Goal: Task Accomplishment & Management: Complete application form

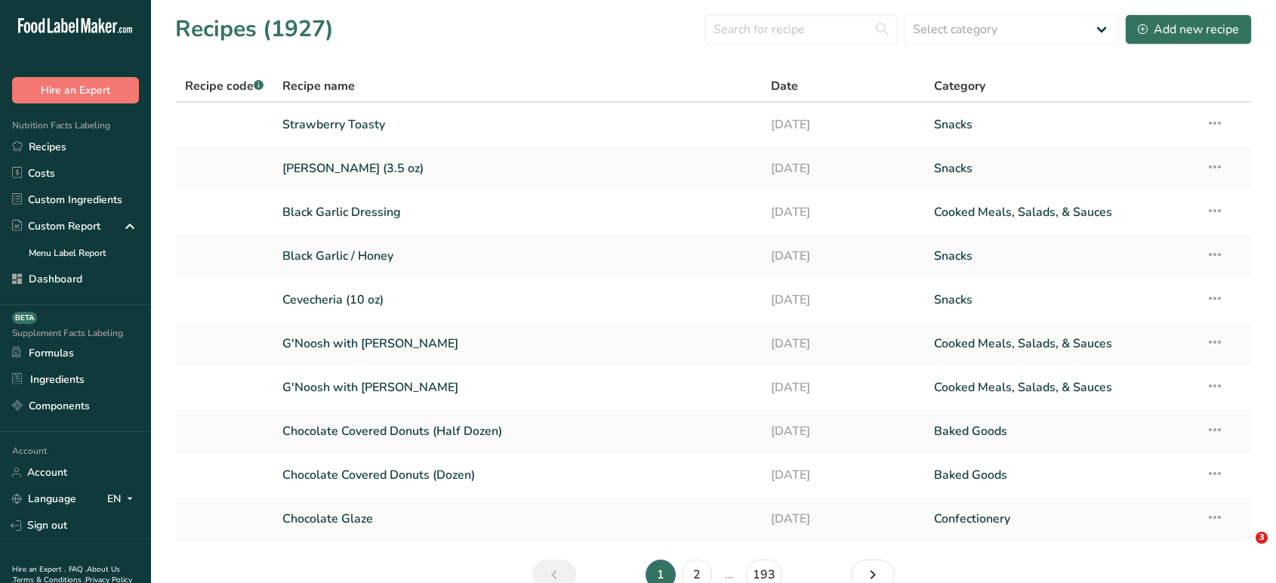
click at [47, 276] on link "Dashboard" at bounding box center [75, 279] width 151 height 26
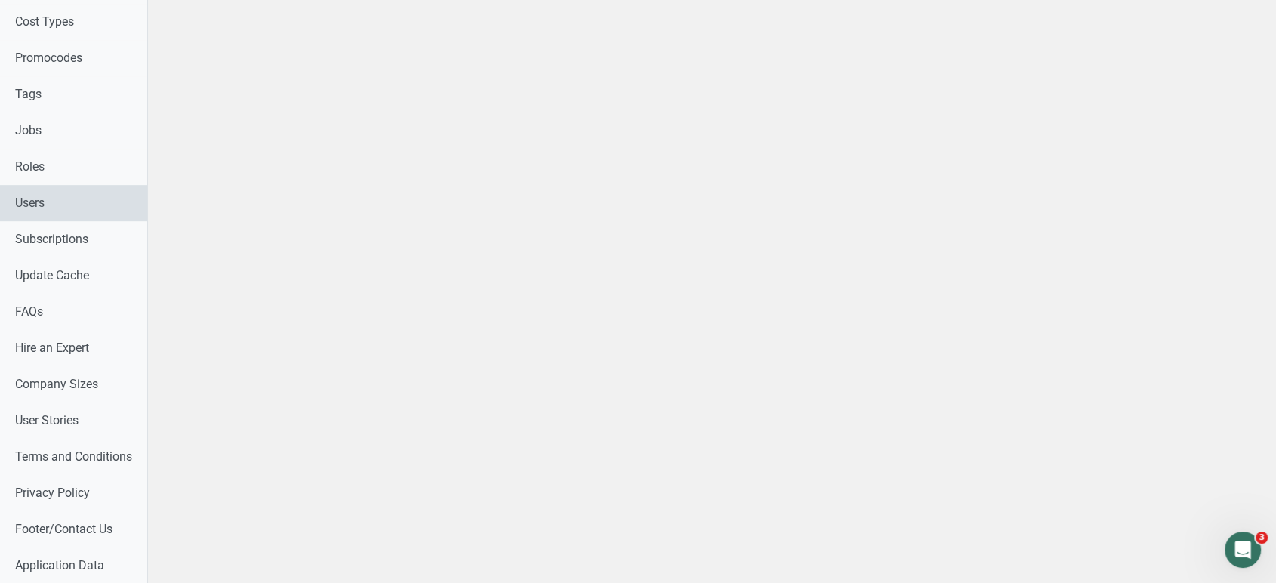
scroll to position [801, 0]
click at [32, 207] on link "Users" at bounding box center [79, 203] width 159 height 36
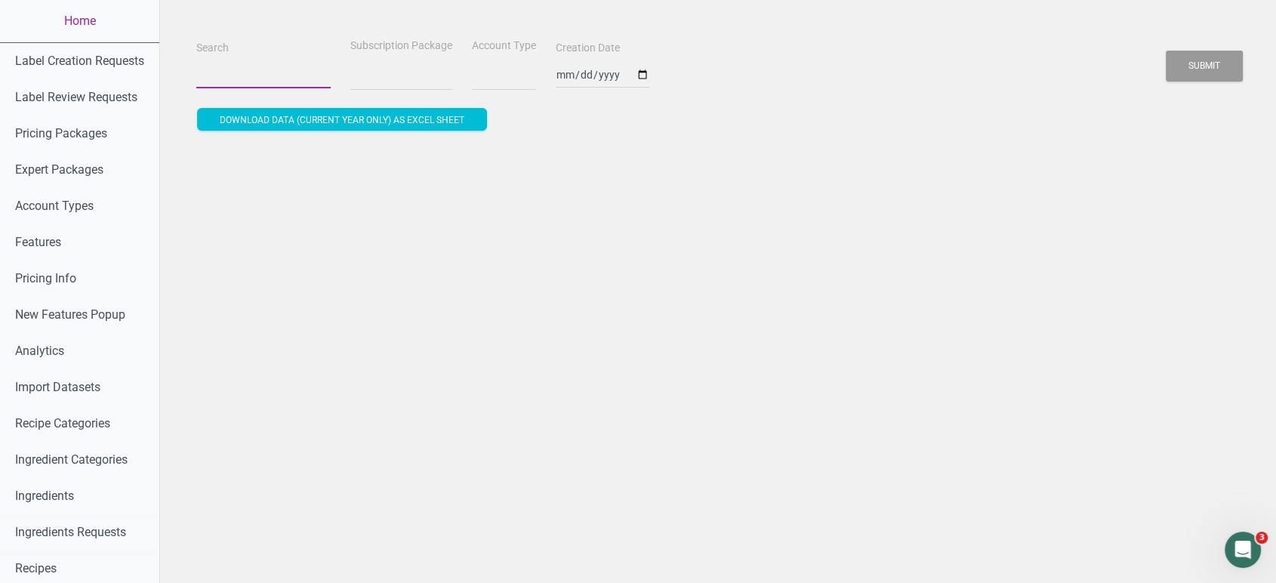
click at [268, 62] on input "Search" at bounding box center [263, 74] width 134 height 27
select select
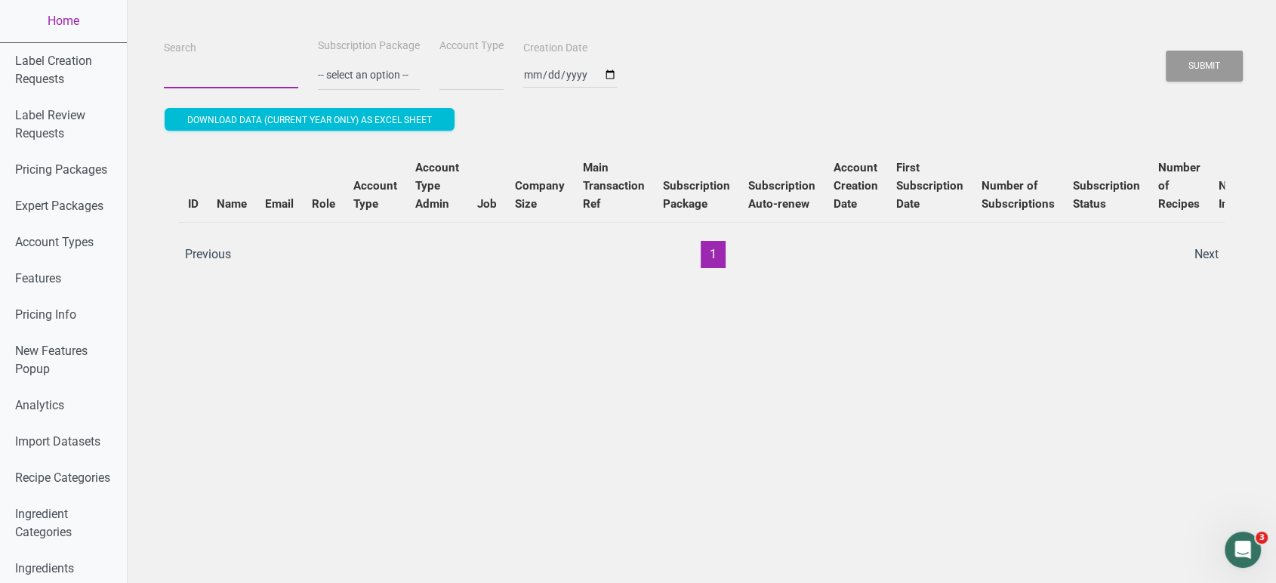
paste input "[PERSON_NAME][EMAIL_ADDRESS][DOMAIN_NAME]"
type input "[PERSON_NAME][EMAIL_ADDRESS][DOMAIN_NAME]"
select select
type input "[PERSON_NAME][EMAIL_ADDRESS][DOMAIN_NAME]"
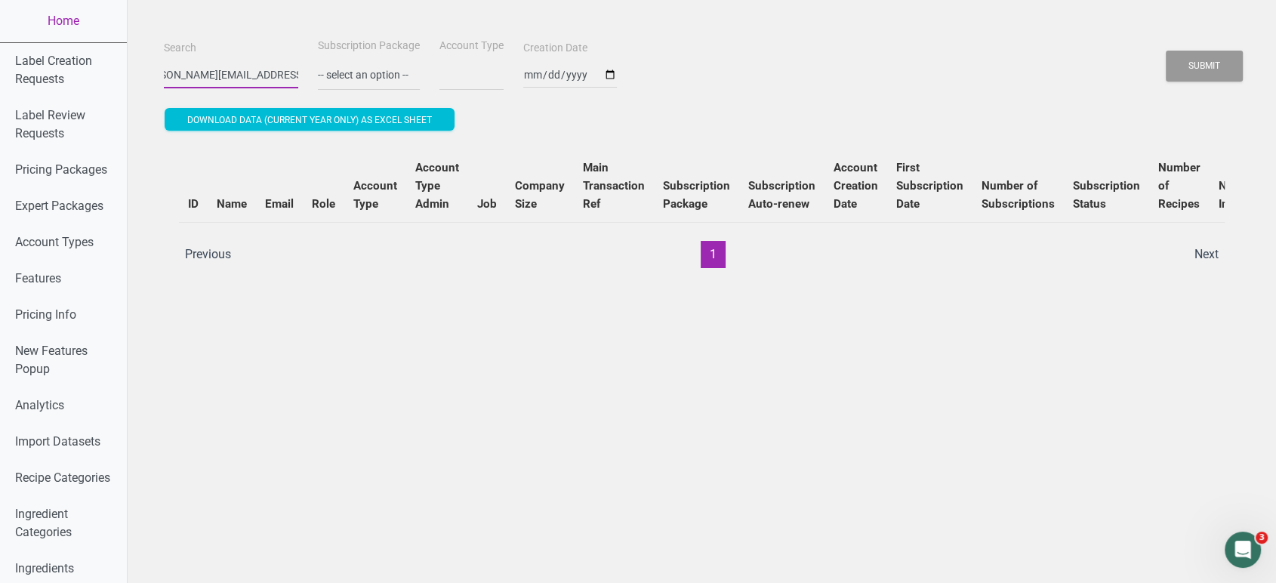
click at [1166, 51] on button "Submit" at bounding box center [1204, 66] width 77 height 31
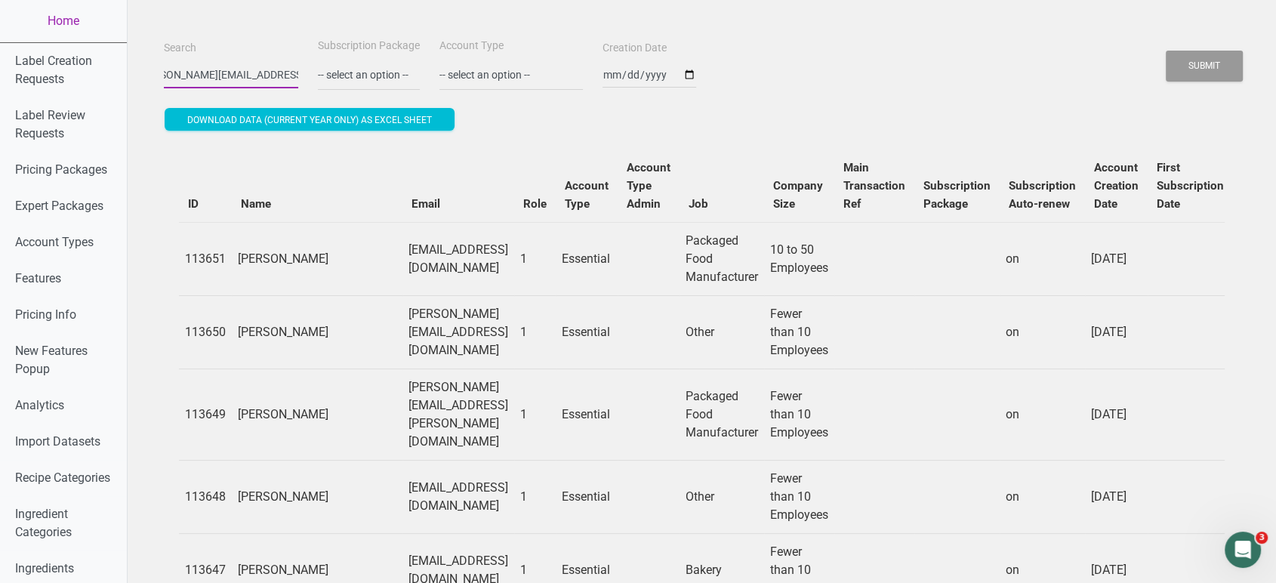
click at [1166, 51] on button "Submit" at bounding box center [1204, 66] width 77 height 31
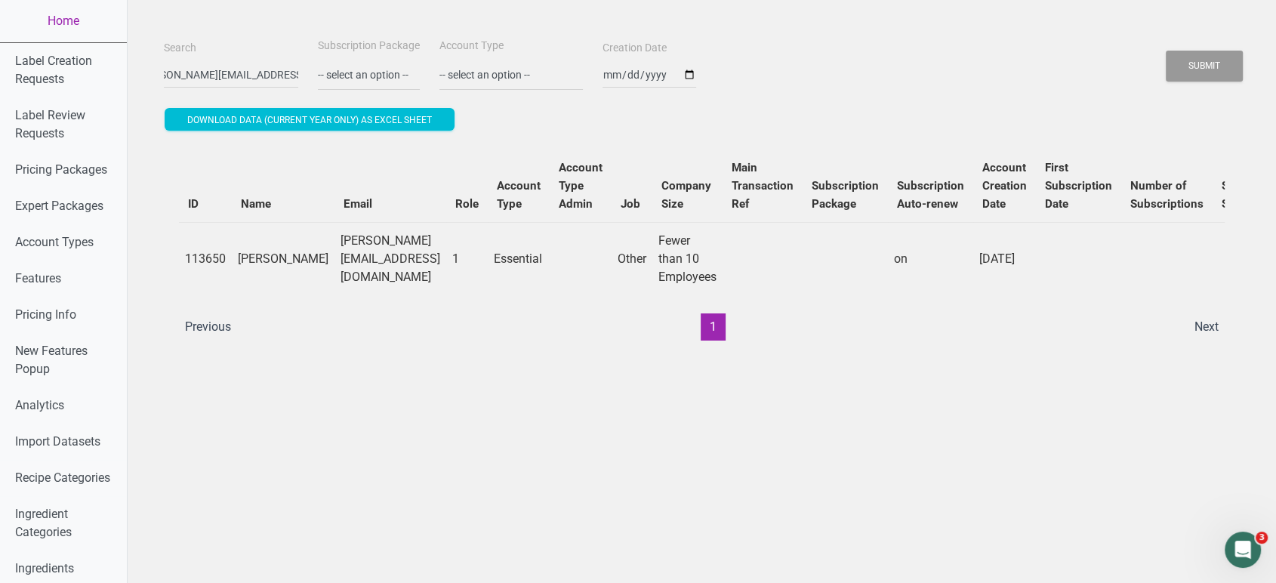
click at [73, 10] on link "Home" at bounding box center [63, 21] width 127 height 42
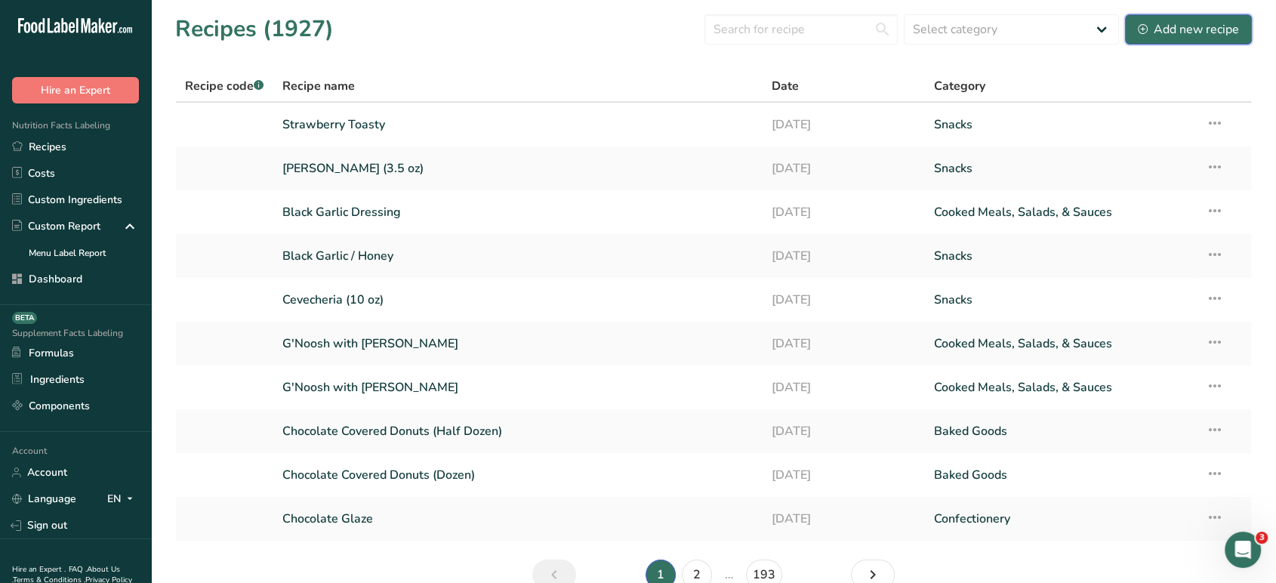
click at [1191, 42] on button "Add new recipe" at bounding box center [1188, 29] width 127 height 30
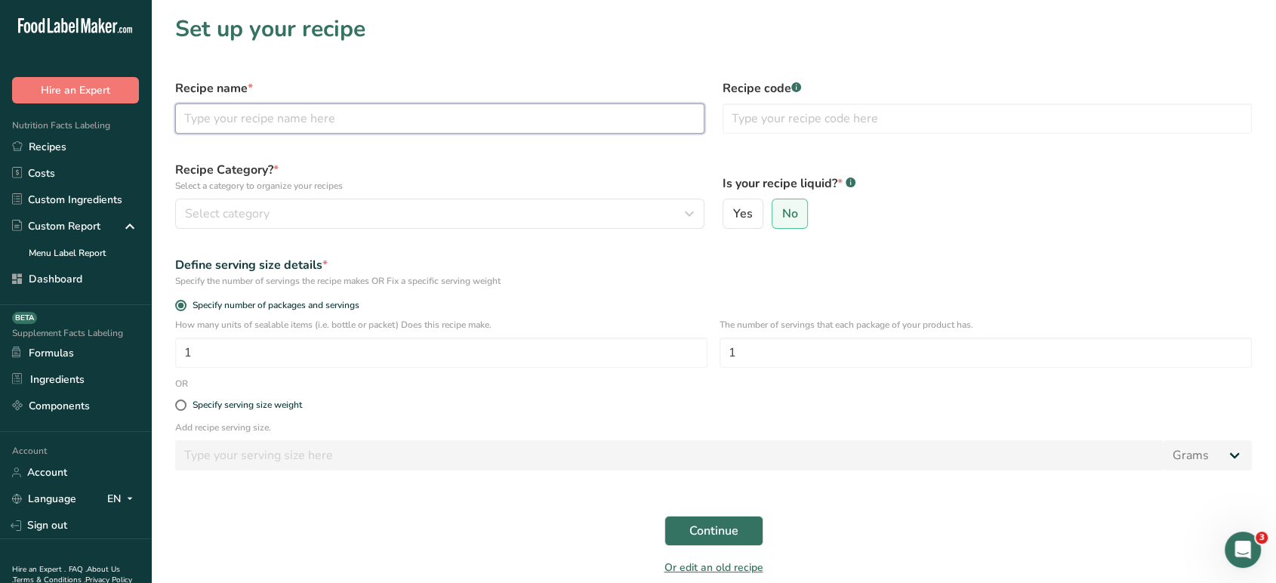
click at [570, 114] on input "text" at bounding box center [439, 118] width 529 height 30
type input "Cookie Monsta"
click at [539, 235] on div "Recipe Category? * Select a category to organize your recipes Select category S…" at bounding box center [440, 195] width 548 height 86
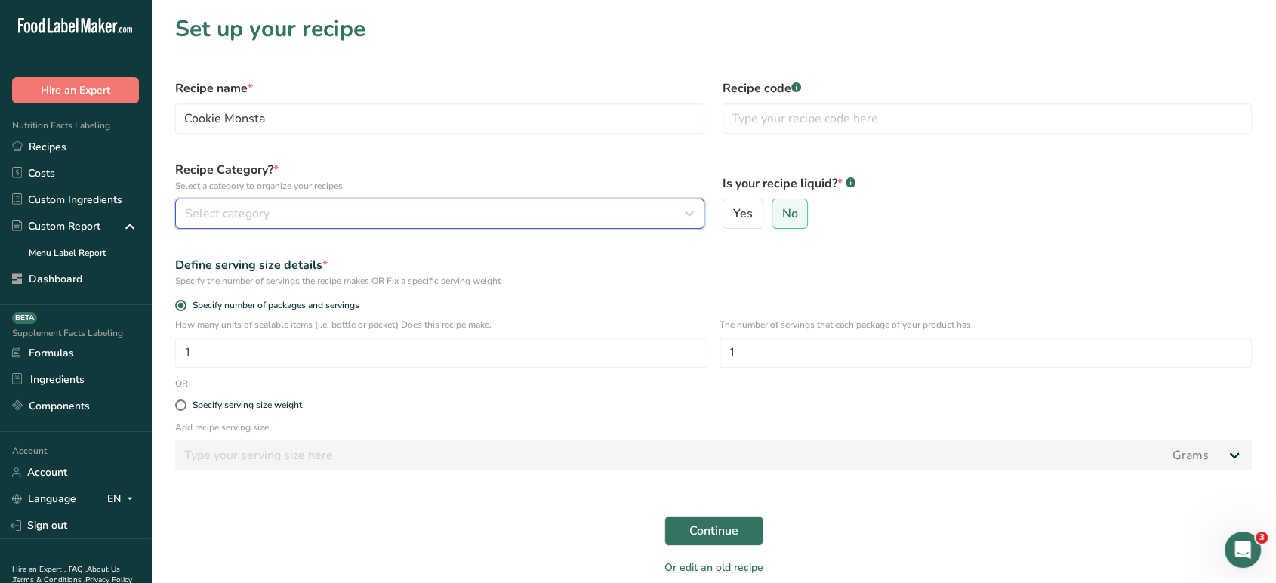
click at [517, 210] on div "Select category" at bounding box center [435, 214] width 501 height 18
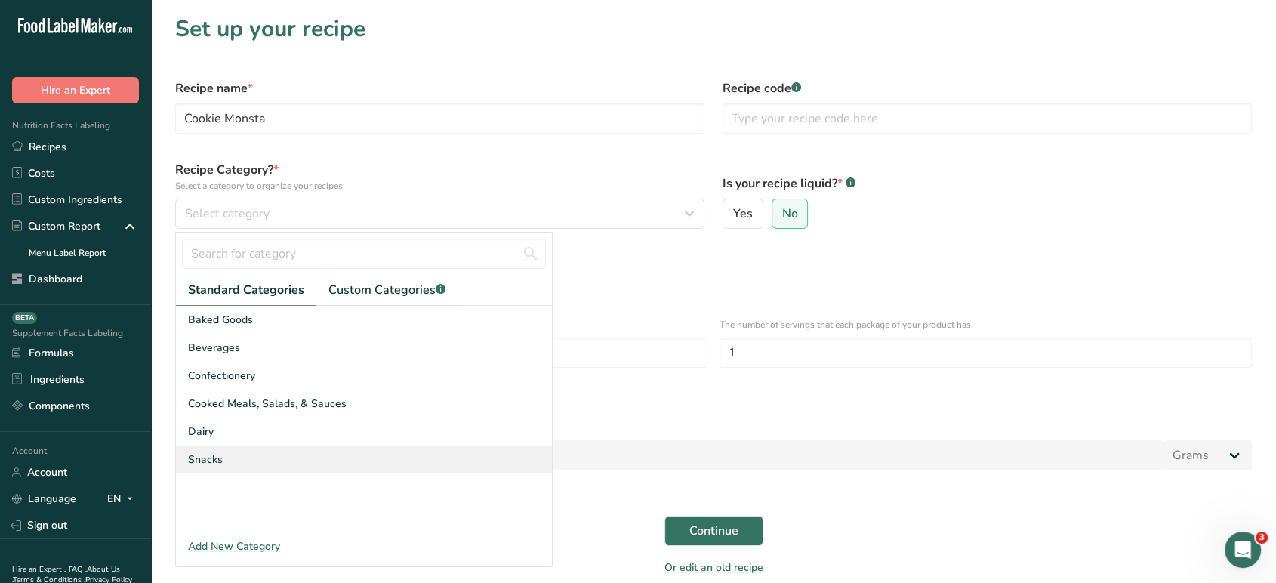
click at [317, 446] on div "Snacks" at bounding box center [364, 460] width 376 height 28
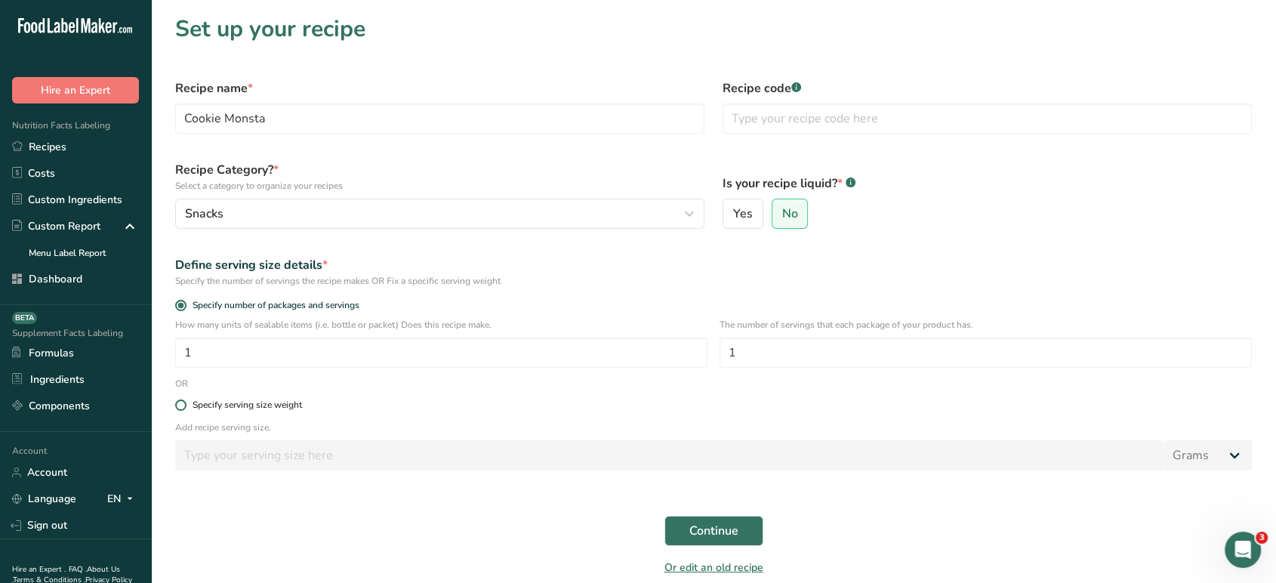
click at [184, 405] on span at bounding box center [180, 405] width 11 height 11
click at [184, 405] on input "Specify serving size weight" at bounding box center [180, 405] width 10 height 10
radio input "true"
radio input "false"
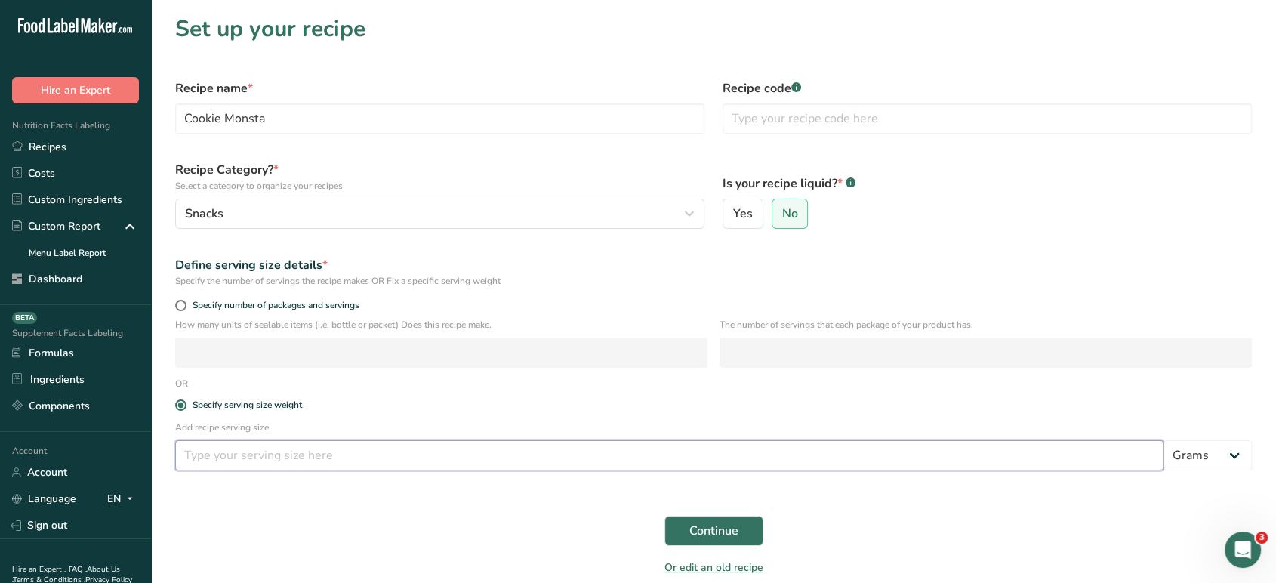
click at [231, 450] on input "number" at bounding box center [669, 455] width 989 height 30
type input "28"
click at [684, 530] on button "Continue" at bounding box center [714, 531] width 99 height 30
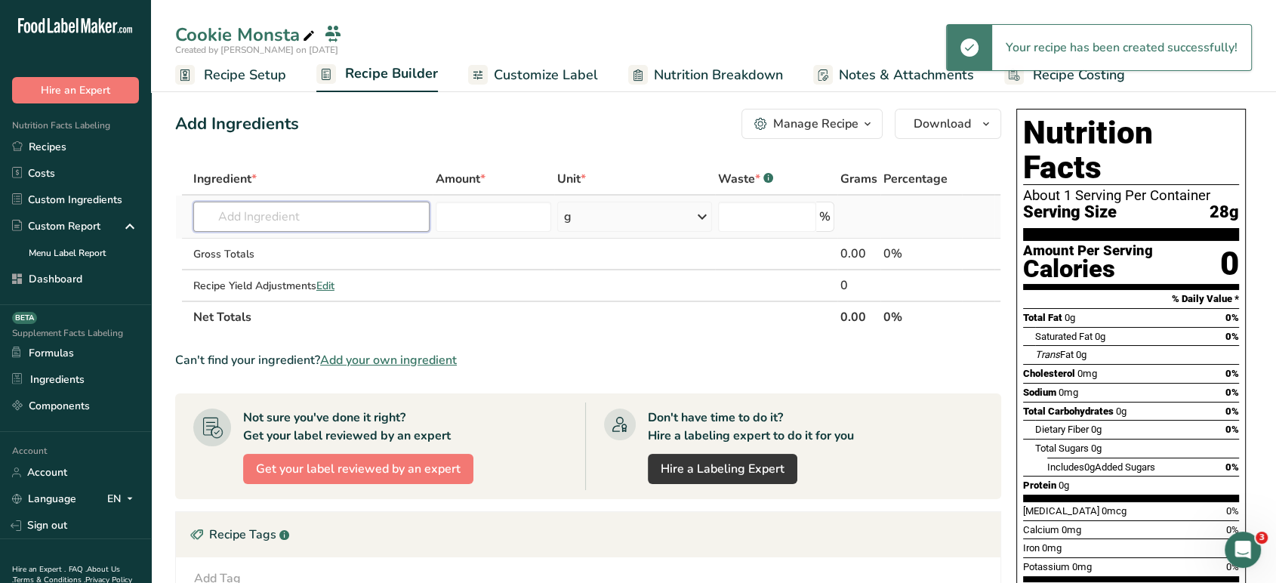
click at [374, 227] on input "text" at bounding box center [311, 217] width 236 height 30
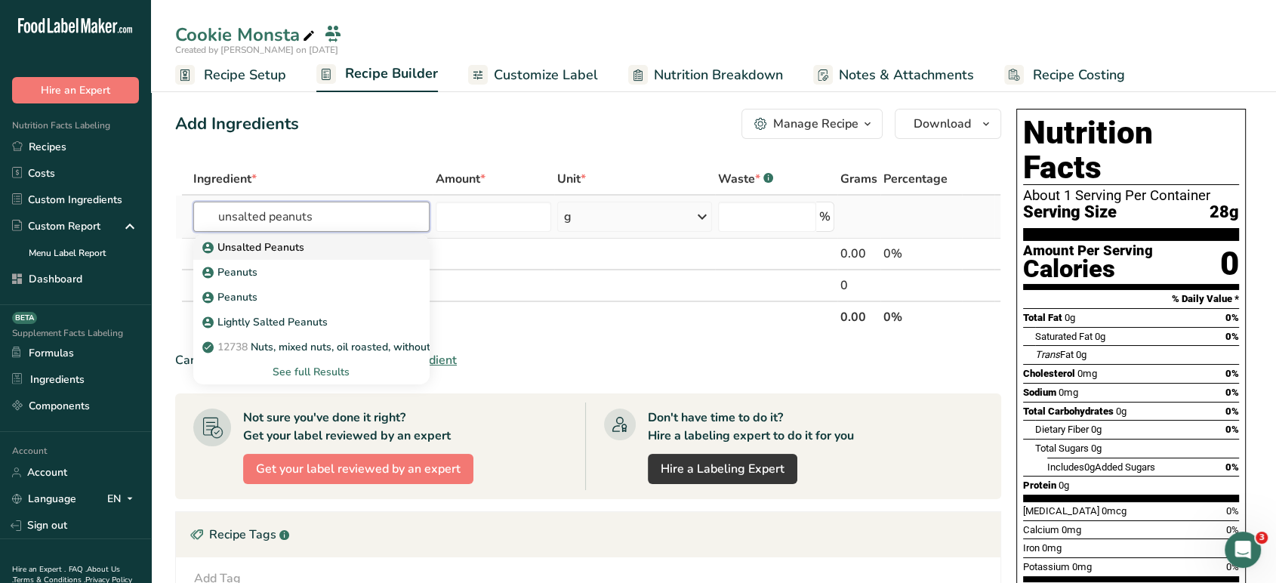
type input "unsalted peanuts"
click at [349, 245] on div "Unsalted Peanuts" at bounding box center [299, 247] width 188 height 16
type input "Unsalted Peanuts"
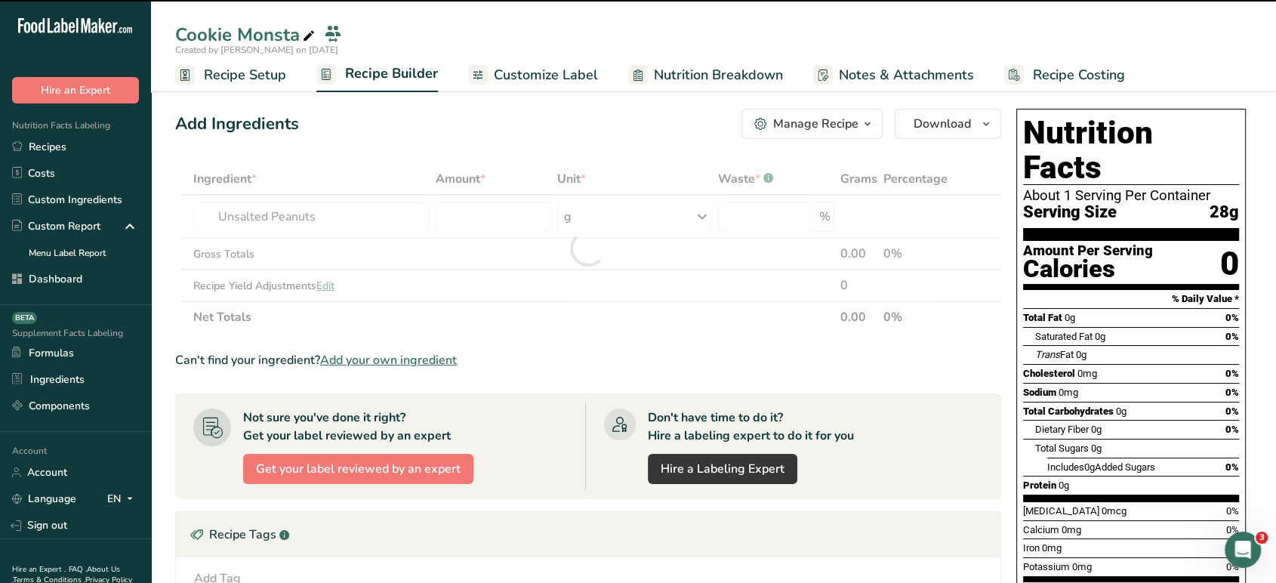
type input "0"
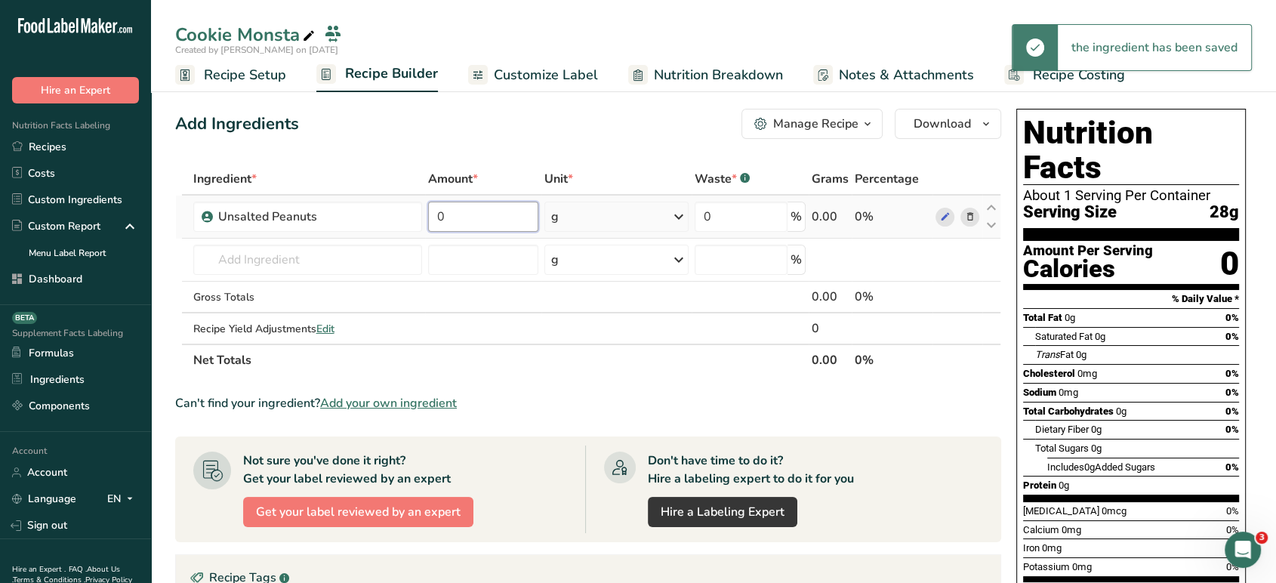
click at [491, 222] on input "0" at bounding box center [483, 217] width 110 height 30
type input "330"
click at [465, 139] on div "Add Ingredients Manage Recipe Delete Recipe Duplicate Recipe Scale Recipe Save …" at bounding box center [592, 500] width 835 height 795
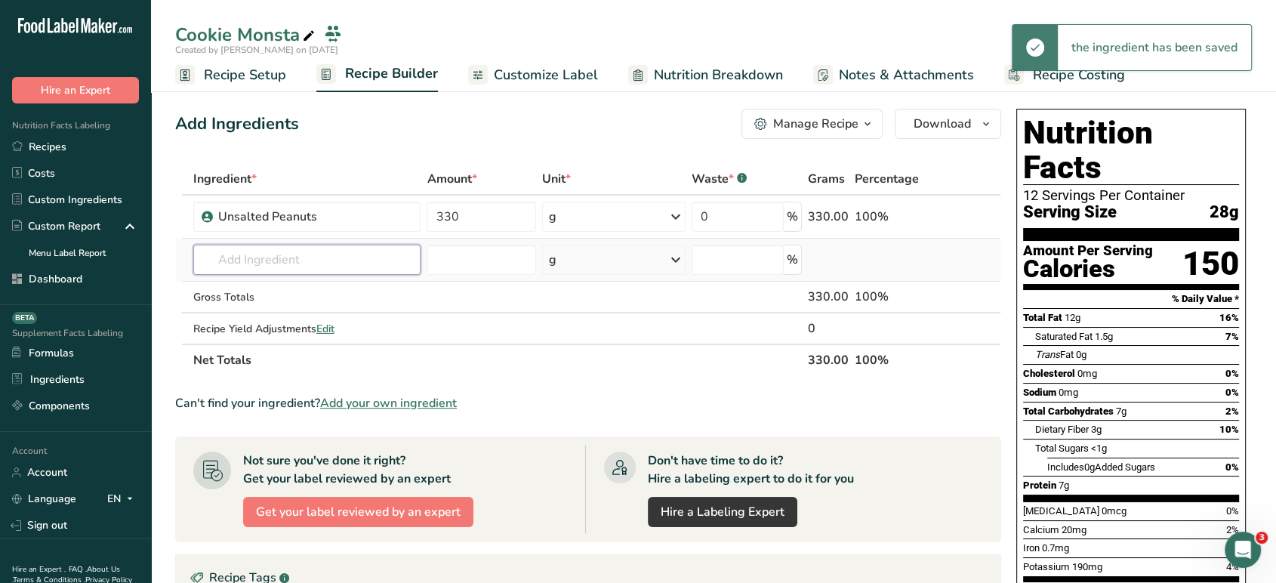
click at [342, 252] on input "text" at bounding box center [307, 260] width 228 height 30
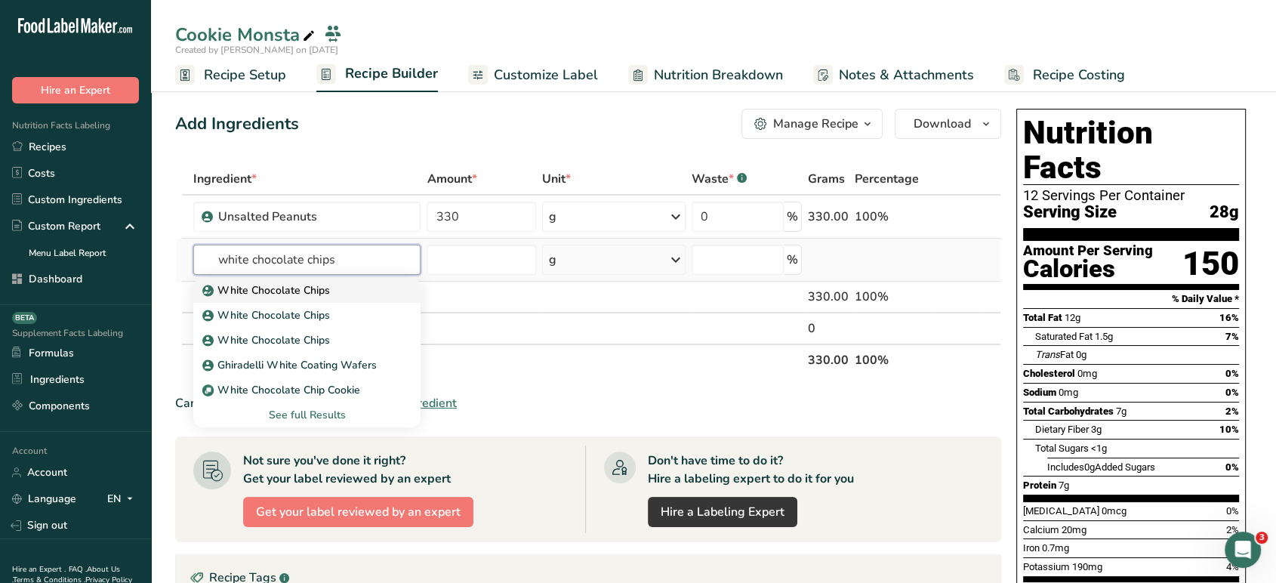
type input "white chocolate chips"
click at [324, 282] on p "White Chocolate Chips" at bounding box center [267, 290] width 125 height 16
type input "White Chocolate Chips"
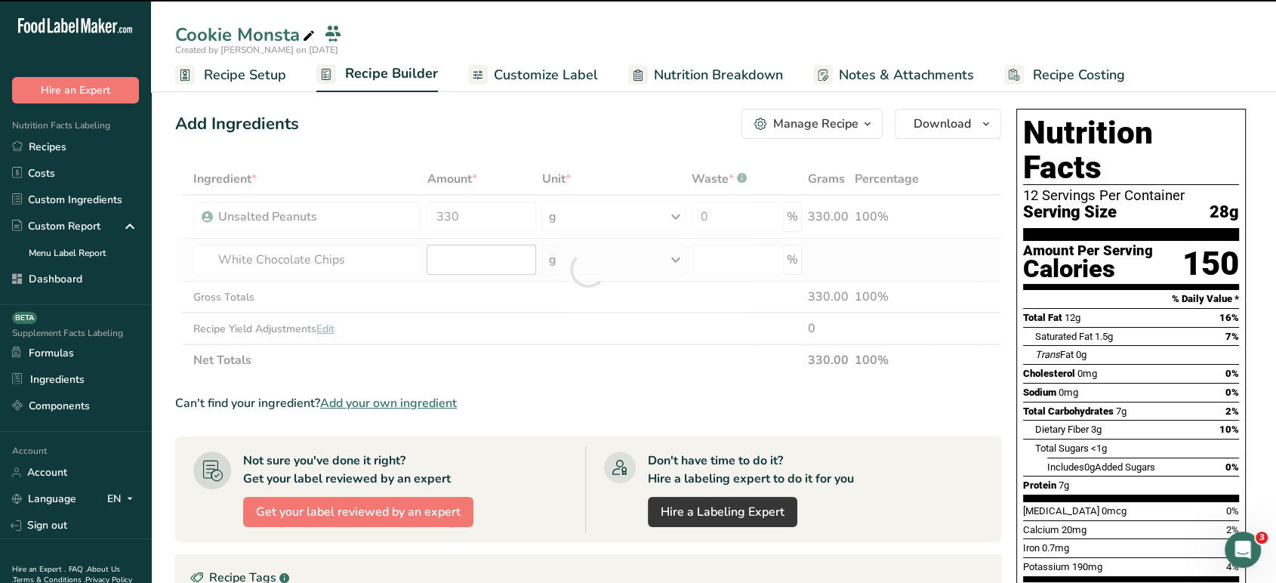
type input "0"
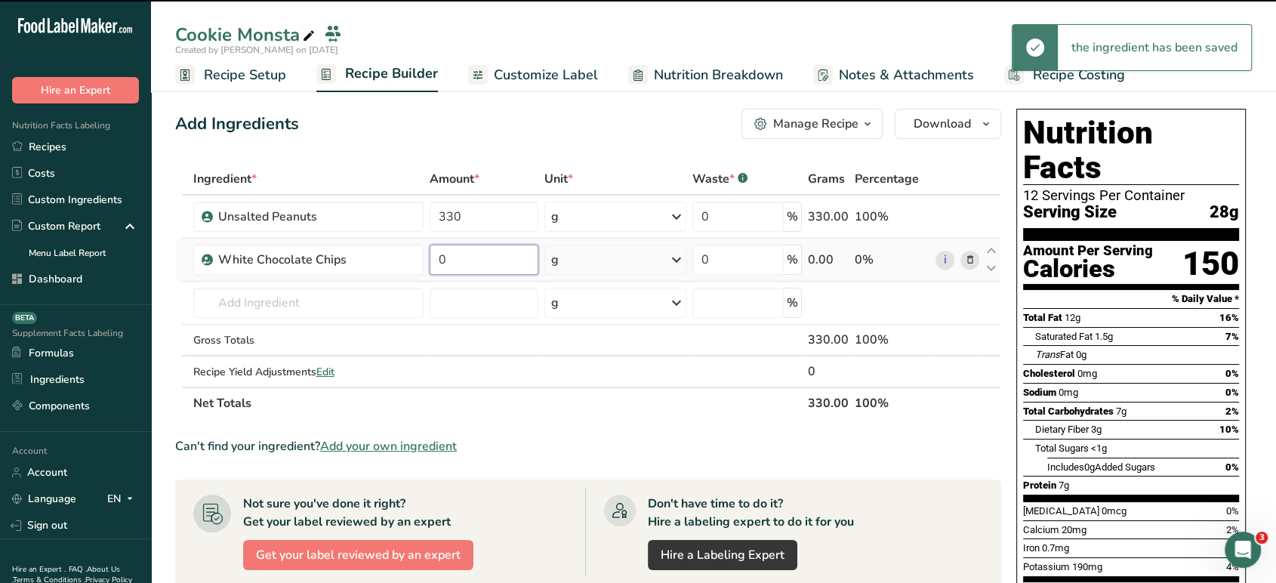
click at [477, 268] on input "0" at bounding box center [484, 260] width 109 height 30
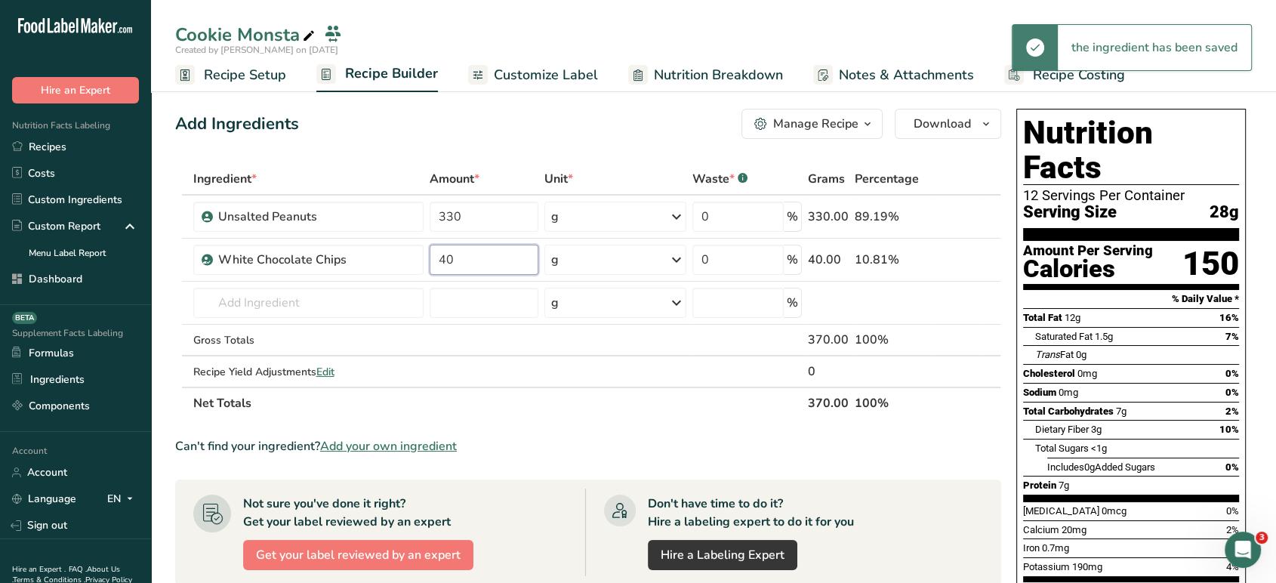
type input "40"
click at [431, 120] on div "Add Ingredients Manage Recipe Delete Recipe Duplicate Recipe Scale Recipe Save …" at bounding box center [588, 124] width 826 height 30
click at [357, 315] on input "text" at bounding box center [308, 303] width 231 height 30
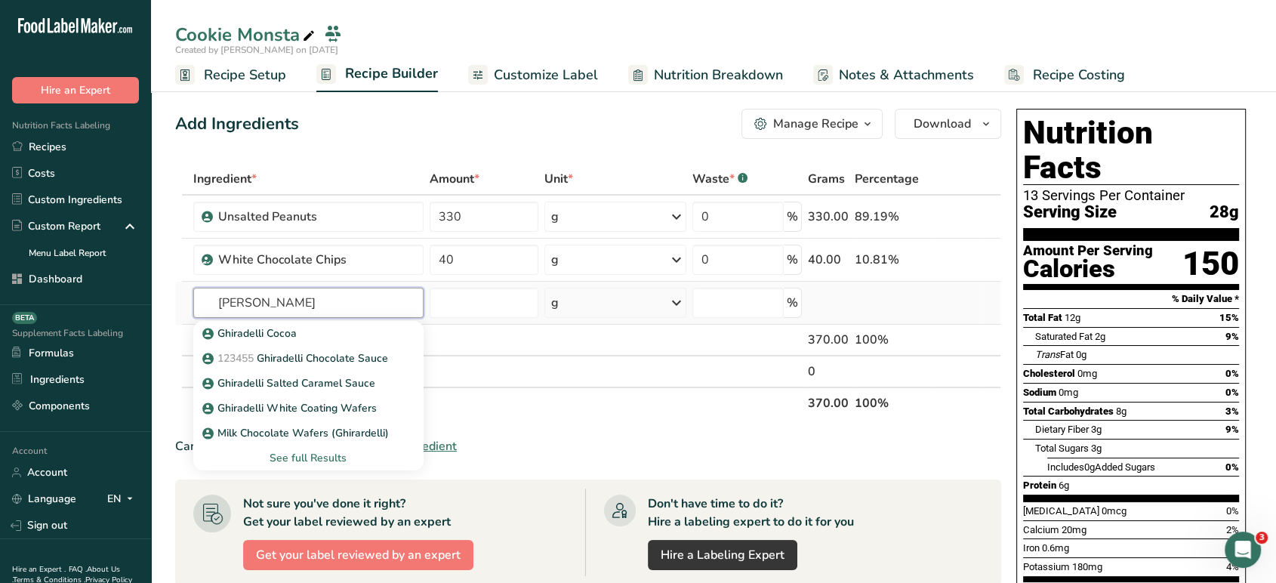
type input "[PERSON_NAME]"
click at [321, 450] on div "See full Results" at bounding box center [308, 458] width 207 height 16
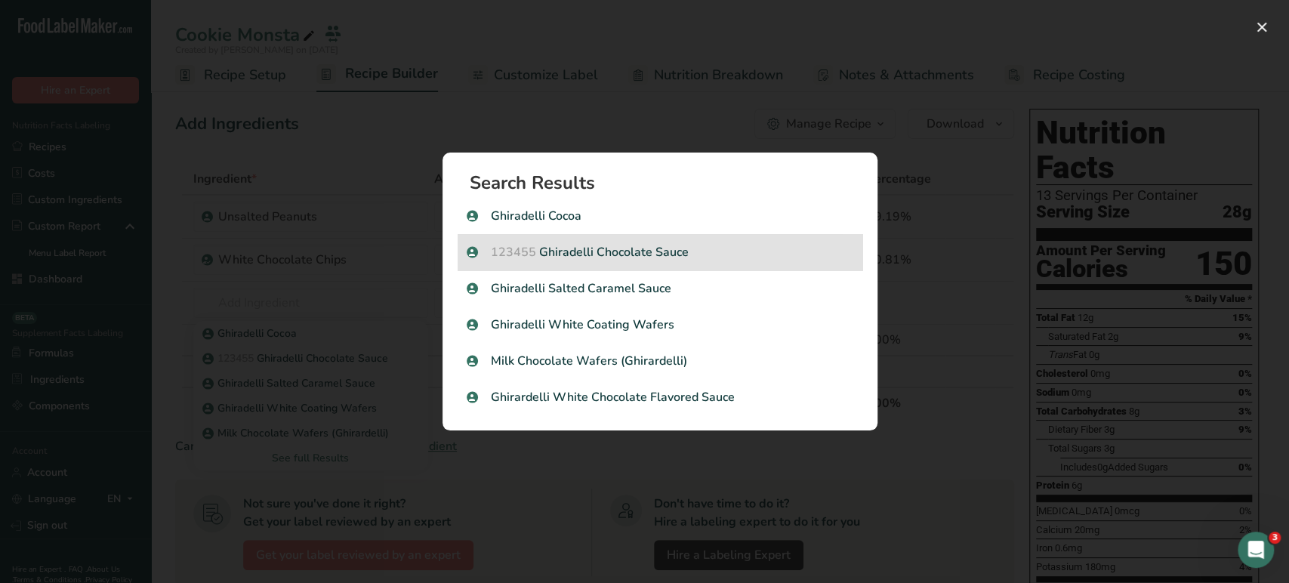
click at [701, 264] on div "123455 Ghiradelli Chocolate Sauce" at bounding box center [660, 252] width 405 height 36
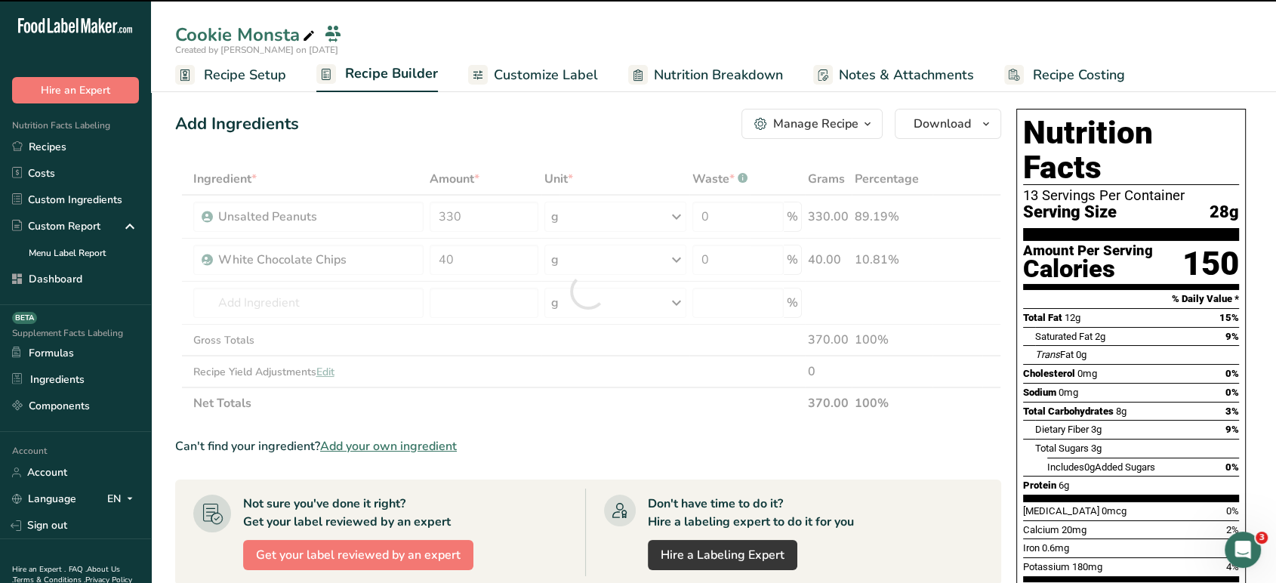
type input "0"
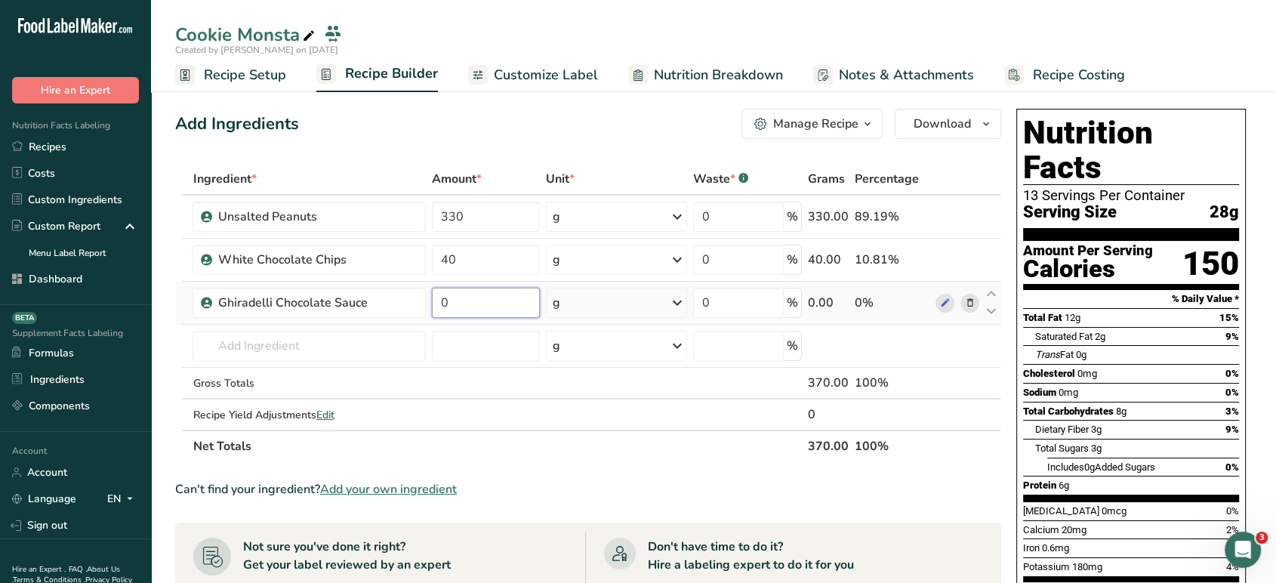
click at [508, 314] on input "0" at bounding box center [486, 303] width 108 height 30
type input "30"
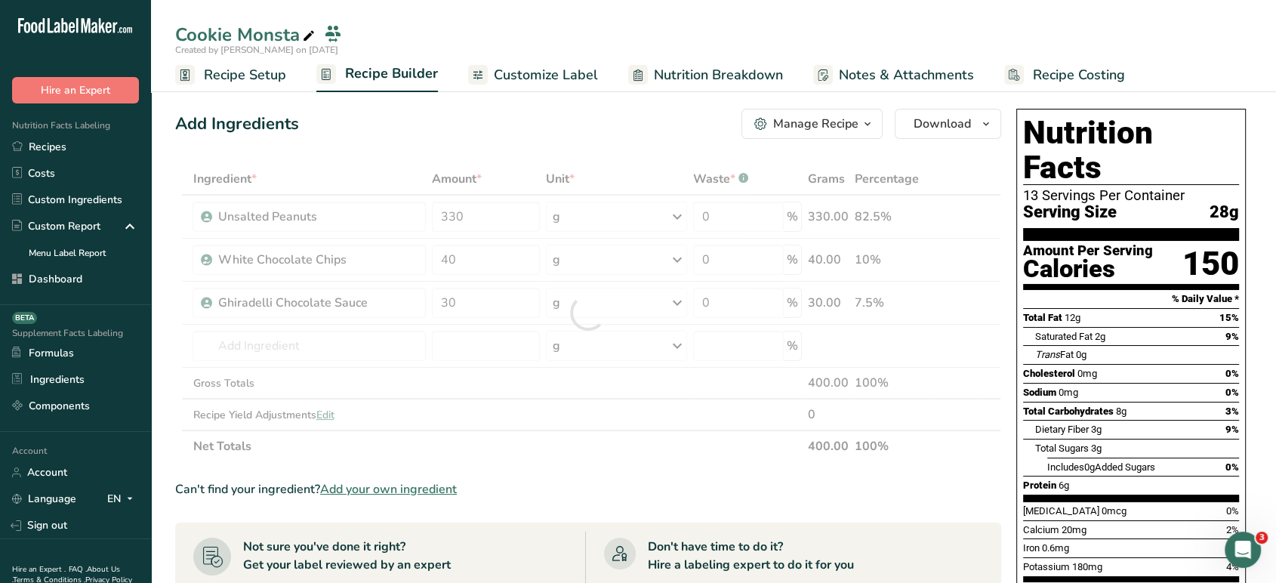
click at [613, 154] on div "Add Ingredients Manage Recipe Delete Recipe Duplicate Recipe Scale Recipe Save …" at bounding box center [592, 543] width 835 height 881
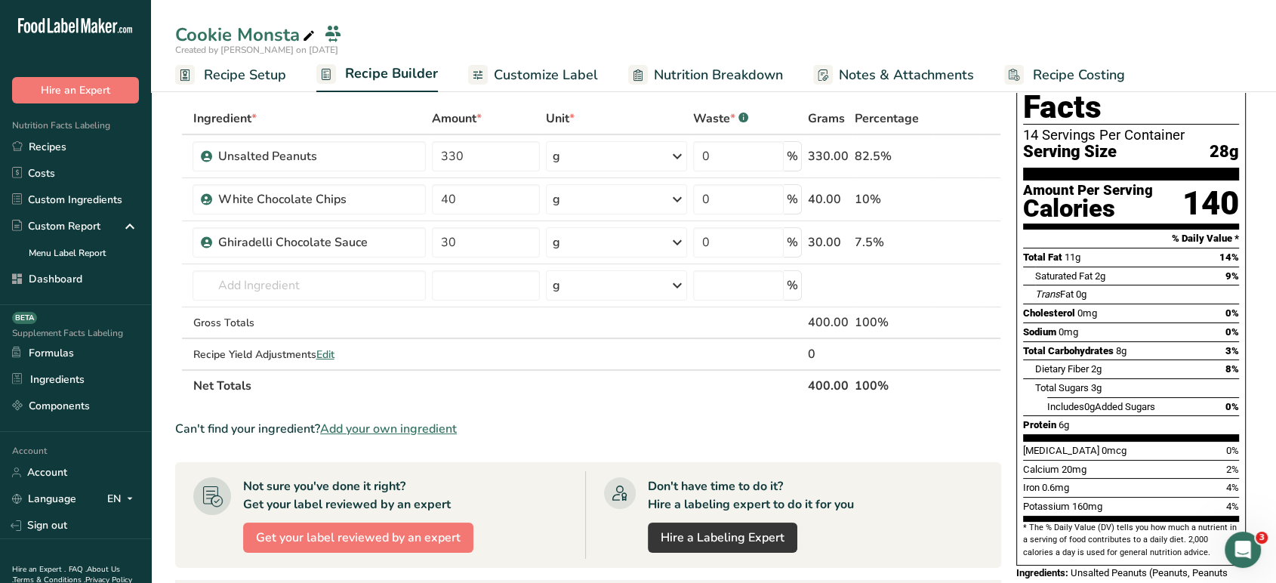
scroll to position [51, 0]
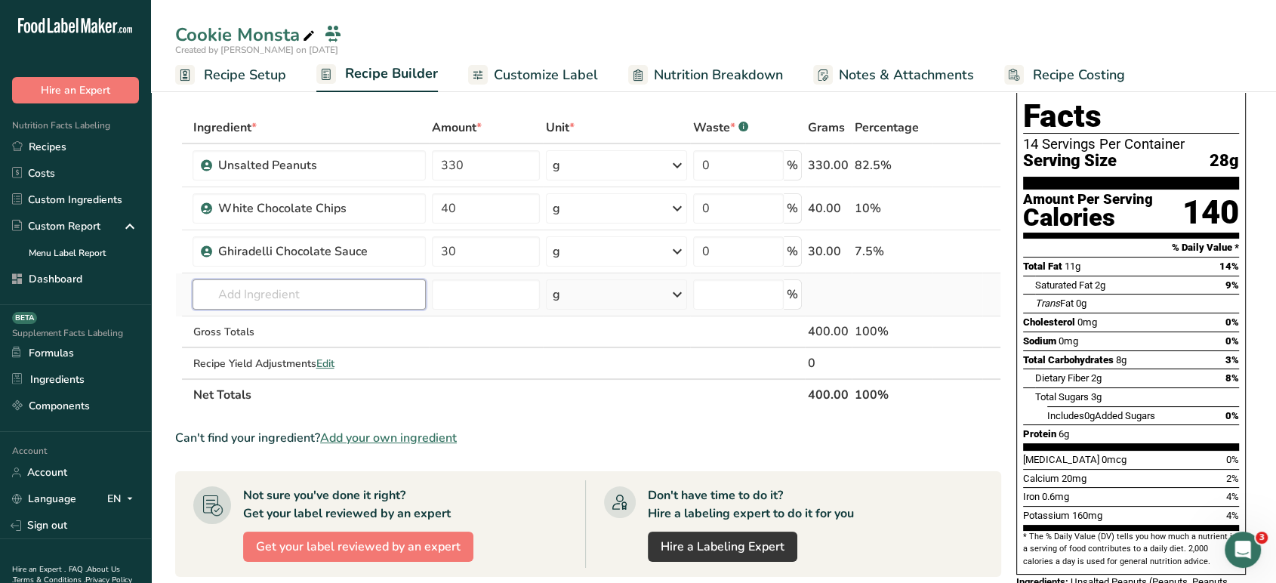
click at [309, 279] on input "text" at bounding box center [309, 294] width 233 height 30
type input "f"
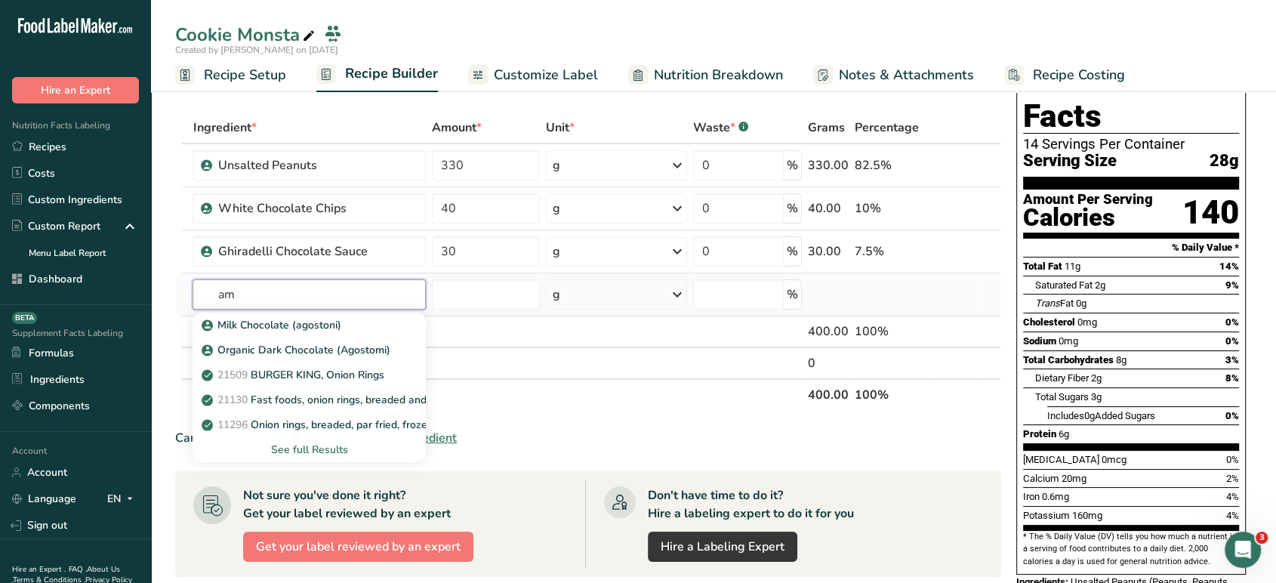
type input "a"
type input "oreo"
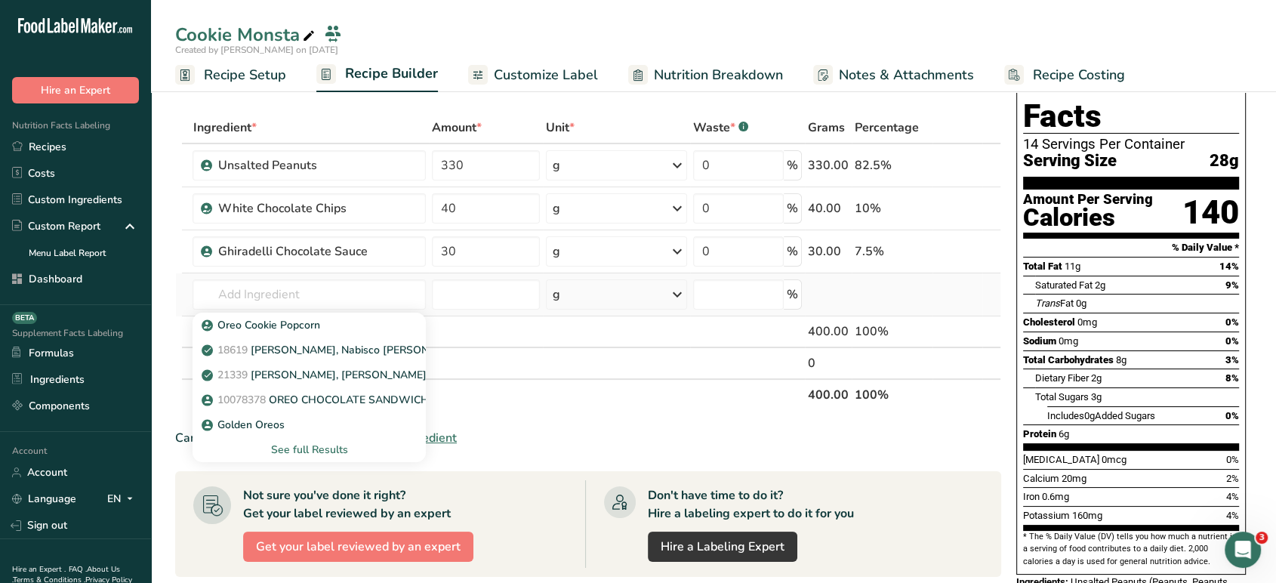
click at [326, 449] on div "See full Results" at bounding box center [309, 450] width 209 height 16
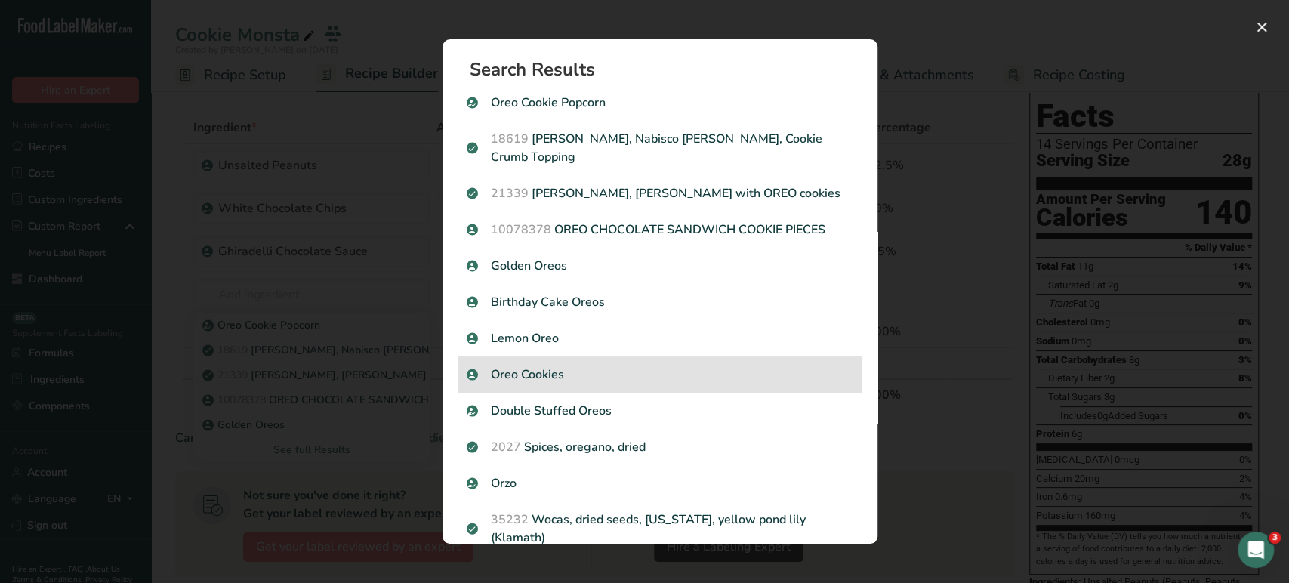
click at [569, 366] on p "Oreo Cookies" at bounding box center [660, 375] width 387 height 18
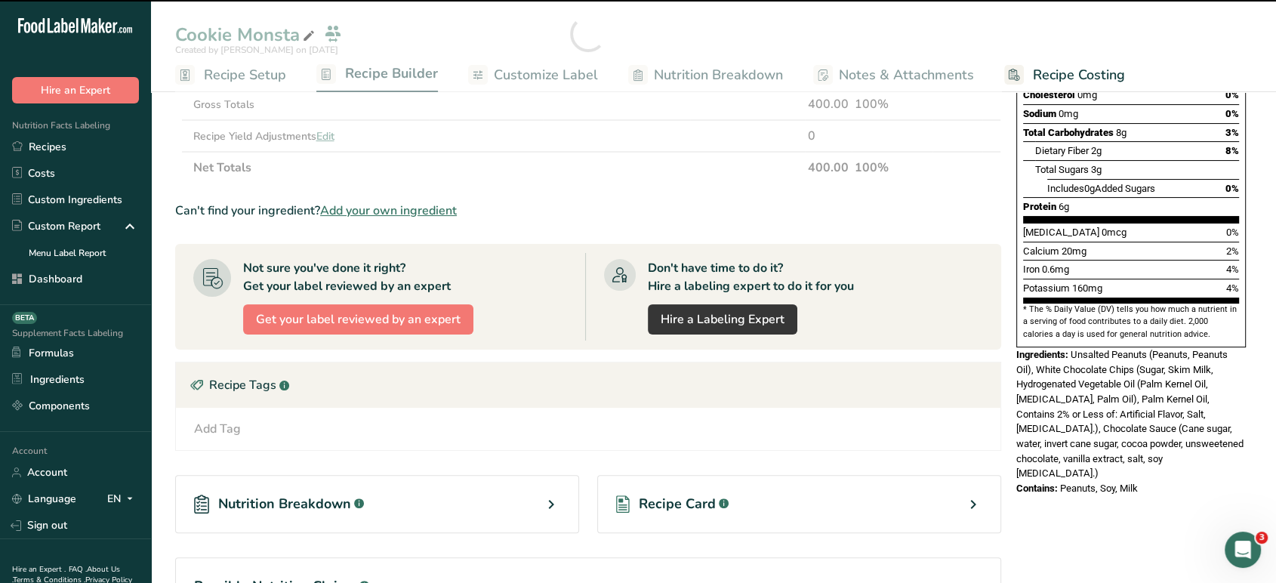
scroll to position [278, 0]
type input "0"
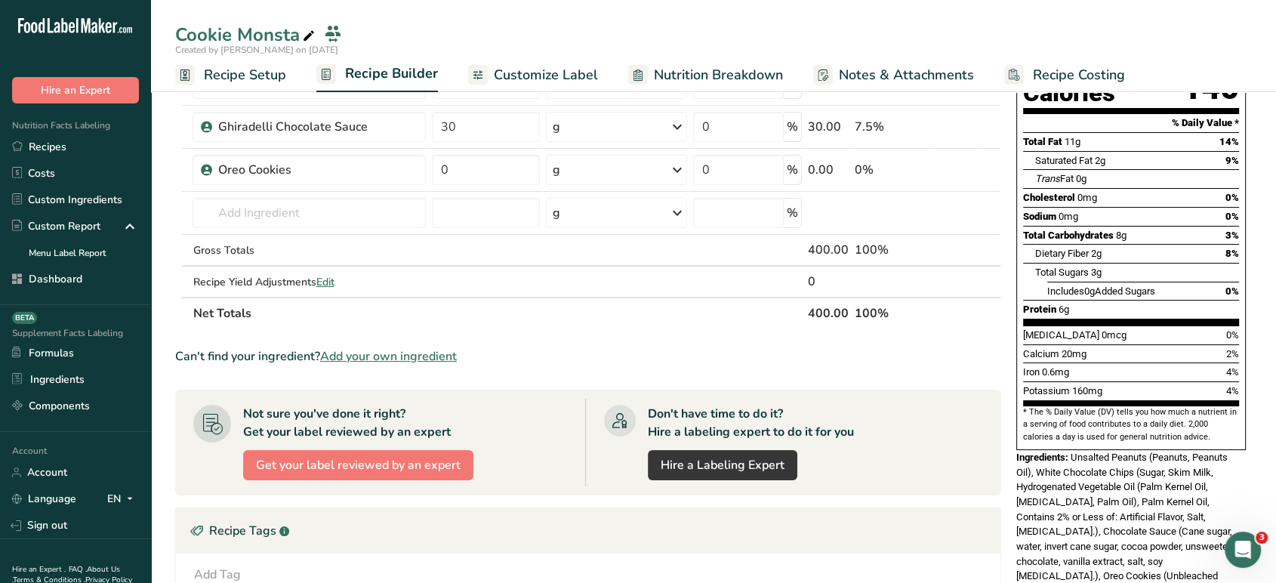
scroll to position [138, 0]
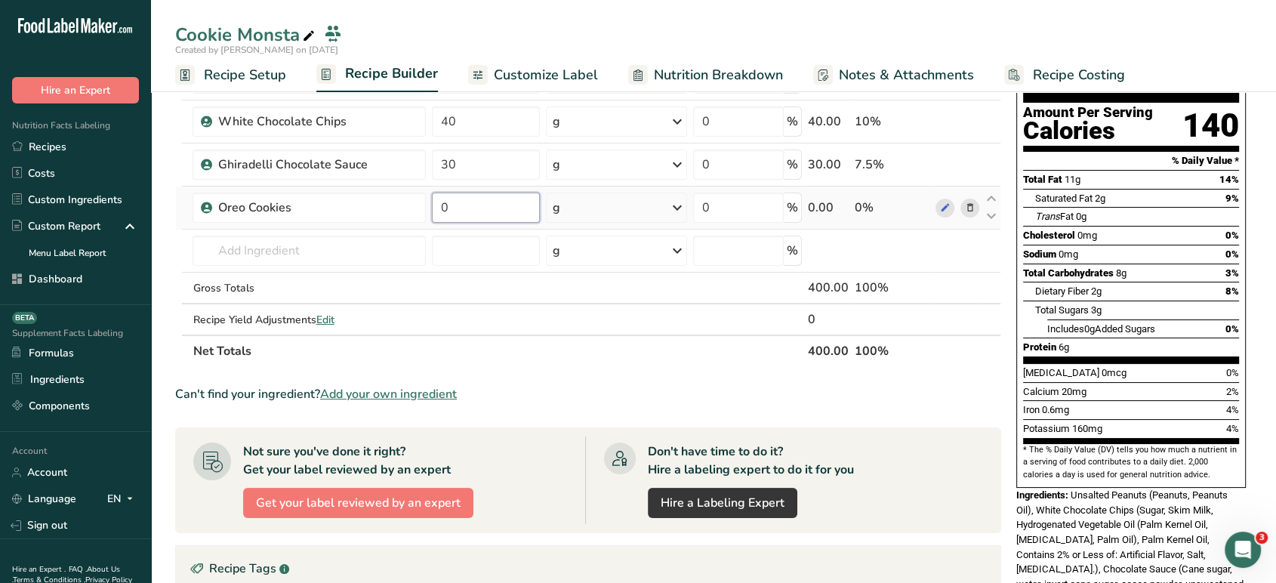
click at [440, 207] on input "0" at bounding box center [486, 208] width 108 height 30
click at [468, 207] on input "0" at bounding box center [486, 208] width 108 height 30
type input "15"
click at [533, 400] on div "Can't find your ingredient? Add your own ingredient" at bounding box center [588, 394] width 826 height 18
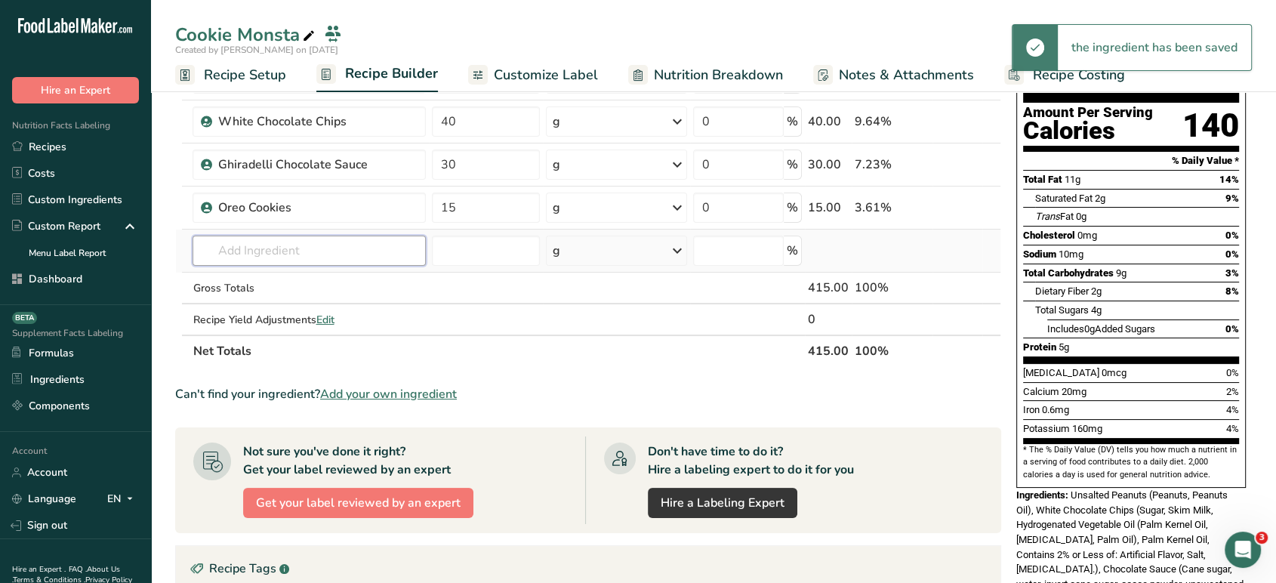
click at [389, 249] on input "text" at bounding box center [309, 251] width 233 height 30
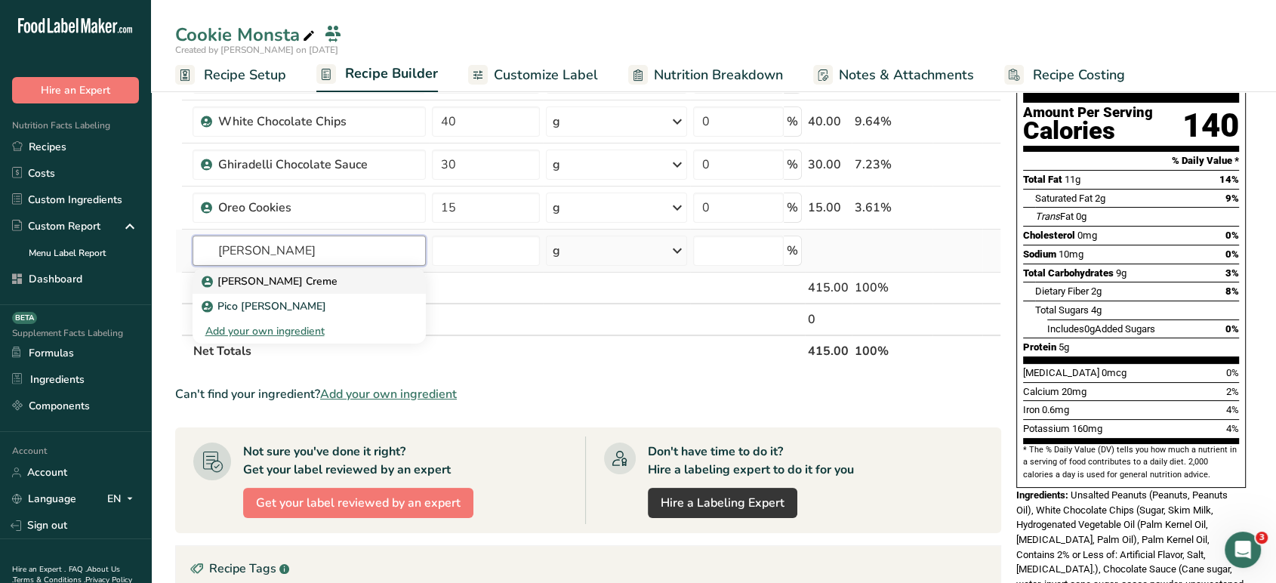
type input "[PERSON_NAME]"
click at [384, 270] on link "[PERSON_NAME] Creme" at bounding box center [309, 281] width 233 height 25
type input "[PERSON_NAME] Creme"
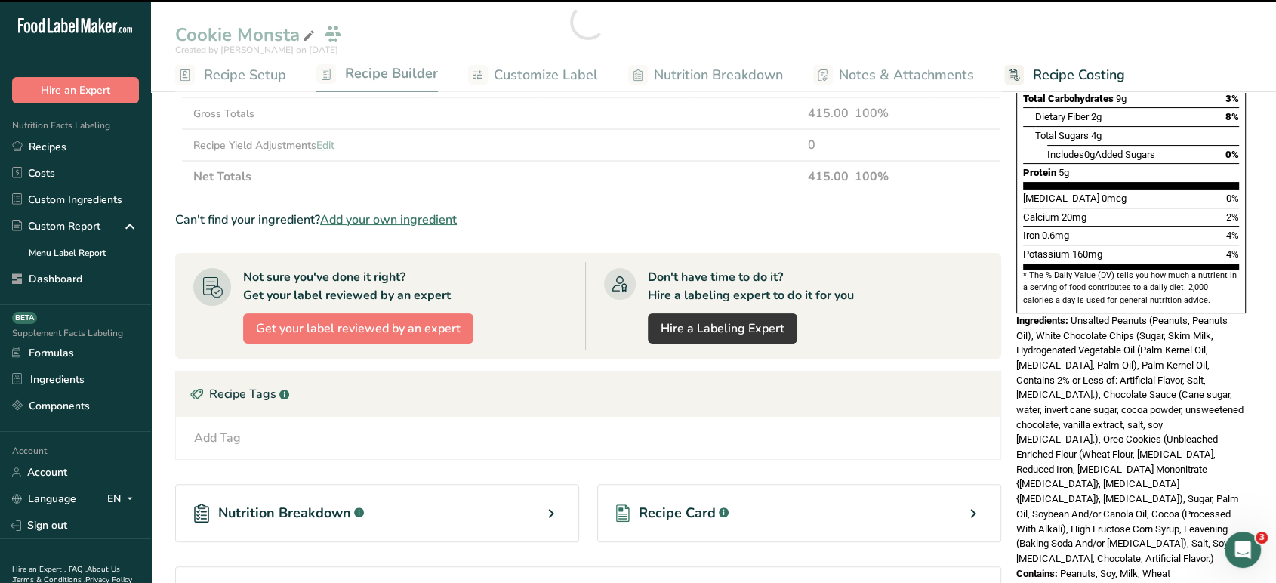
scroll to position [314, 0]
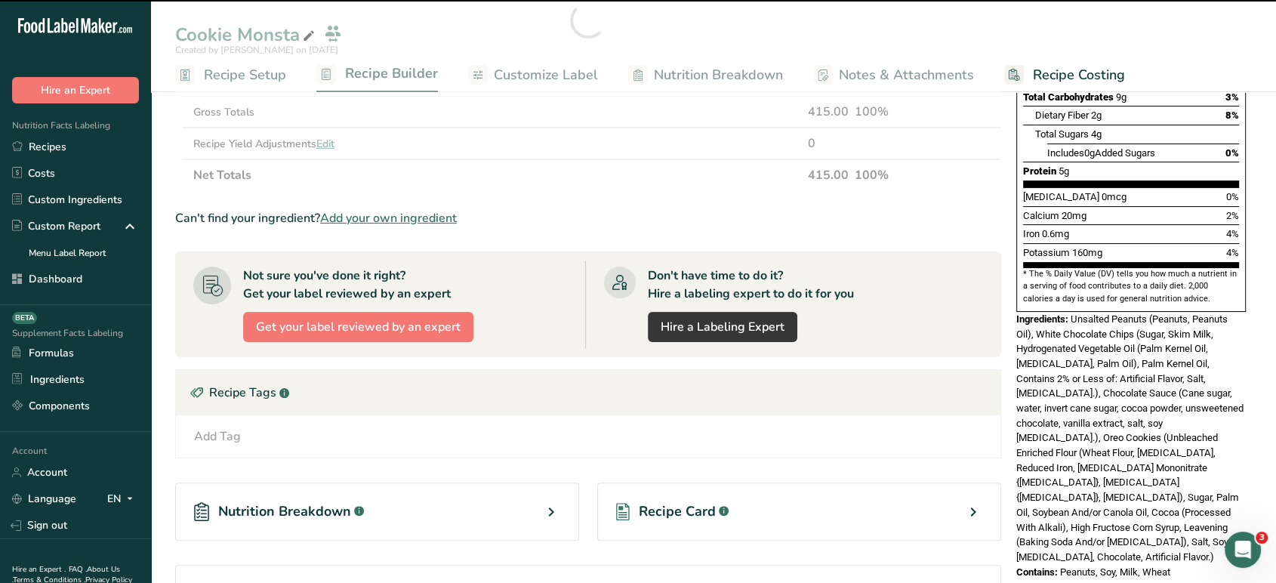
type input "0"
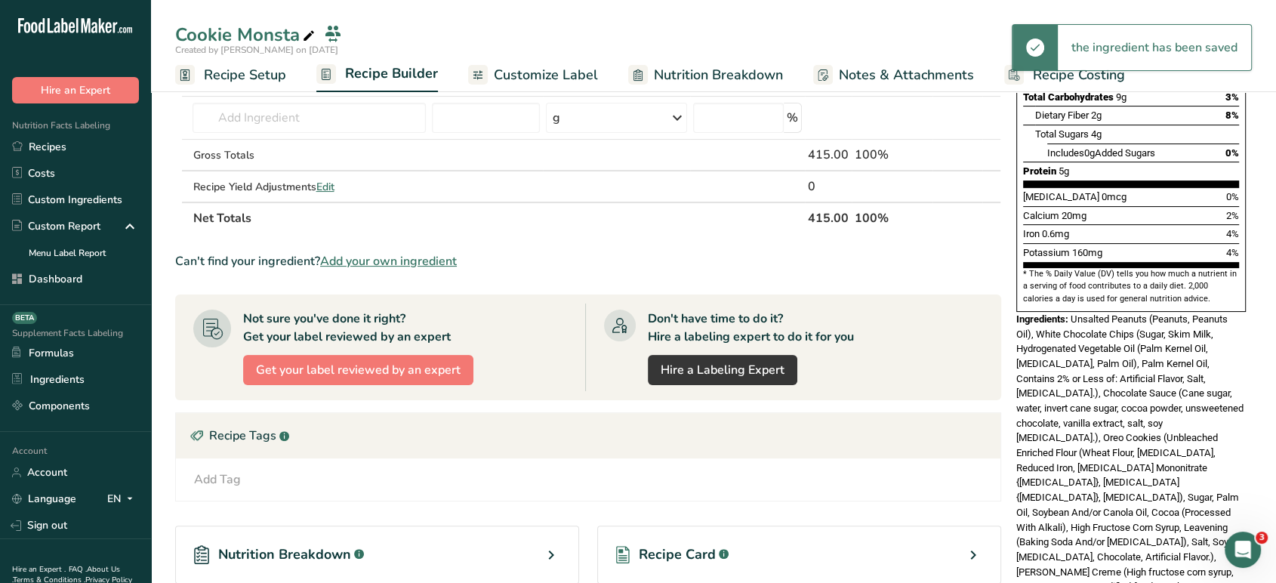
scroll to position [0, 0]
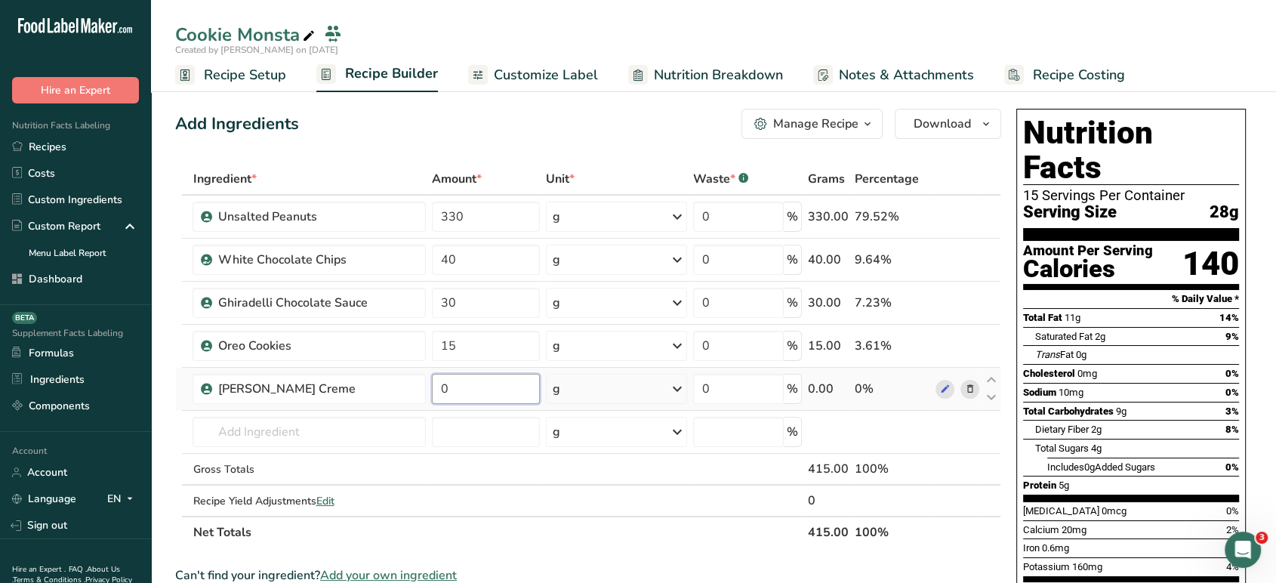
click at [491, 375] on input "0" at bounding box center [486, 389] width 108 height 30
type input "1"
type input "20"
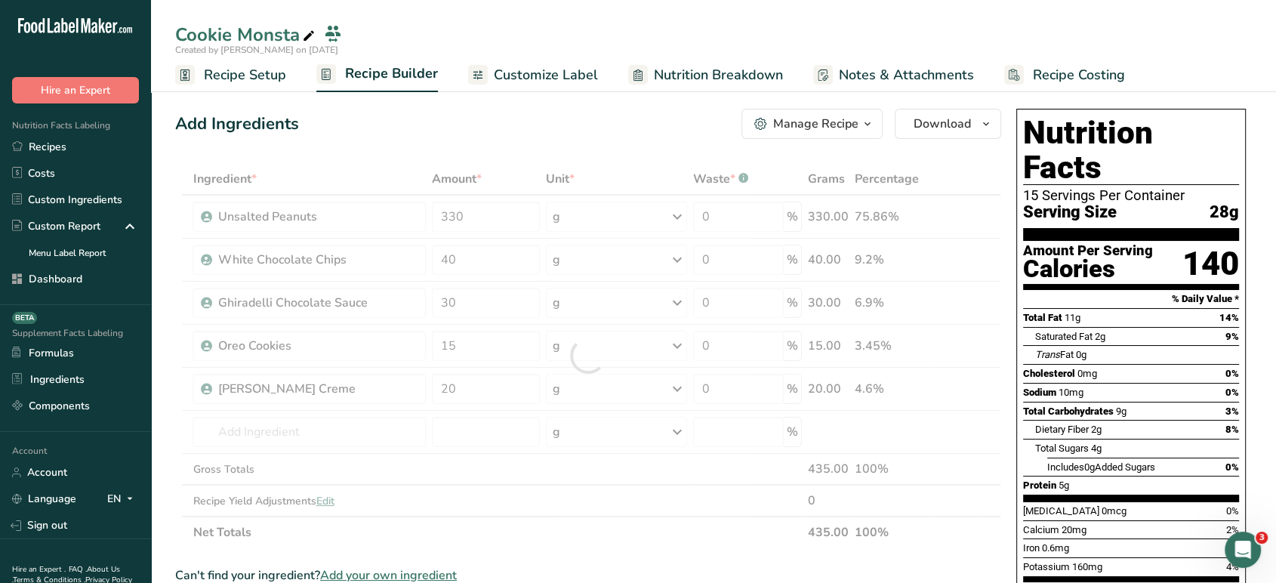
click at [502, 104] on div "Add Ingredients Manage Recipe Delete Recipe Duplicate Recipe Scale Recipe Save …" at bounding box center [592, 586] width 835 height 967
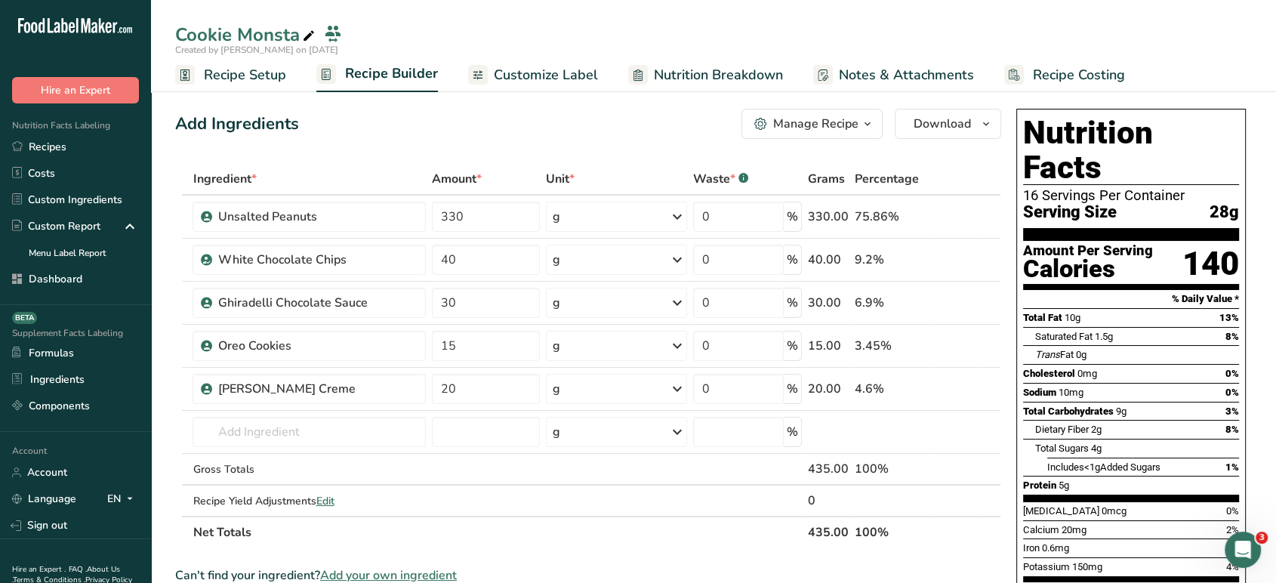
click at [438, 572] on span "Add your own ingredient" at bounding box center [388, 575] width 137 height 18
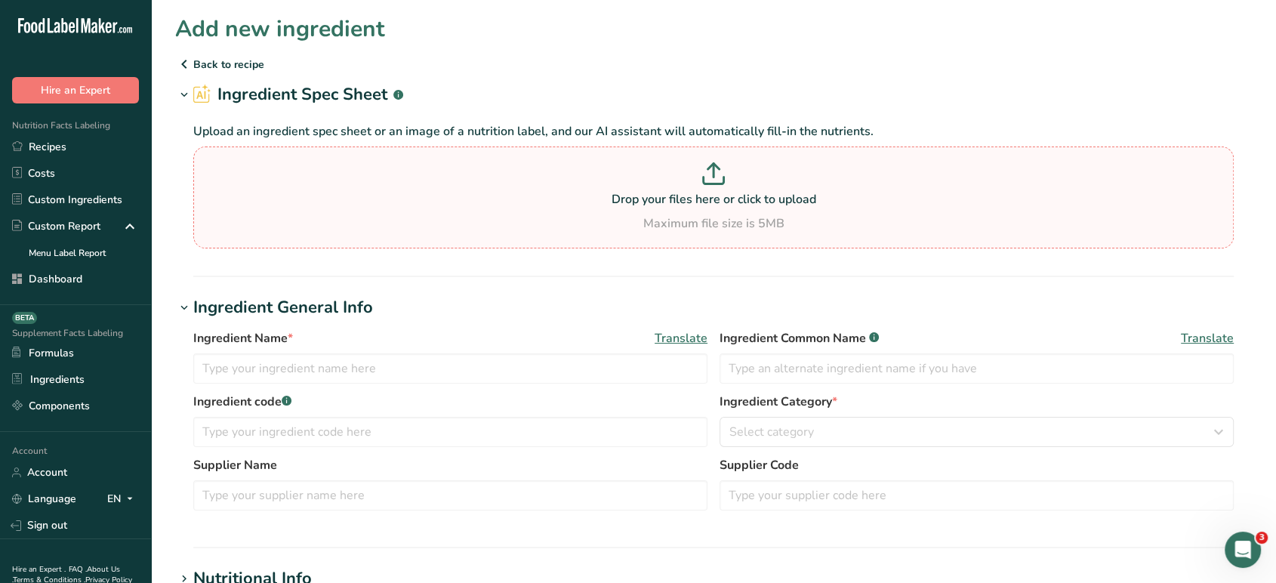
click at [631, 200] on p "Drop your files here or click to upload" at bounding box center [713, 199] width 1033 height 18
click at [631, 200] on input "Drop your files here or click to upload Maximum file size is 5MB" at bounding box center [713, 198] width 1041 height 102
type input "C:\fakepath\Calories in Famous [PERSON_NAME] Bite Size Cookies, Chocolate Chip …"
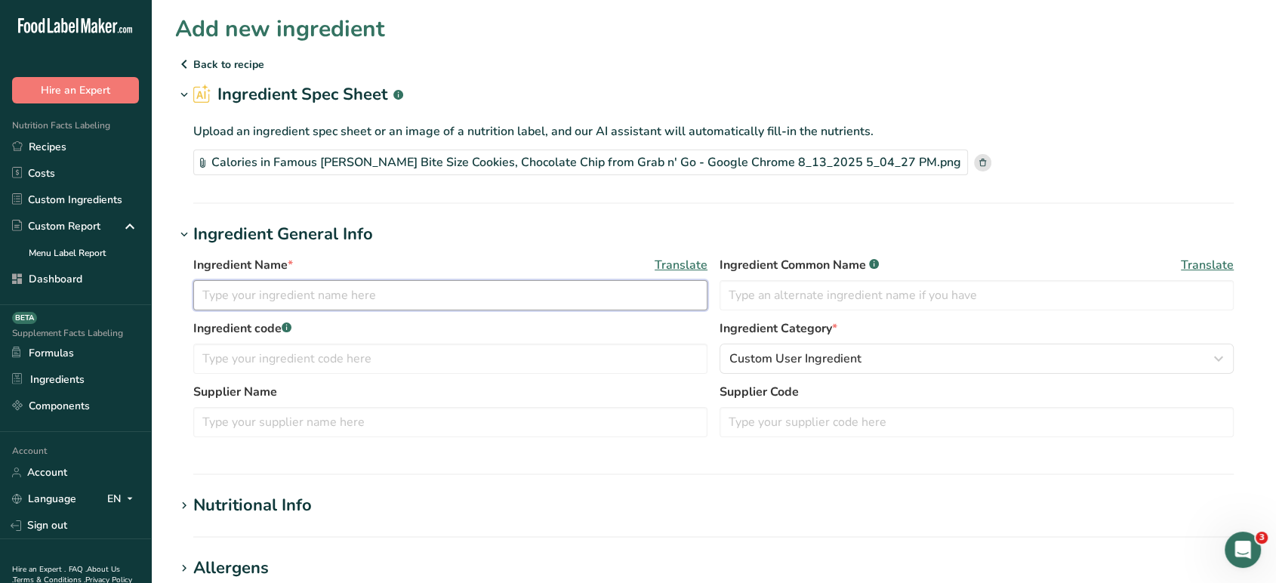
click at [489, 289] on input "text" at bounding box center [450, 295] width 514 height 30
type input "Famous Amo"
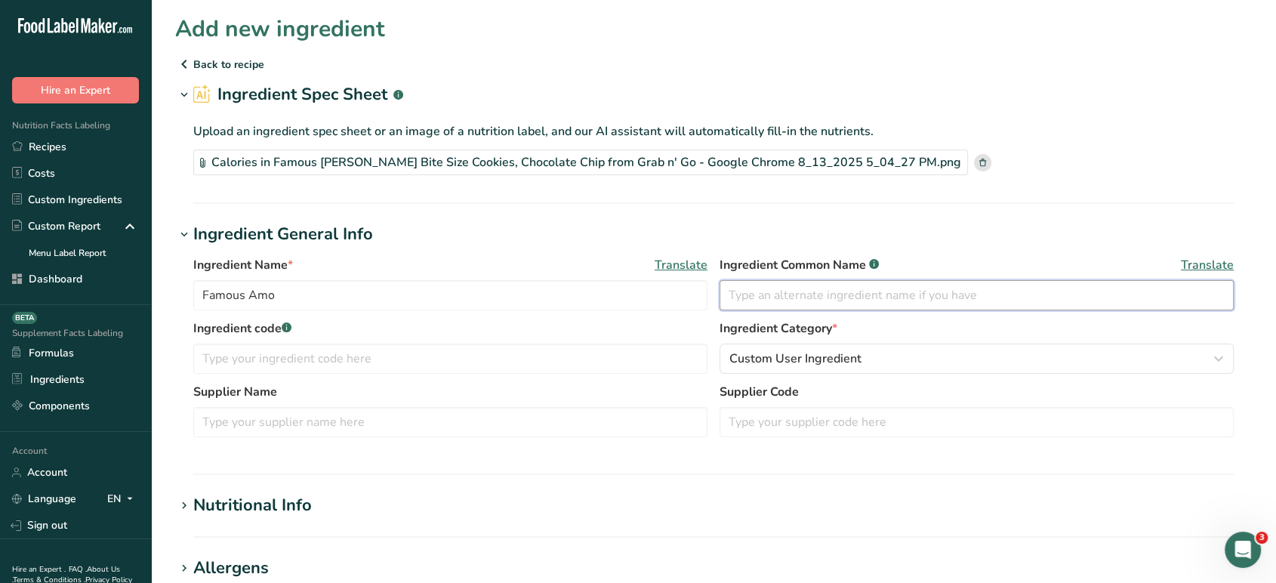
click at [841, 292] on input "text" at bounding box center [977, 295] width 514 height 30
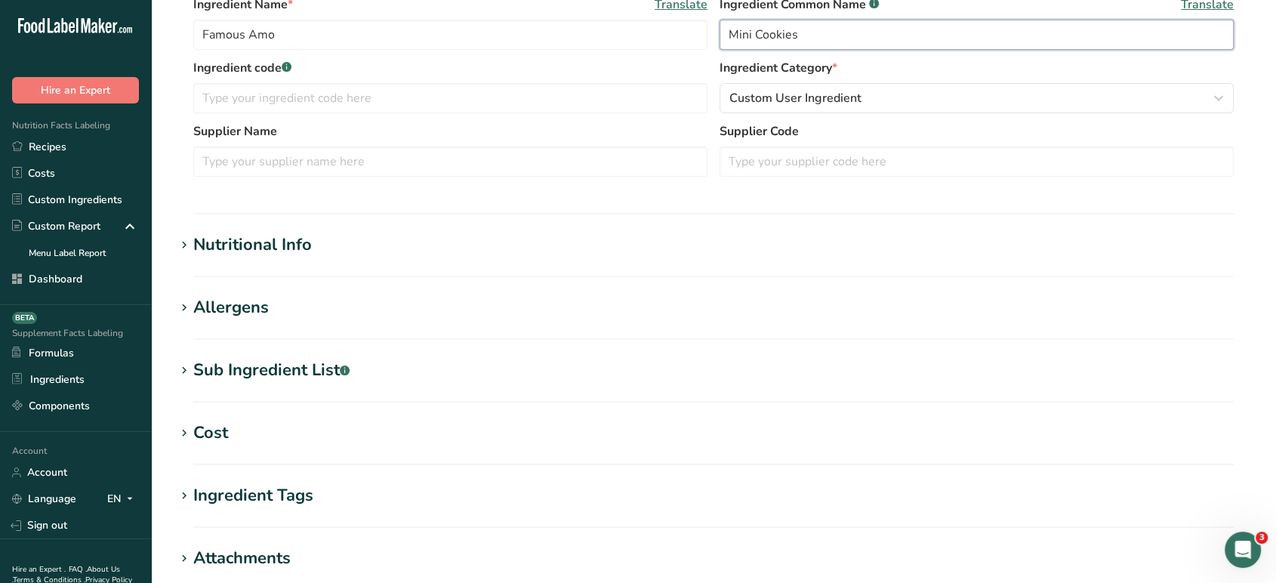
type input "Mini Cookies"
click at [292, 366] on div "Sub Ingredient List .a-a{fill:#347362;}.b-a{fill:#fff;}" at bounding box center [271, 370] width 156 height 25
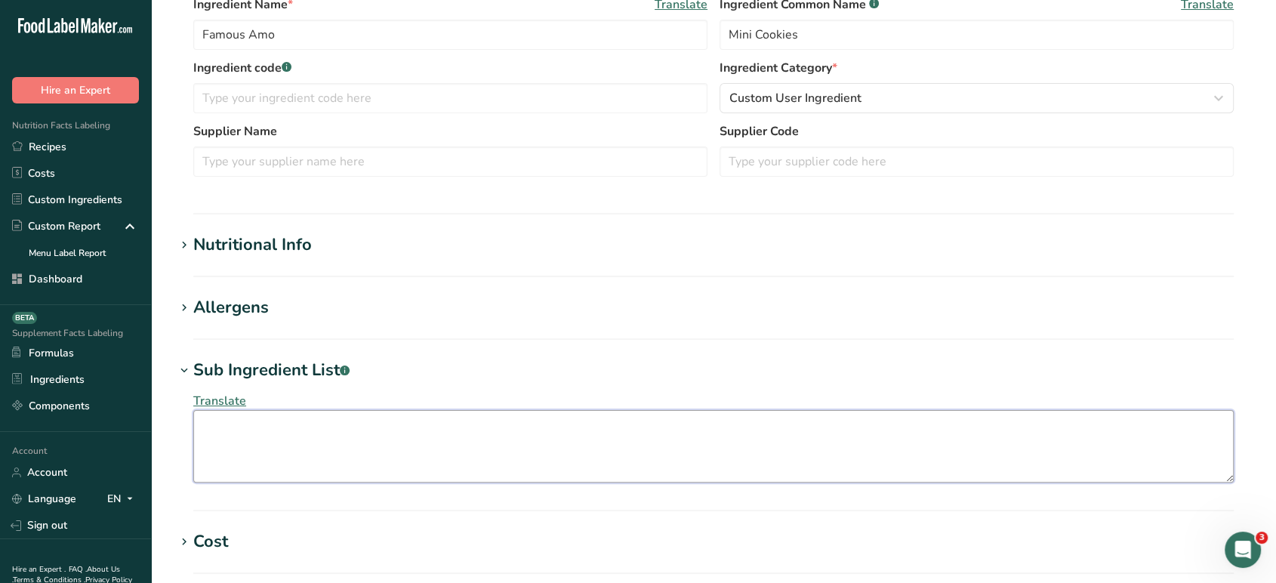
click at [329, 440] on textarea at bounding box center [713, 446] width 1041 height 73
paste textarea "Wheat Flour, Semi-Sweet Chocolate (Cocoa Liquor, Sugar, [MEDICAL_DATA], Soy [ME…"
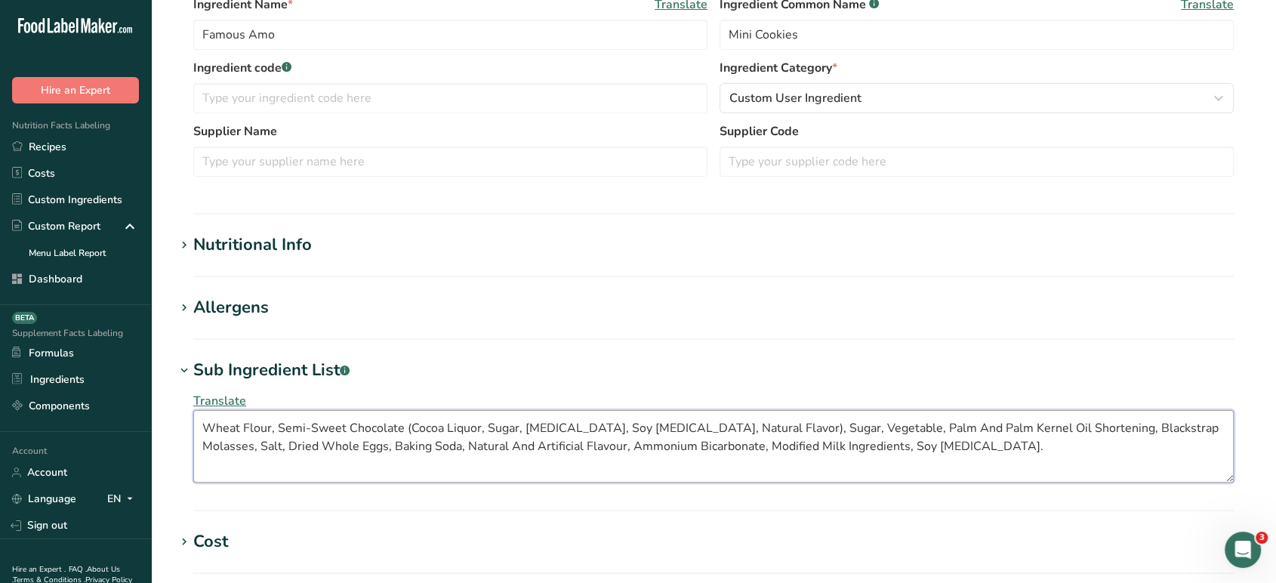
type textarea "Wheat Flour, Semi-Sweet Chocolate (Cocoa Liquor, Sugar, [MEDICAL_DATA], Soy [ME…"
click at [261, 310] on div "Allergens" at bounding box center [231, 307] width 76 height 25
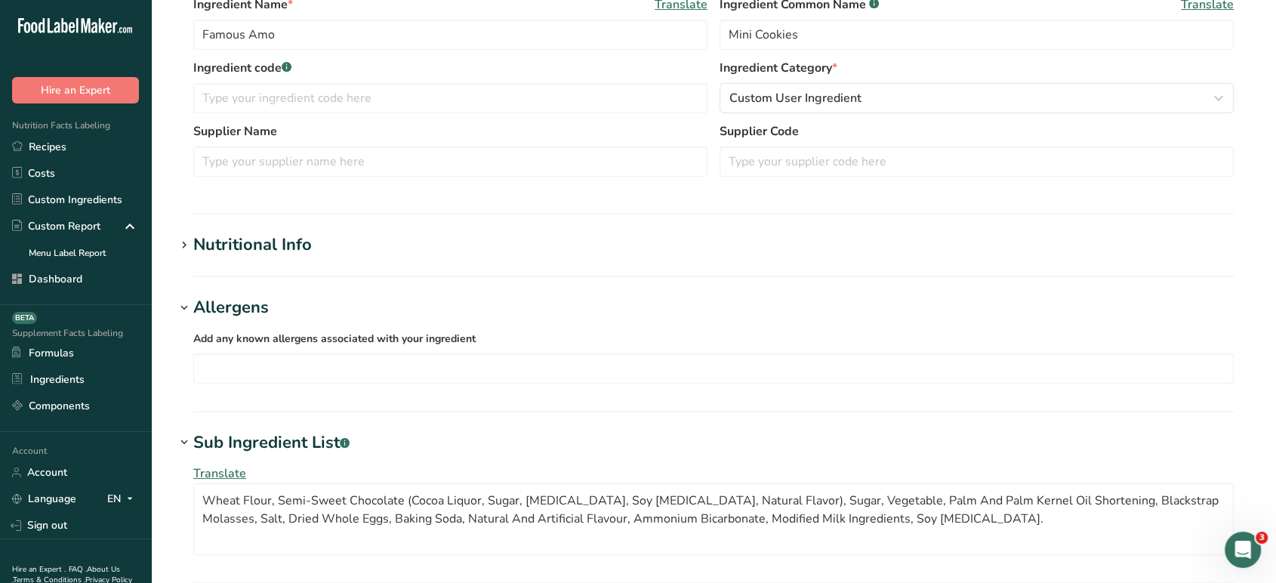
click at [270, 353] on div "Soy Tree Nuts Wheat Milk Eggs Fish Peanuts Sesame Crustaceans Sulphites Celery …" at bounding box center [713, 368] width 1041 height 30
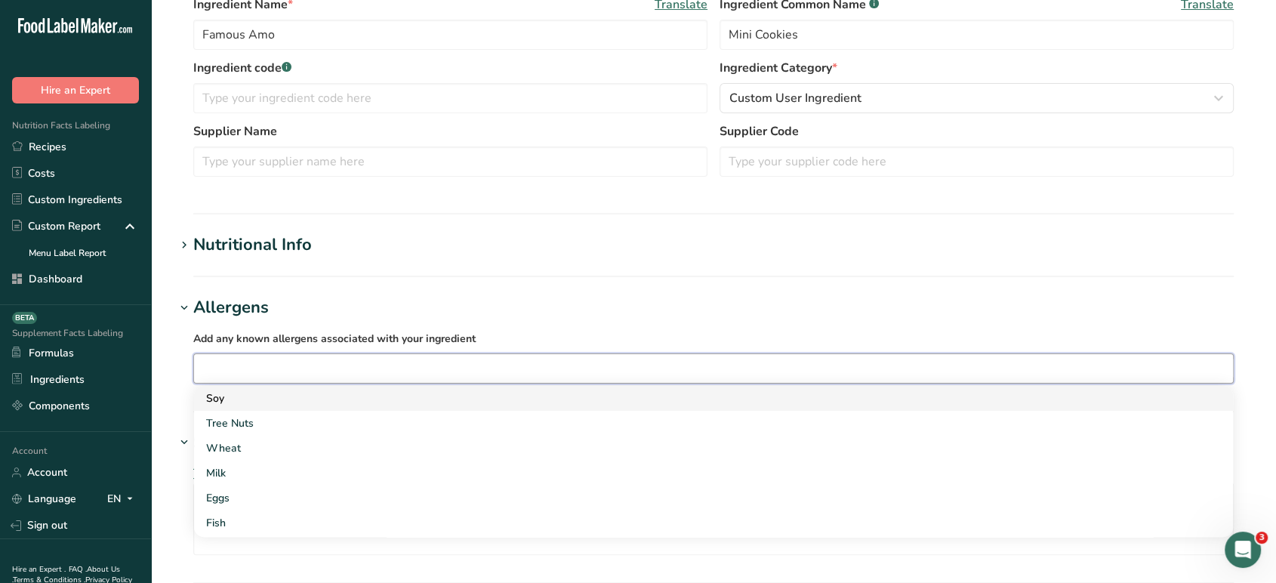
click at [271, 400] on div "Soy" at bounding box center [701, 398] width 991 height 16
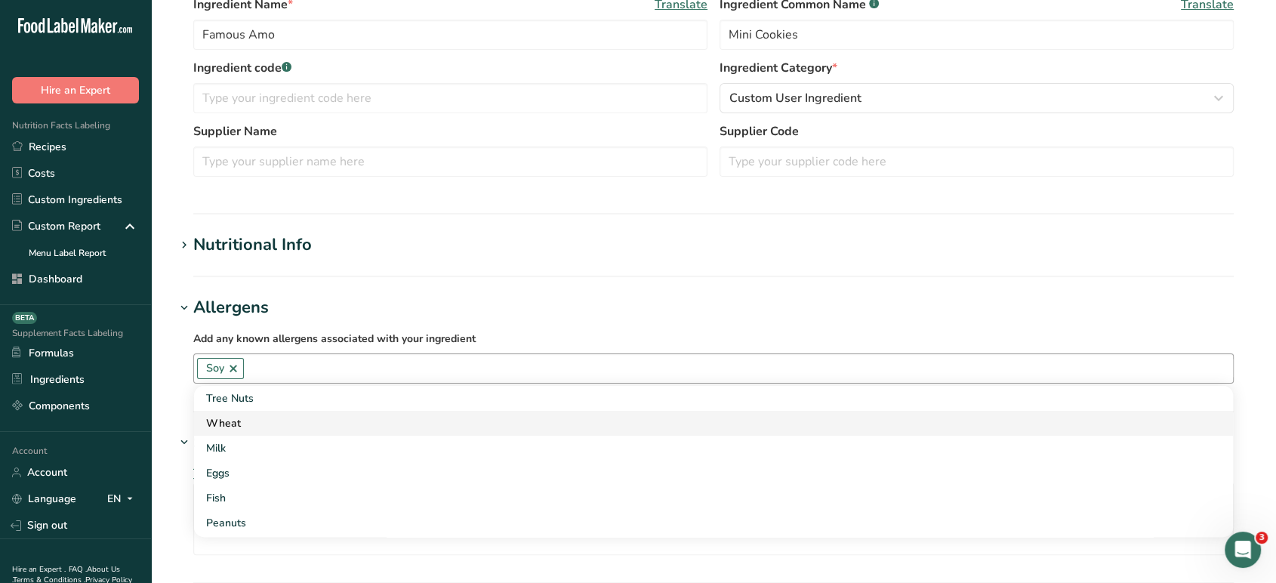
click at [270, 425] on div "Wheat" at bounding box center [701, 423] width 991 height 16
click at [270, 425] on div "Milk" at bounding box center [701, 423] width 991 height 16
click at [269, 427] on div "Eggs" at bounding box center [701, 423] width 991 height 16
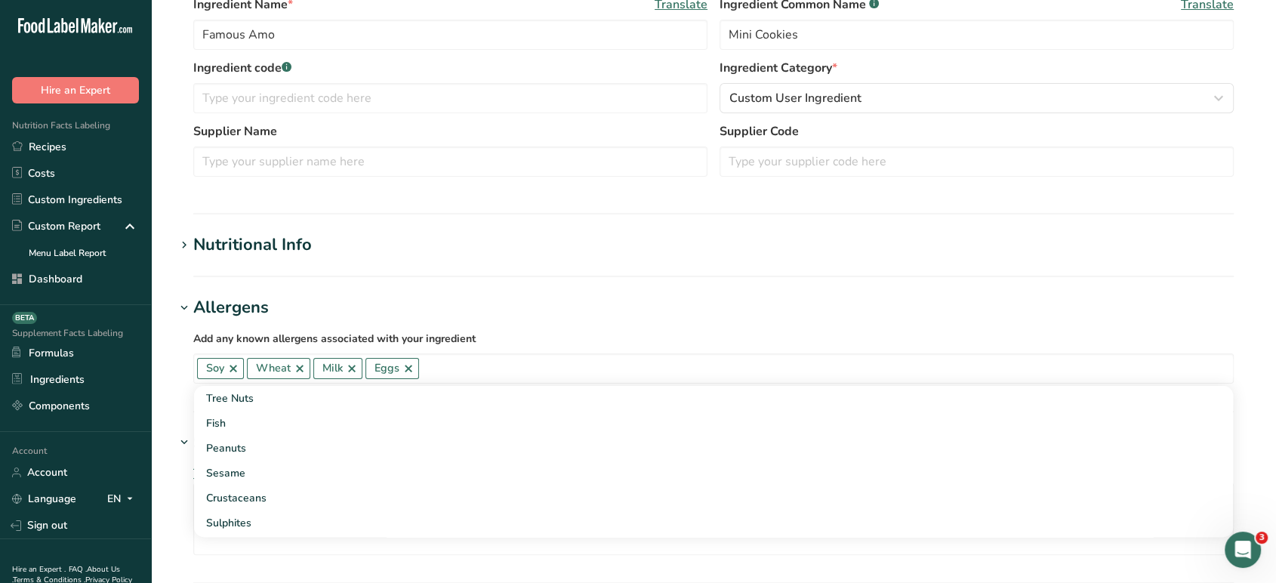
click at [585, 279] on section "Add new ingredient Back to recipe Ingredient Spec Sheet .a-a{fill:#347362;}.b-a…" at bounding box center [713, 354] width 1125 height 1230
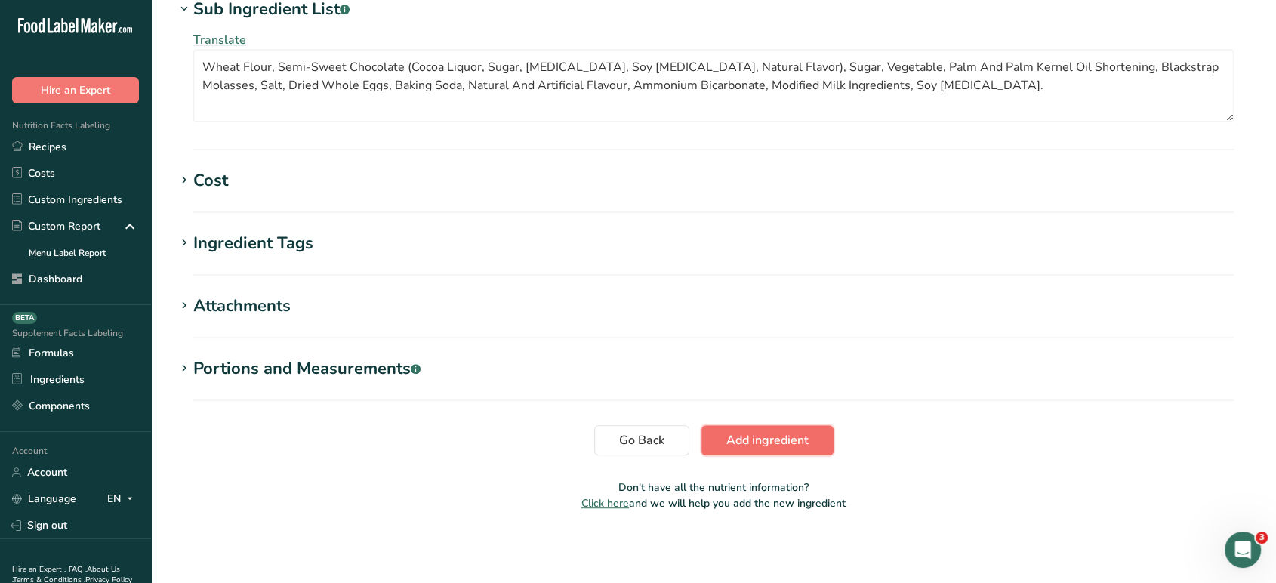
click at [702, 431] on button "Add ingredient" at bounding box center [768, 440] width 132 height 30
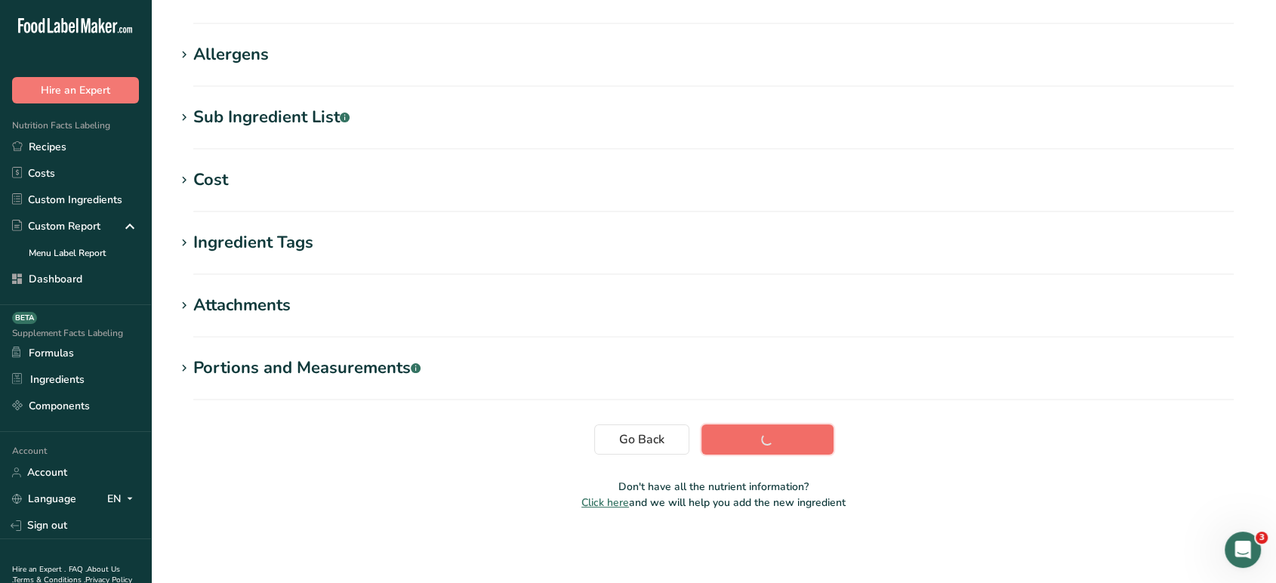
scroll to position [227, 0]
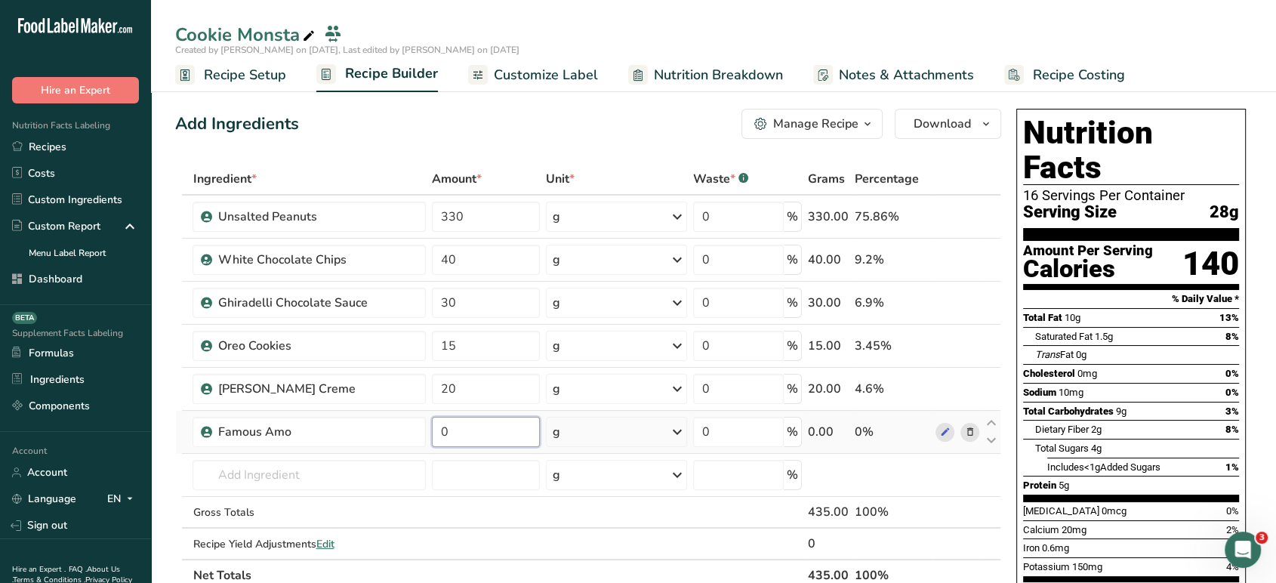
click at [492, 435] on input "0" at bounding box center [486, 432] width 108 height 30
type input "15"
click at [496, 132] on div "Add Ingredients Manage Recipe Delete Recipe Duplicate Recipe Scale Recipe Save …" at bounding box center [588, 124] width 826 height 30
click at [569, 85] on link "Customize Label" at bounding box center [533, 75] width 130 height 34
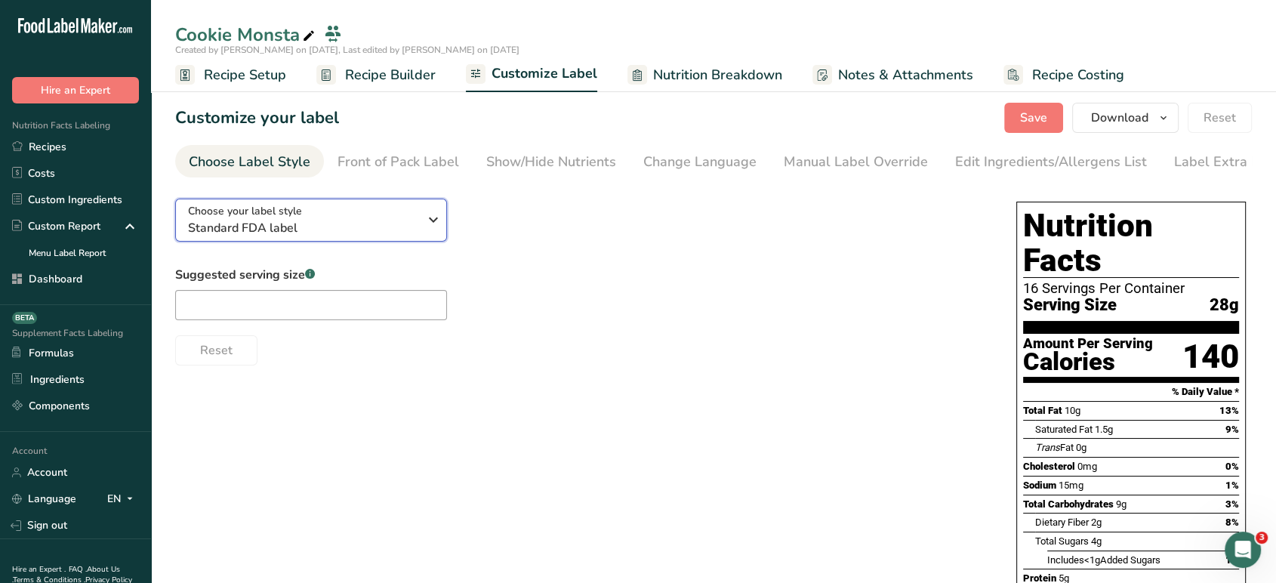
click at [349, 233] on span "Standard FDA label" at bounding box center [303, 228] width 230 height 18
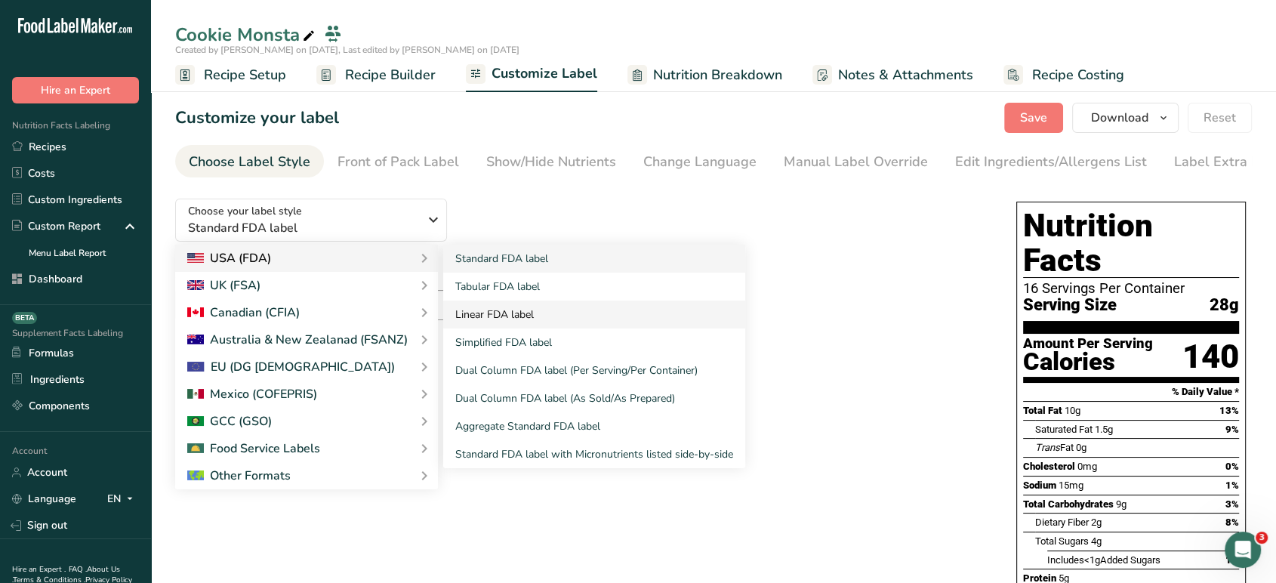
click at [495, 313] on link "Linear FDA label" at bounding box center [594, 315] width 302 height 28
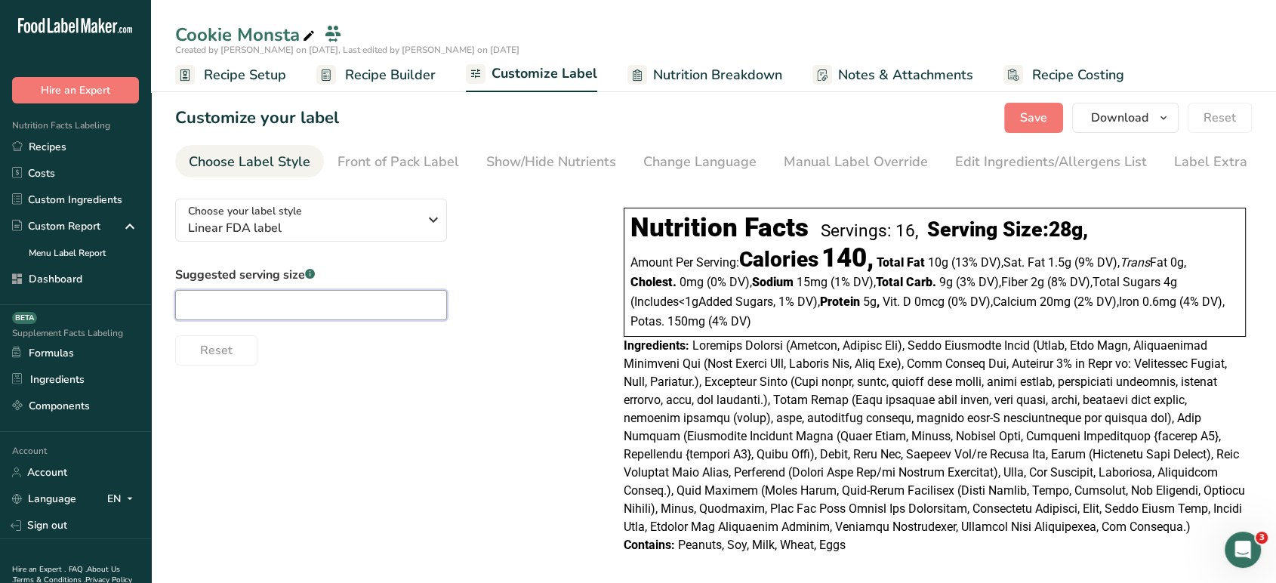
click at [381, 320] on input "text" at bounding box center [311, 305] width 272 height 30
type input "2 Tbsp"
click at [1106, 156] on div "Edit Ingredients/Allergens List" at bounding box center [1051, 162] width 192 height 20
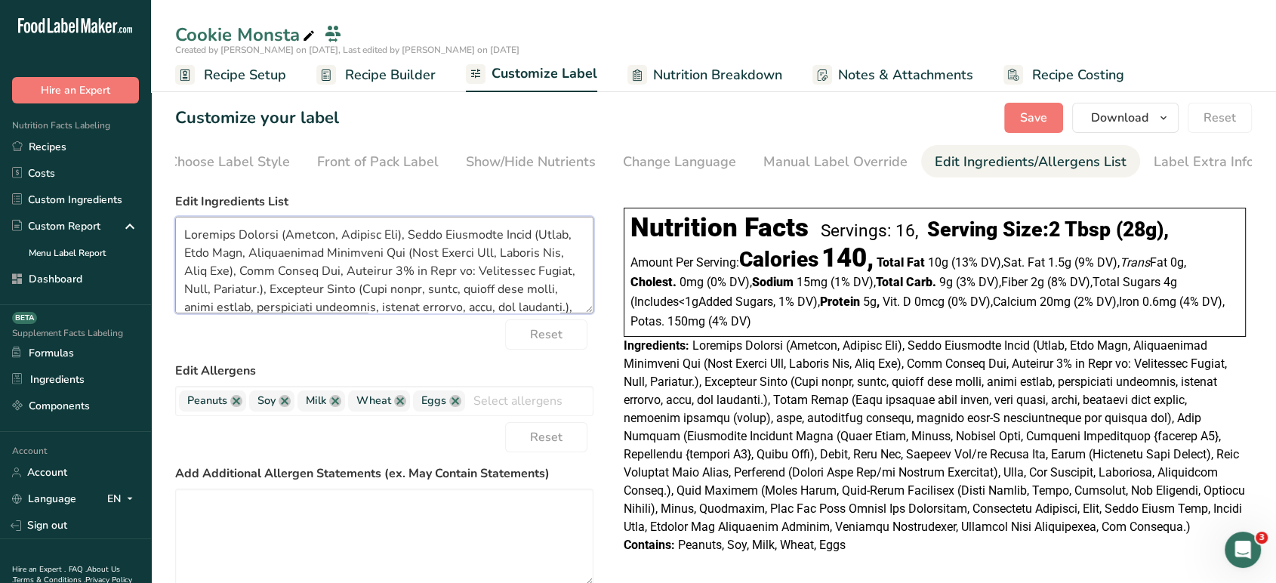
drag, startPoint x: 404, startPoint y: 241, endPoint x: 281, endPoint y: 236, distance: 123.2
click at [281, 236] on textarea at bounding box center [384, 265] width 418 height 97
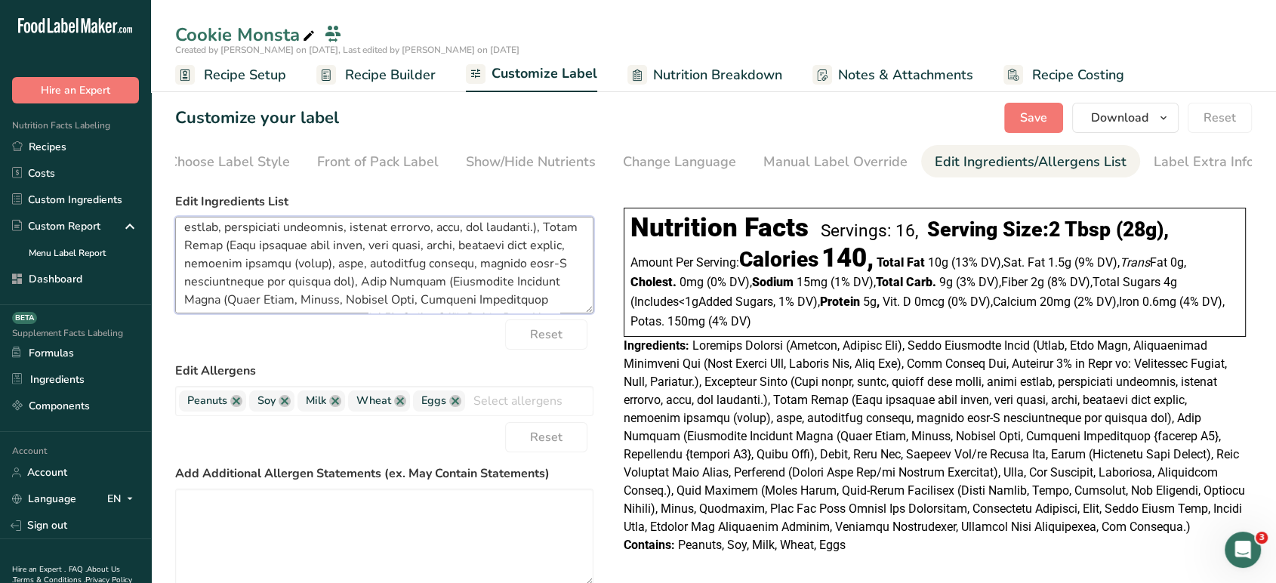
scroll to position [85, 0]
click at [241, 284] on textarea at bounding box center [384, 265] width 418 height 97
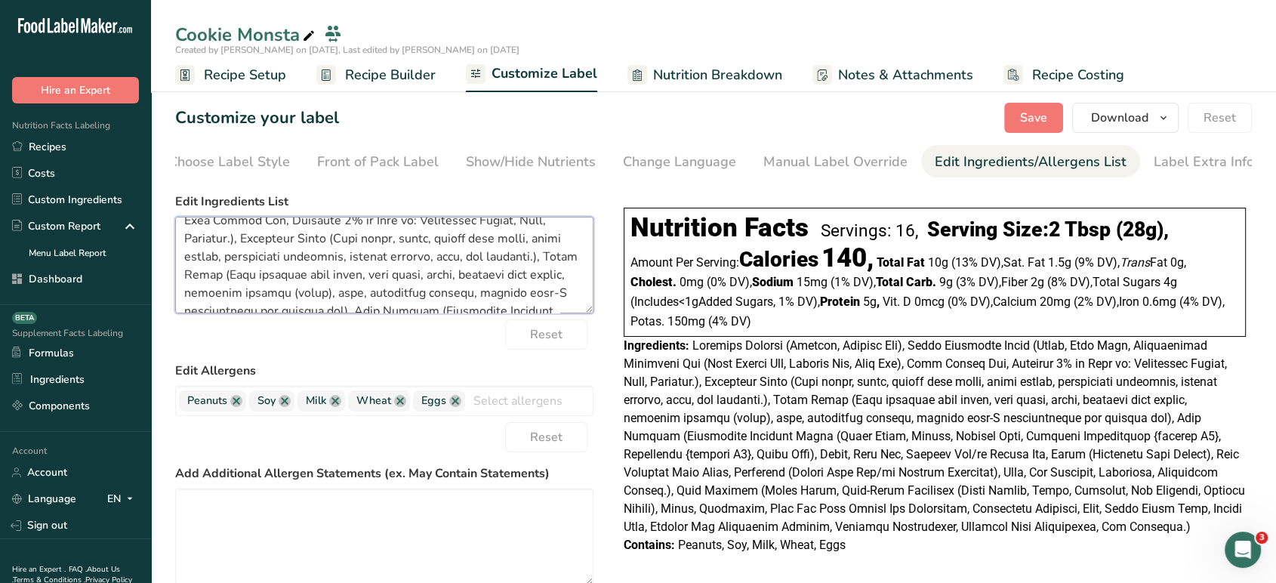
scroll to position [46, 0]
drag, startPoint x: 217, startPoint y: 282, endPoint x: 169, endPoint y: 283, distance: 47.6
click at [169, 283] on section "Customize your label Save Download Choose what to show on your downloaded label…" at bounding box center [713, 396] width 1125 height 634
type textarea "Unsalted Roasted Peanuts, White Chocolate Chips (Sugar, Skim Milk, Hydrogenated…"
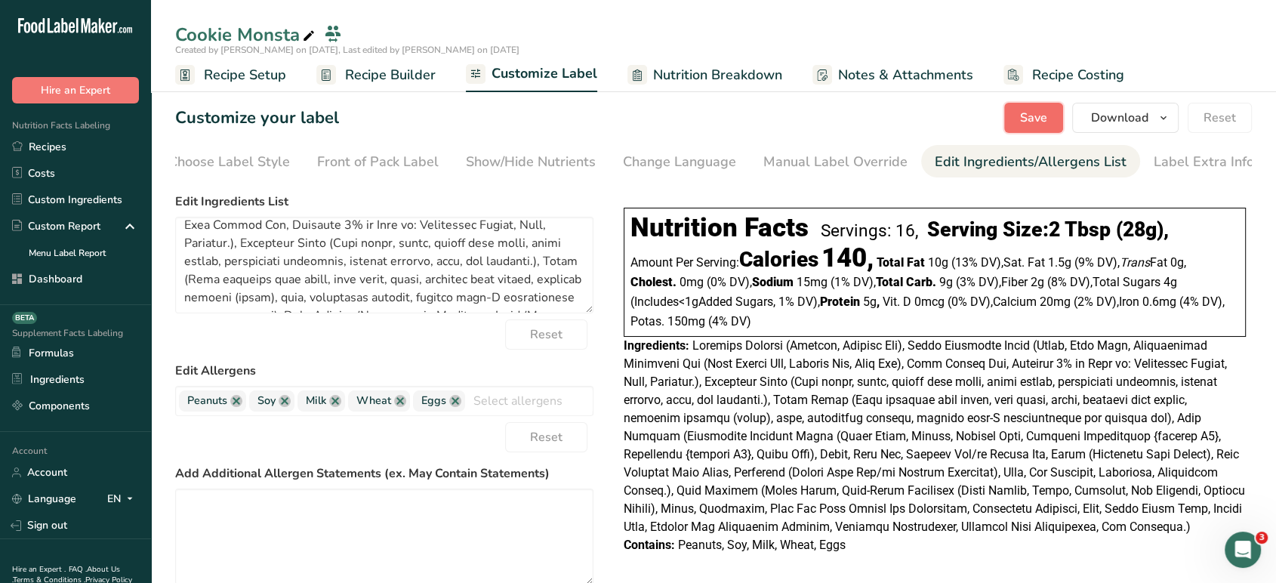
click at [1039, 118] on span "Save" at bounding box center [1033, 118] width 27 height 18
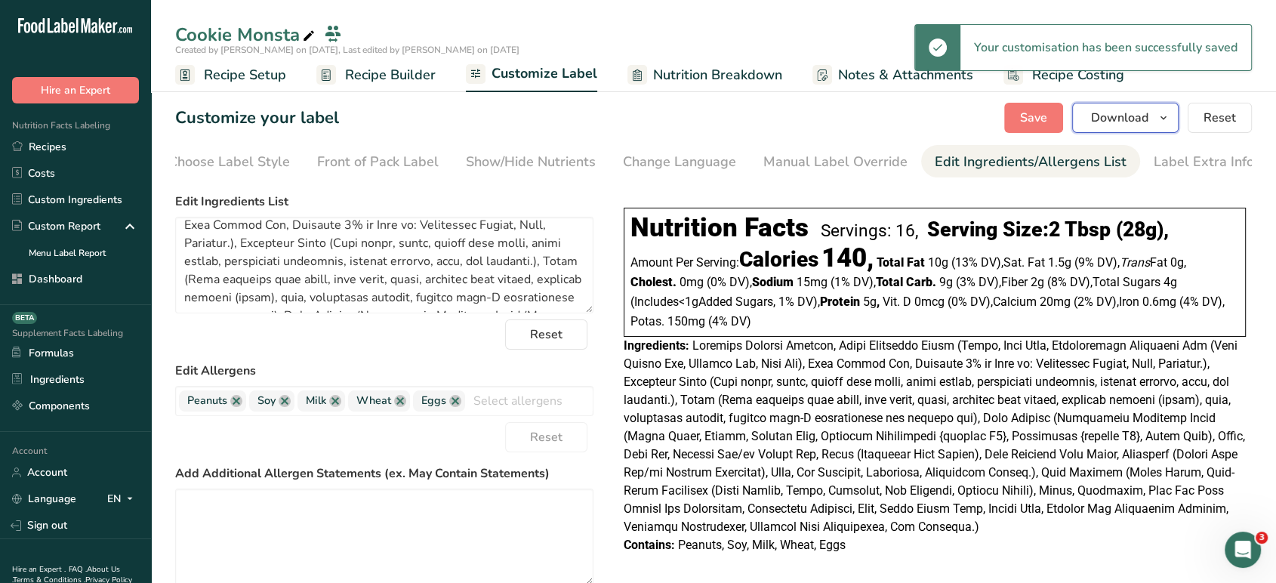
click at [1132, 125] on span "Download" at bounding box center [1119, 118] width 57 height 18
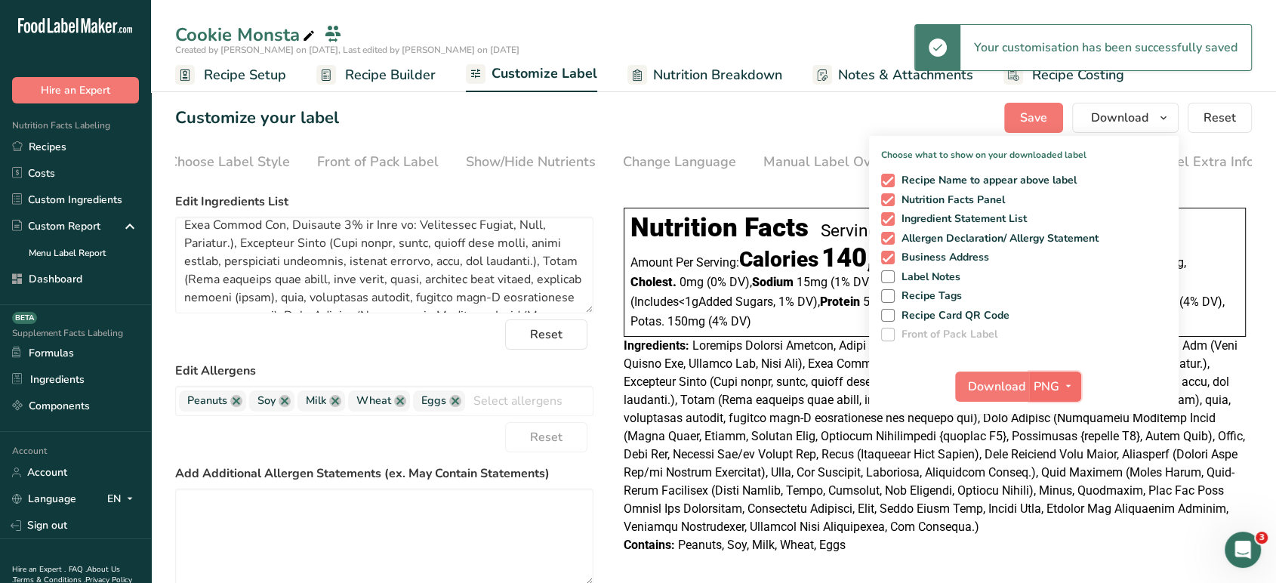
click at [1057, 378] on span "PNG" at bounding box center [1047, 387] width 26 height 18
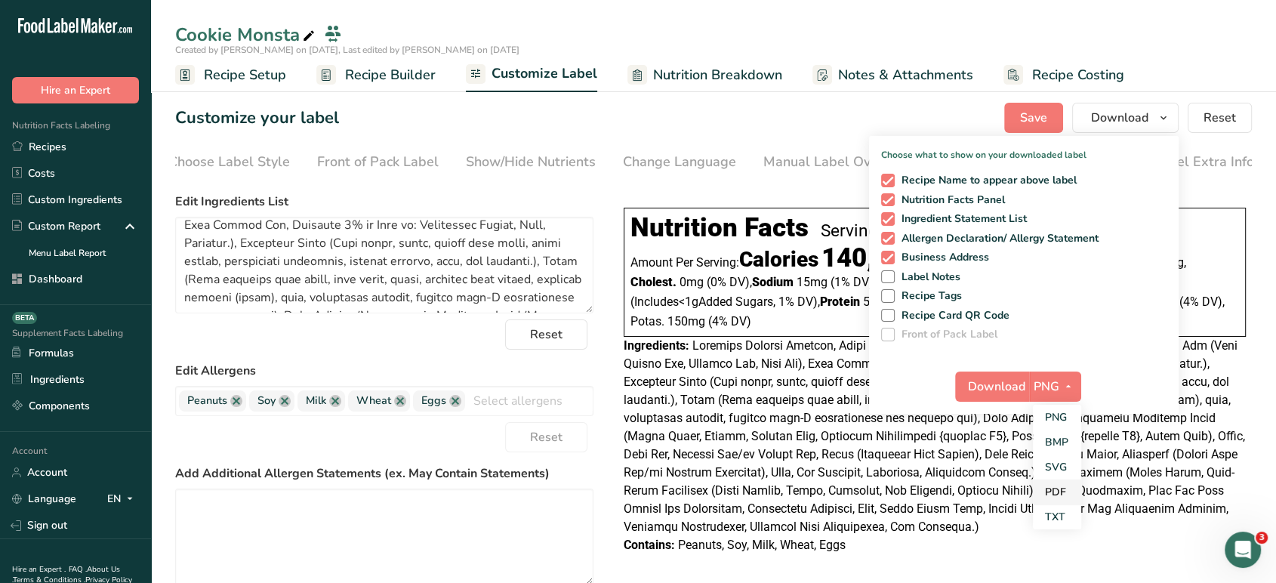
click at [1058, 494] on link "PDF" at bounding box center [1057, 492] width 48 height 25
click at [999, 383] on span "Download" at bounding box center [997, 387] width 57 height 18
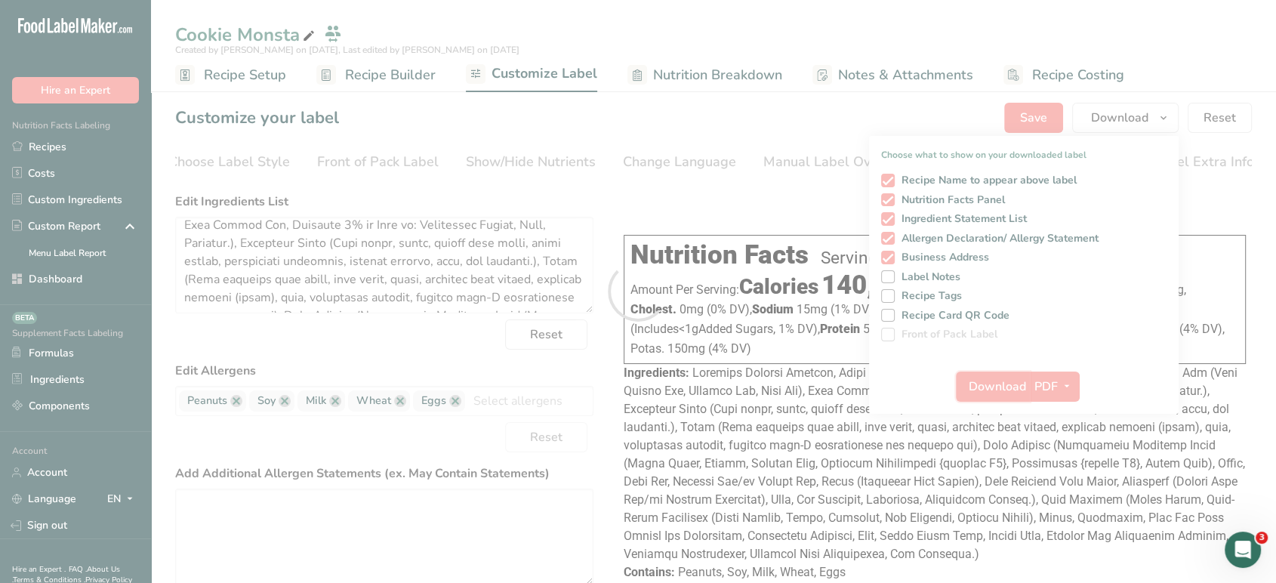
scroll to position [0, 0]
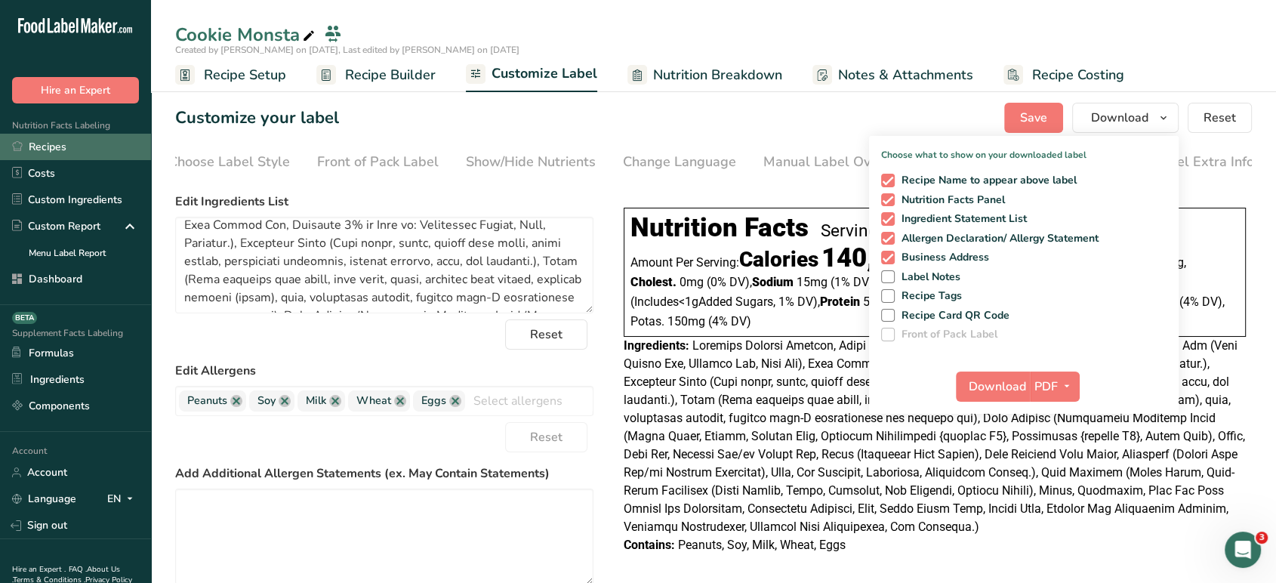
click at [70, 153] on link "Recipes" at bounding box center [75, 147] width 151 height 26
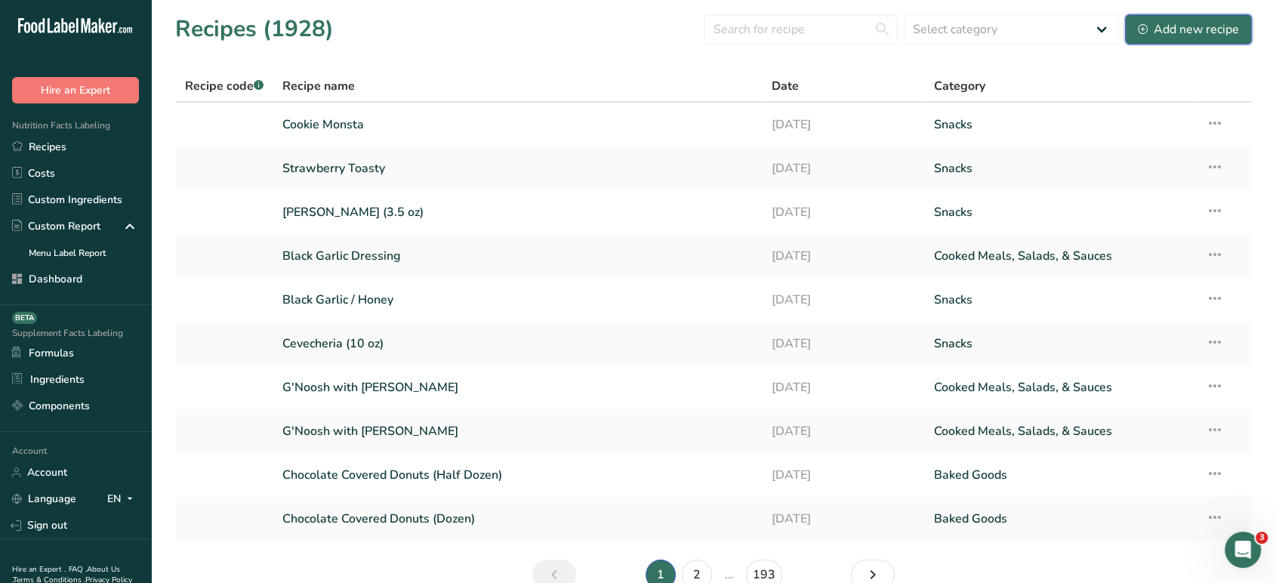
click at [1138, 31] on icon at bounding box center [1143, 29] width 10 height 10
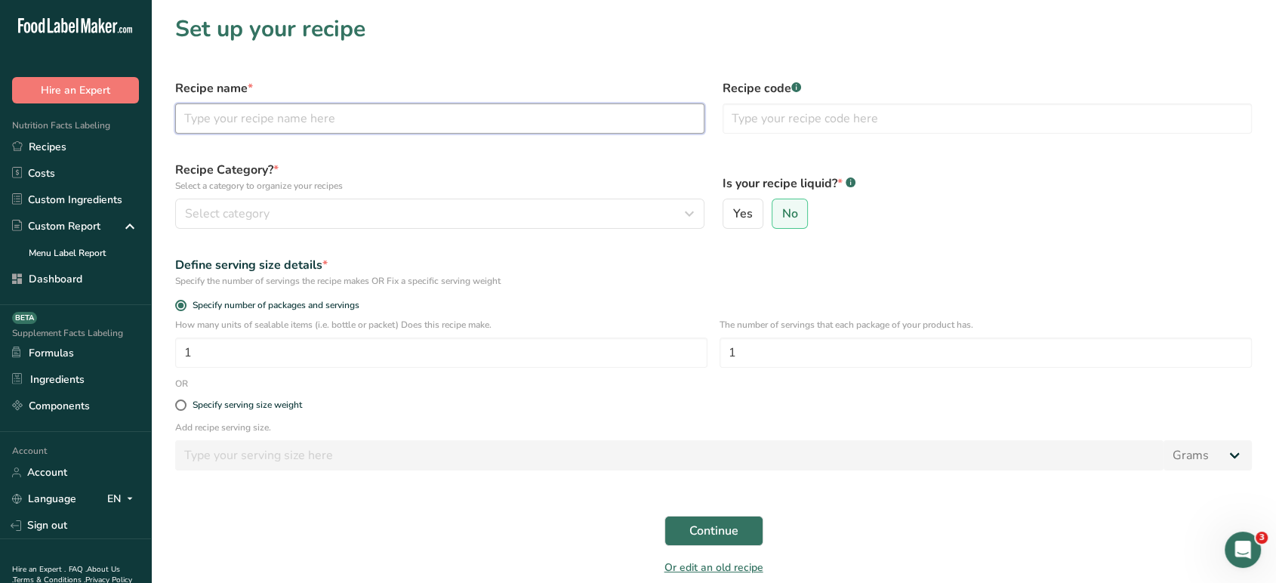
click at [617, 123] on input "text" at bounding box center [439, 118] width 529 height 30
type input "Mallow Thunder Crunch"
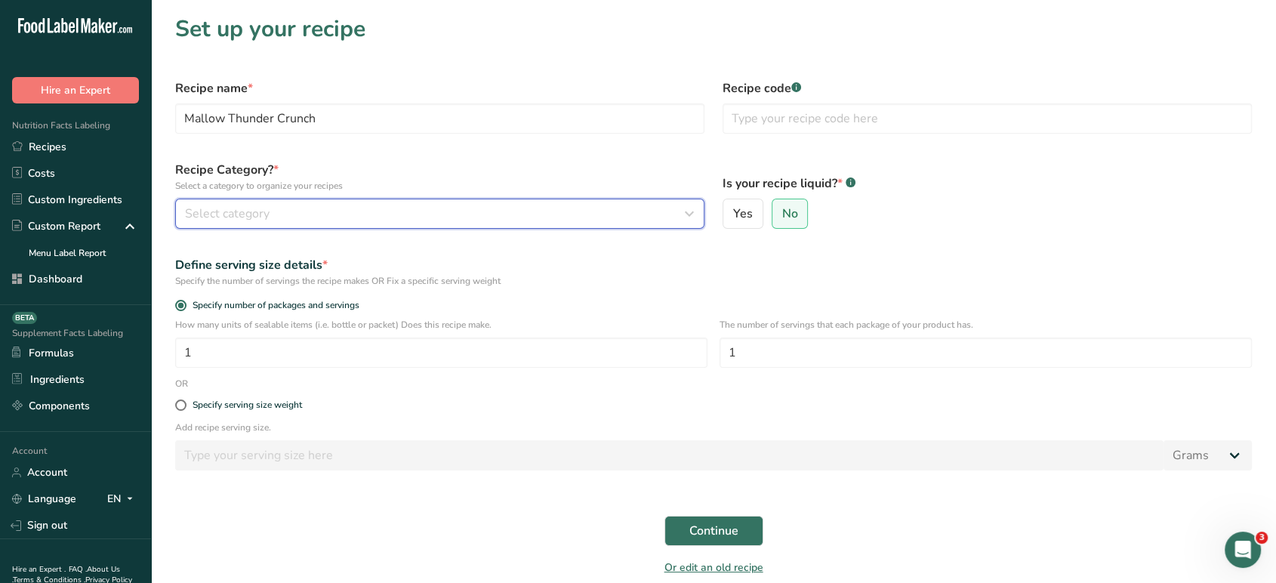
click at [631, 228] on button "Select category" at bounding box center [439, 214] width 529 height 30
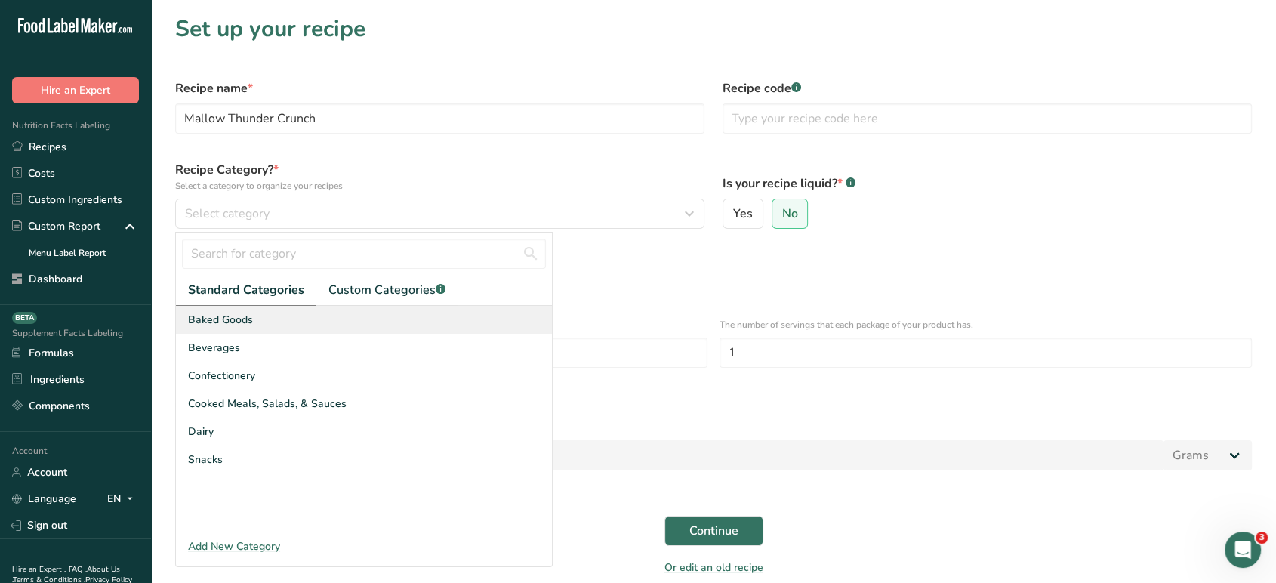
click at [357, 323] on div "Baked Goods" at bounding box center [364, 320] width 376 height 28
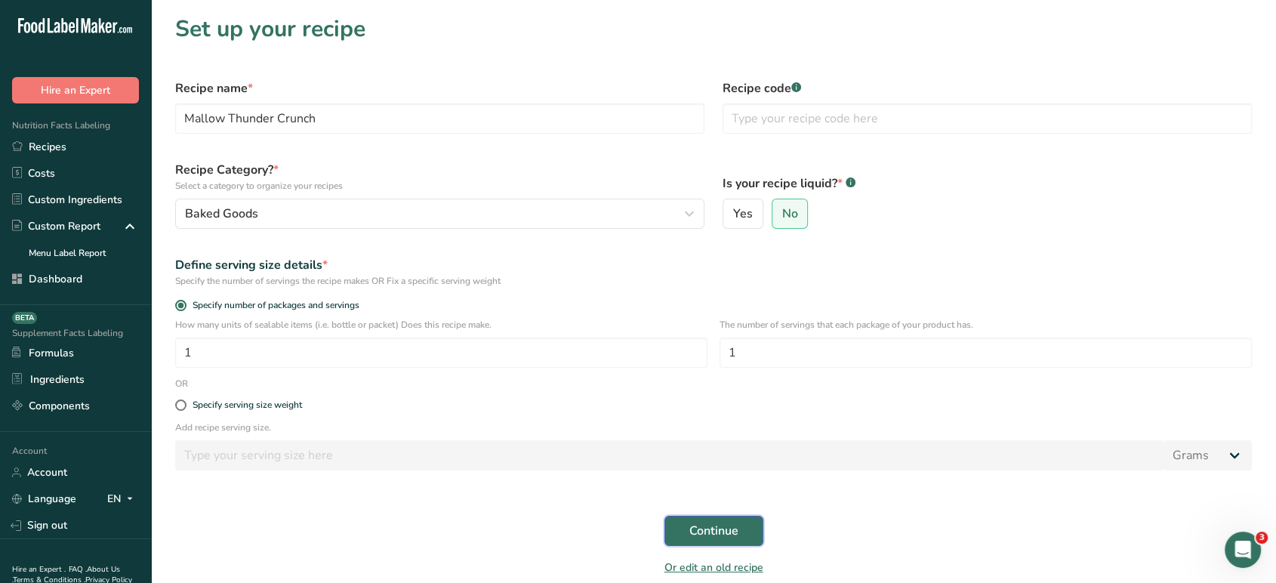
click at [702, 537] on span "Continue" at bounding box center [714, 531] width 49 height 18
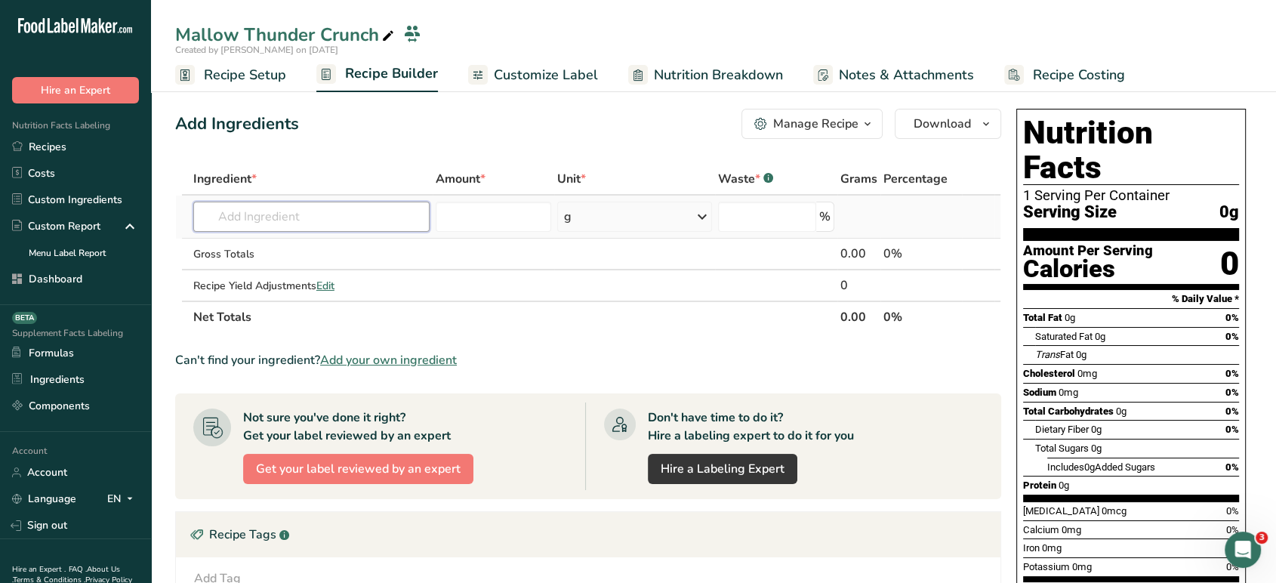
click at [376, 205] on input "text" at bounding box center [311, 217] width 236 height 30
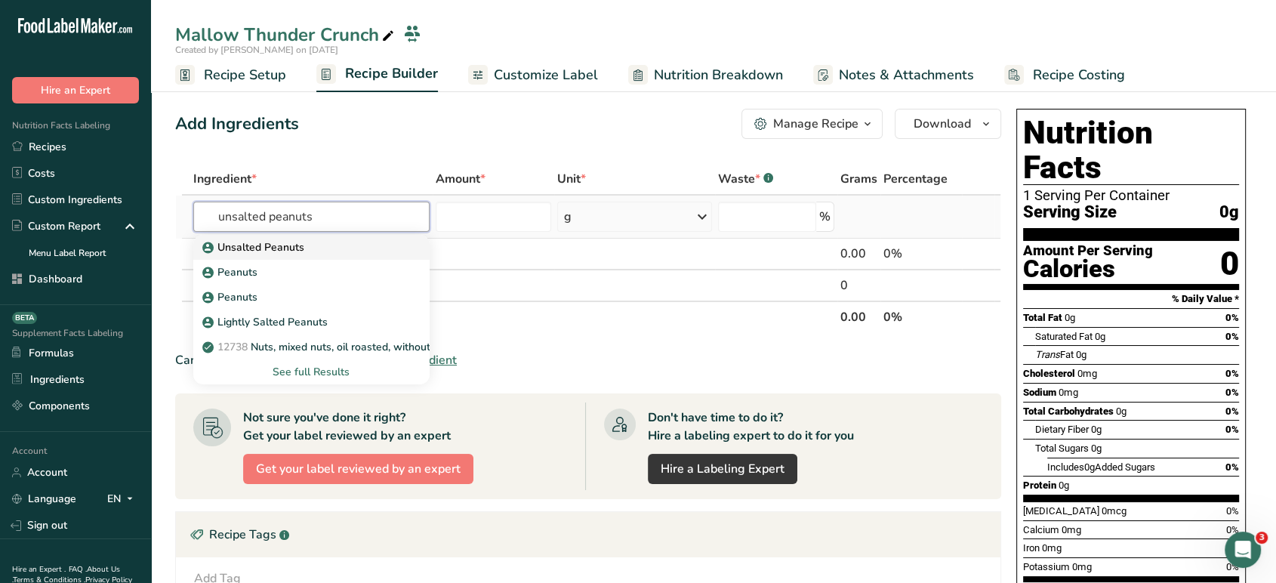
type input "unsalted peanuts"
click at [373, 247] on div "Unsalted Peanuts" at bounding box center [299, 247] width 188 height 16
type input "Unsalted Peanuts"
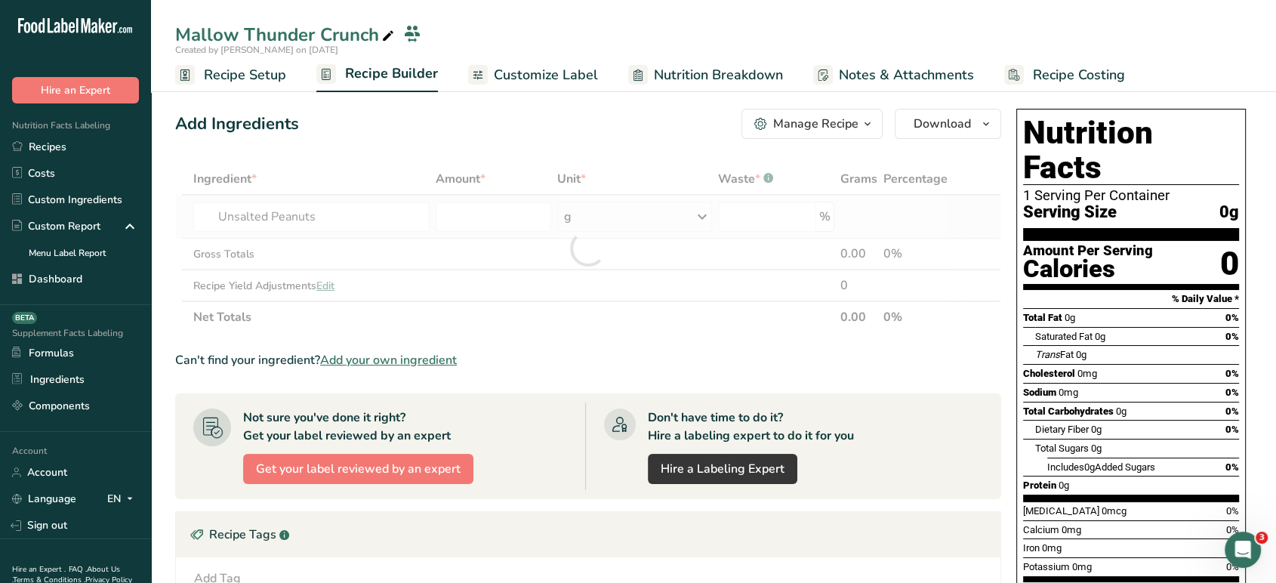
click at [373, 247] on div at bounding box center [588, 248] width 826 height 170
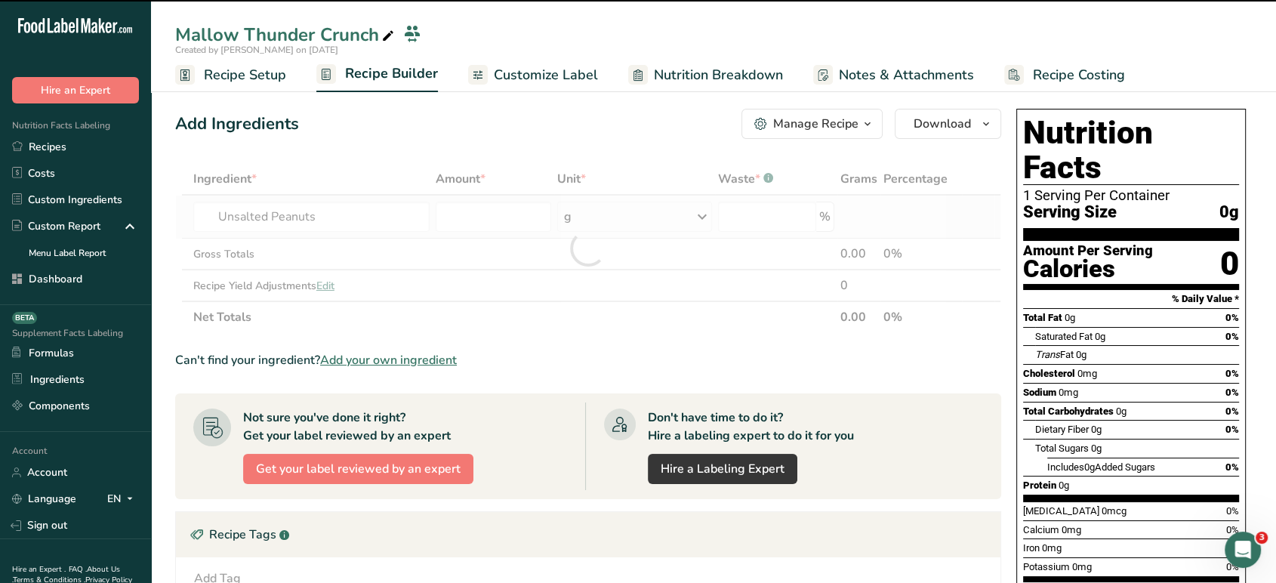
type input "0"
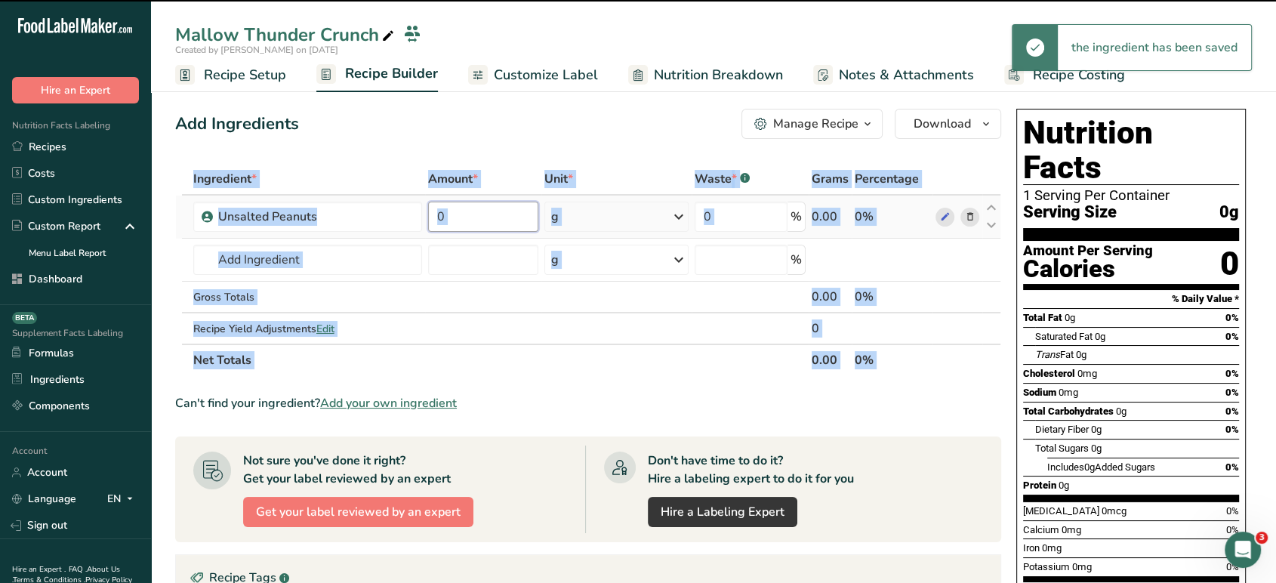
click at [492, 222] on input "0" at bounding box center [483, 217] width 110 height 30
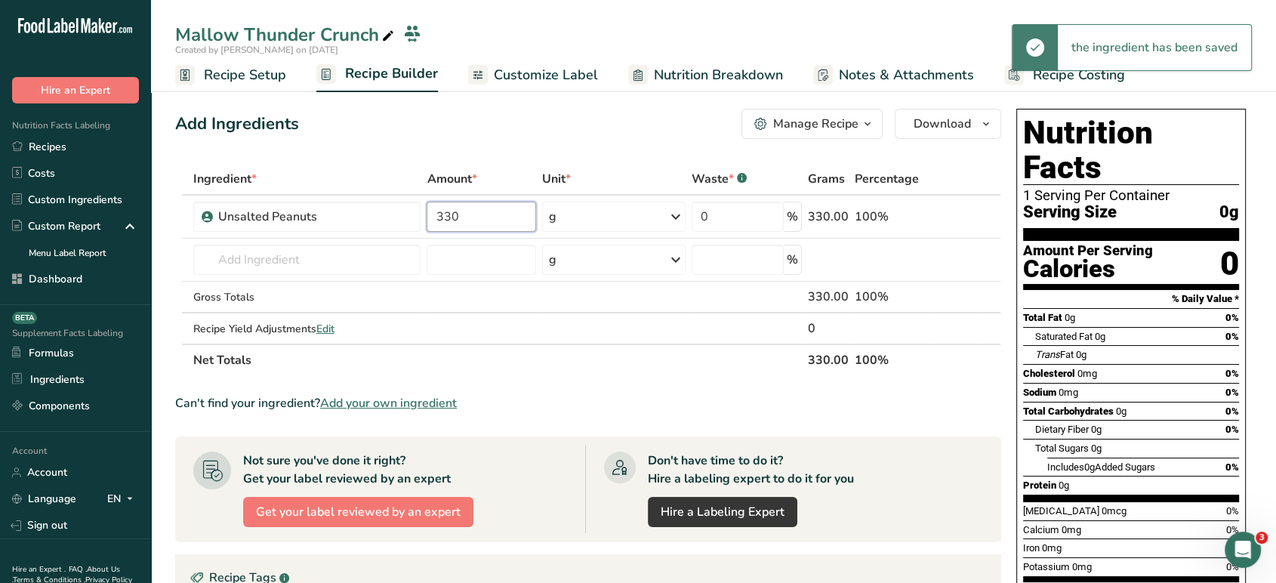
type input "330"
click at [406, 149] on div "Add Ingredients Manage Recipe Delete Recipe Duplicate Recipe Scale Recipe Save …" at bounding box center [592, 500] width 835 height 795
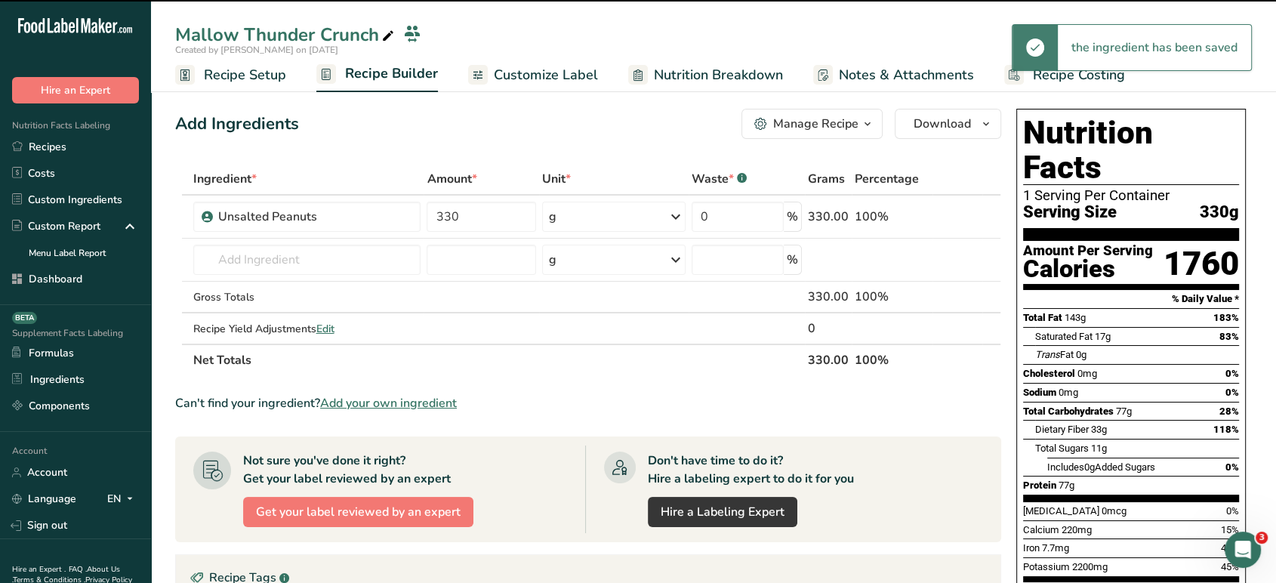
click at [241, 85] on link "Recipe Setup" at bounding box center [230, 75] width 111 height 34
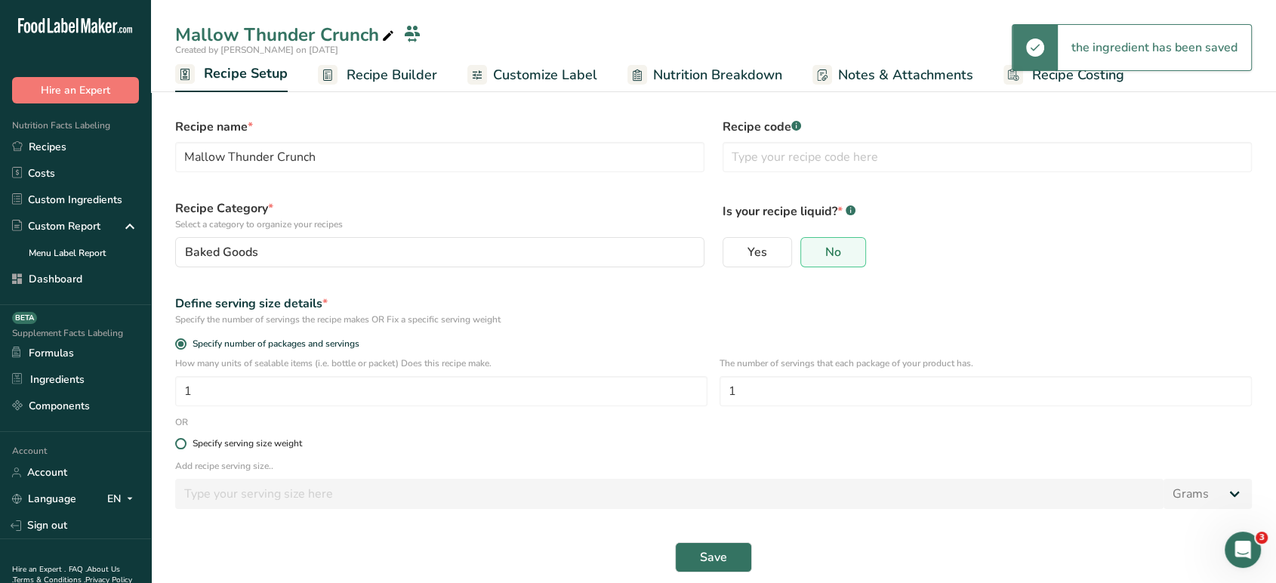
click at [186, 443] on span at bounding box center [180, 443] width 11 height 11
click at [185, 443] on input "Specify serving size weight" at bounding box center [180, 444] width 10 height 10
radio input "true"
radio input "false"
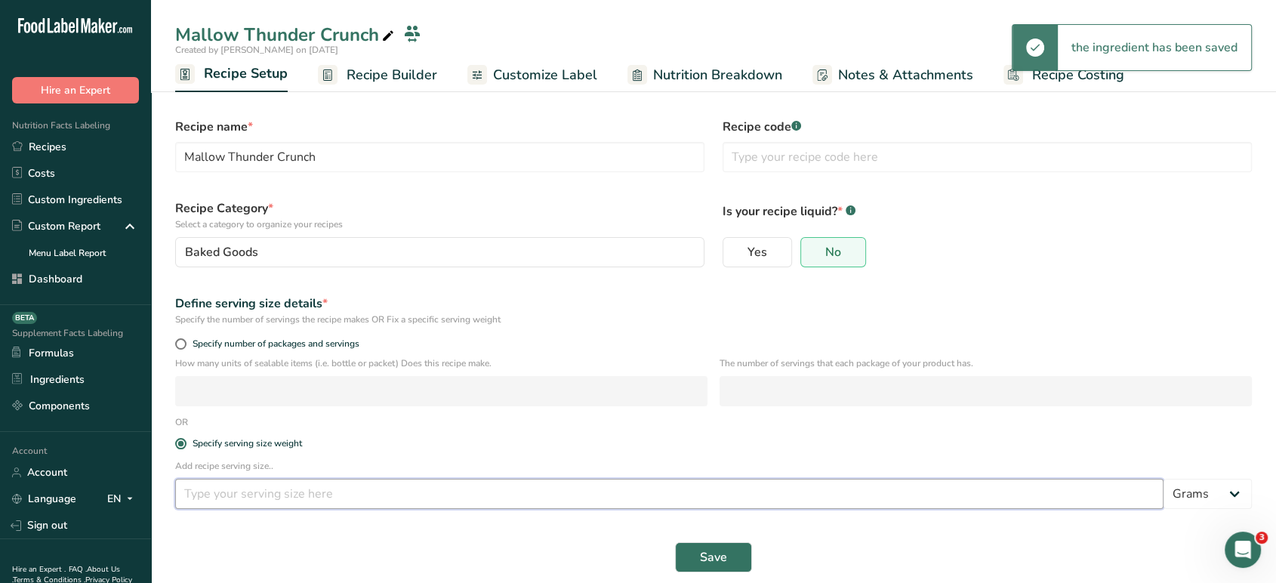
click at [228, 500] on input "number" at bounding box center [669, 494] width 989 height 30
type input "28"
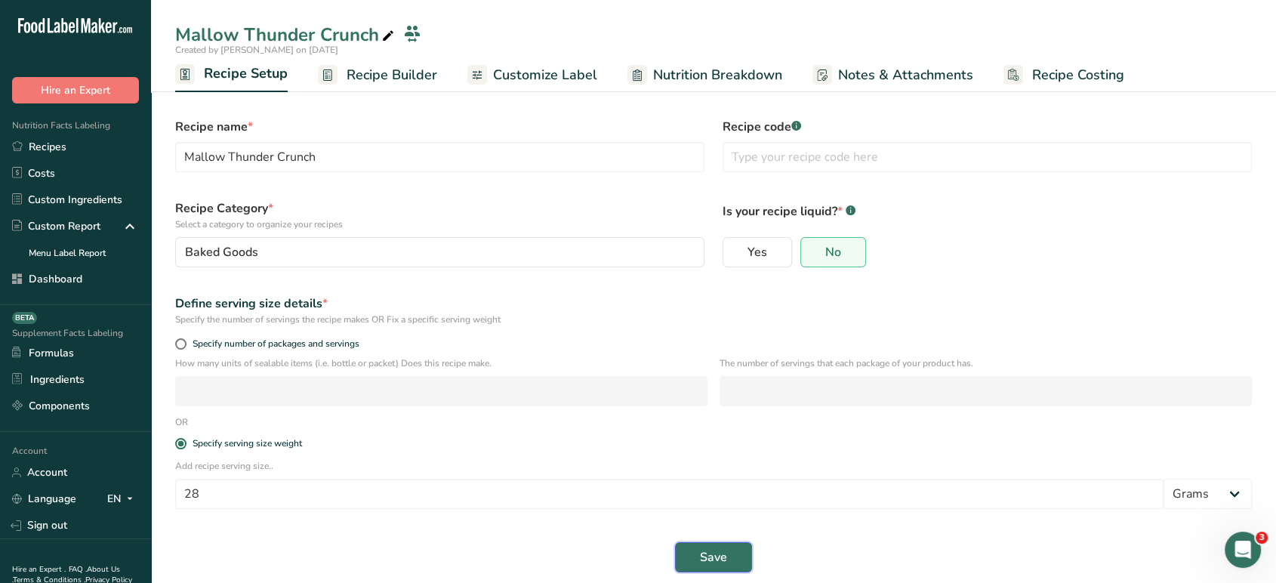
click at [701, 556] on span "Save" at bounding box center [713, 557] width 27 height 18
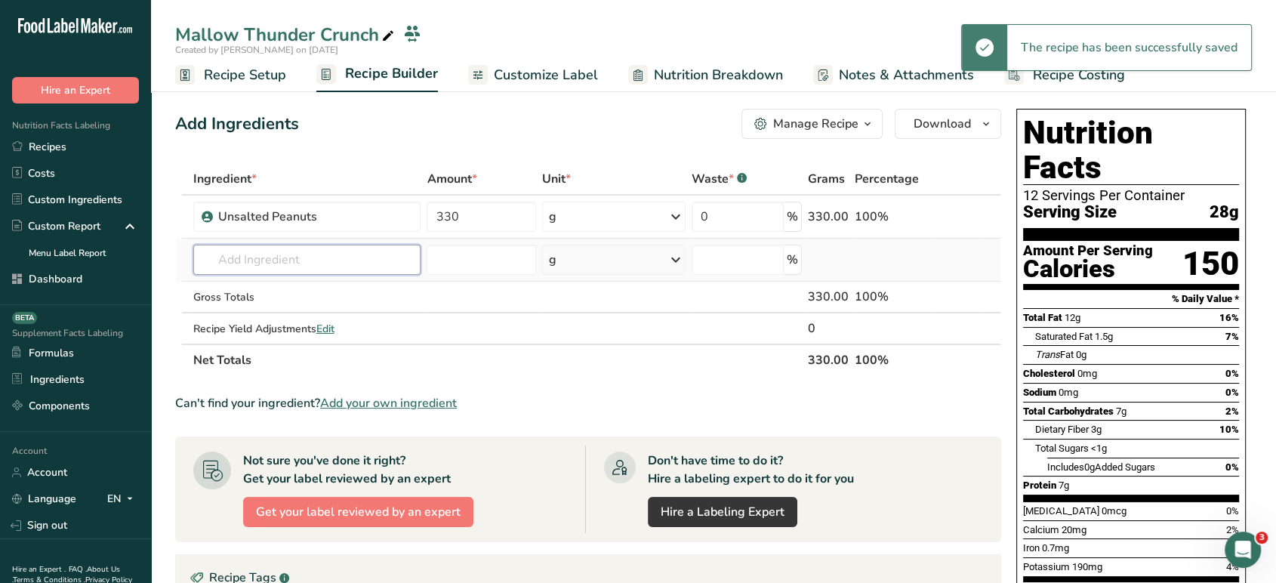
click at [335, 264] on input "text" at bounding box center [307, 260] width 228 height 30
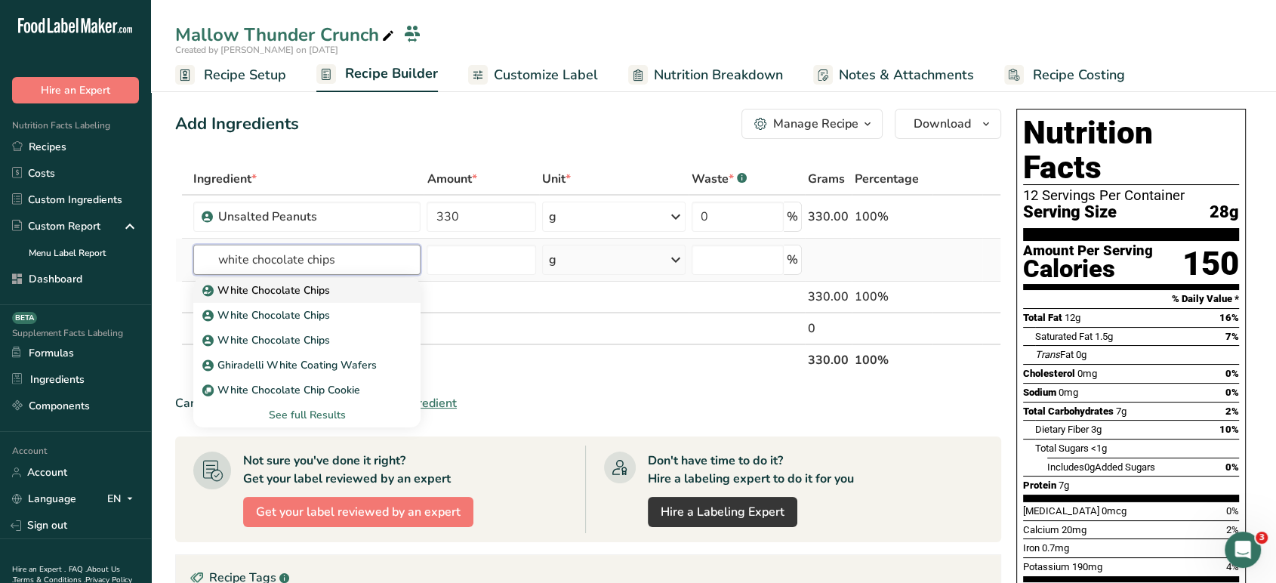
type input "white chocolate chips"
click at [335, 289] on div "White Chocolate Chips" at bounding box center [295, 290] width 180 height 16
type input "White Chocolate Chips"
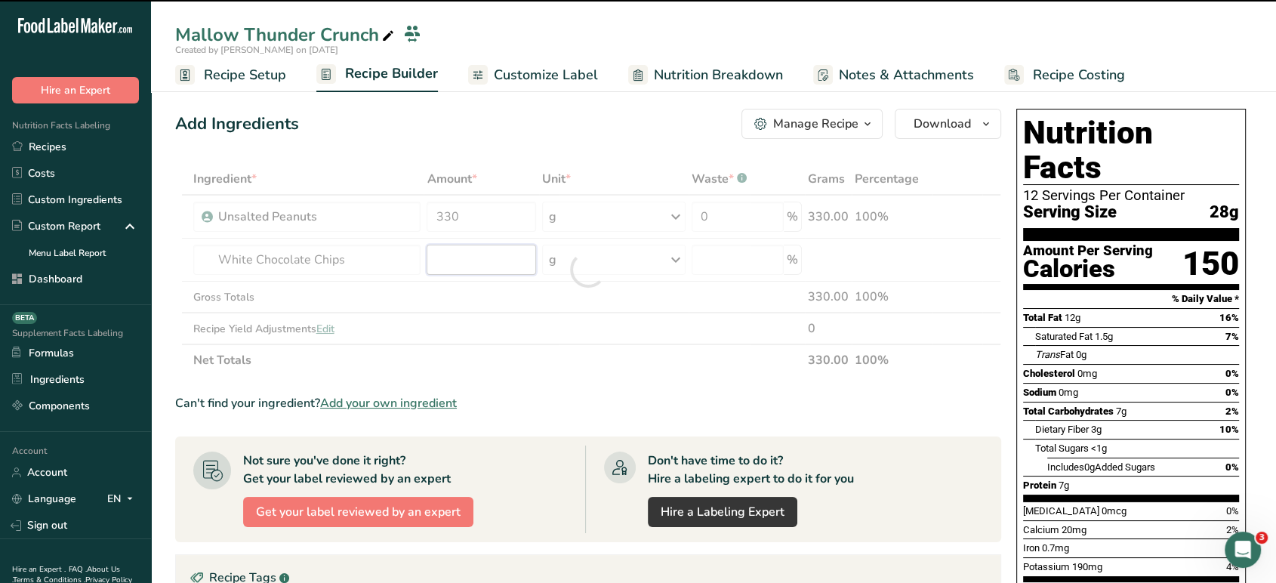
click at [479, 267] on input "number" at bounding box center [482, 260] width 110 height 30
type input "0"
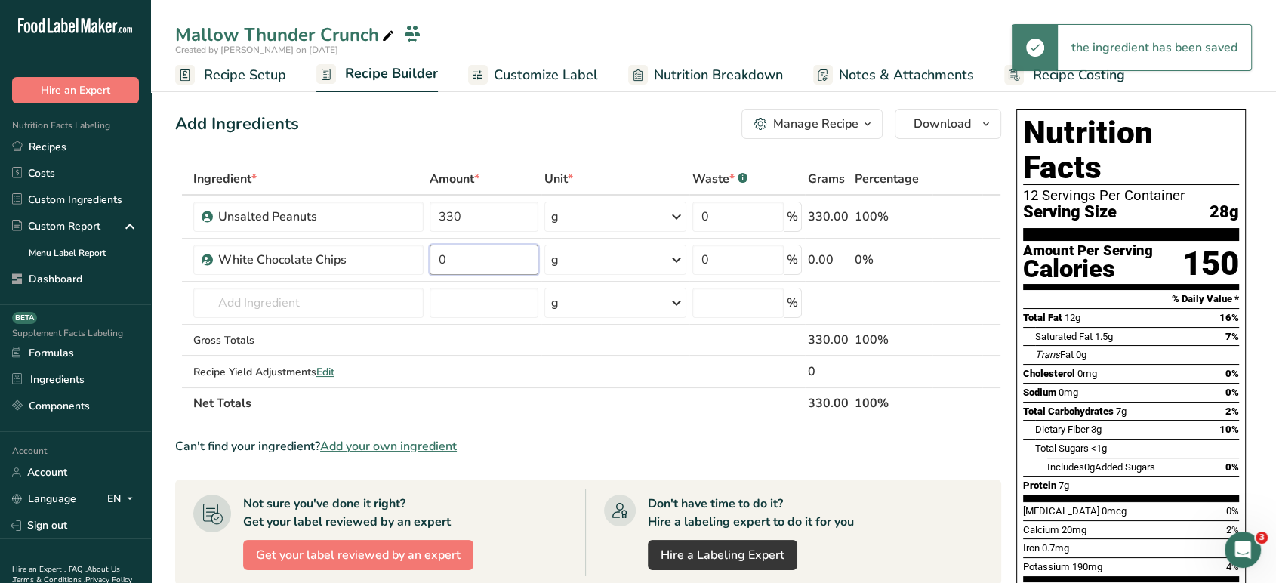
click at [479, 267] on input "0" at bounding box center [484, 260] width 109 height 30
type input "45"
click at [509, 144] on div "Add Ingredients Manage Recipe Delete Recipe Duplicate Recipe Scale Recipe Save …" at bounding box center [592, 522] width 835 height 838
click at [349, 310] on input "text" at bounding box center [308, 303] width 231 height 30
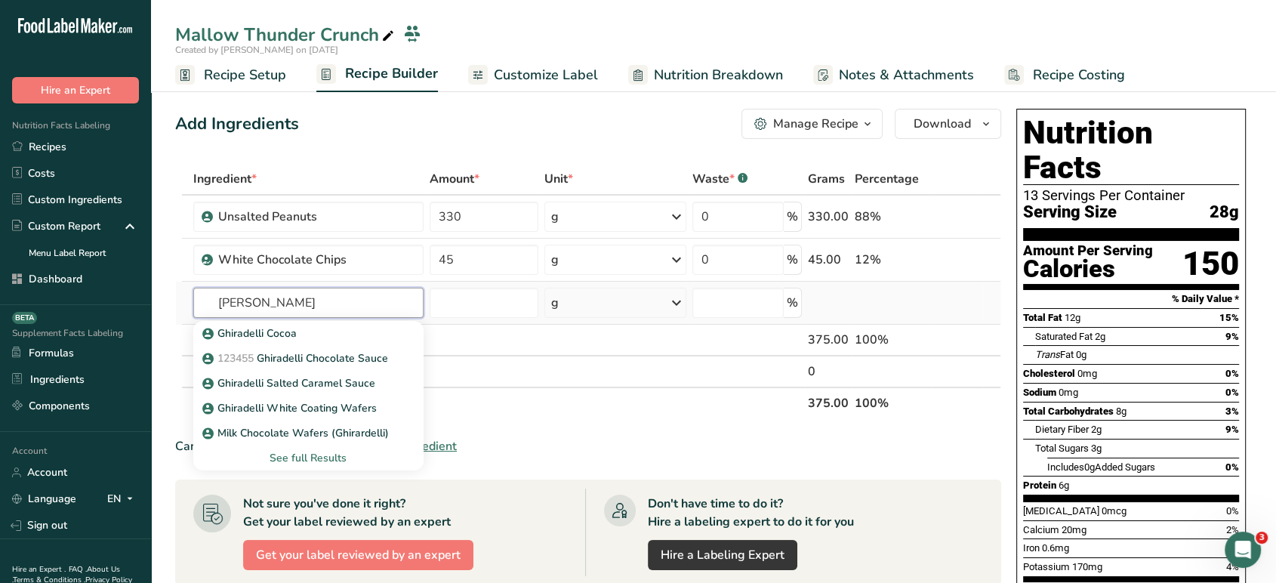
type input "[PERSON_NAME]"
click at [332, 453] on div "See full Results" at bounding box center [308, 458] width 207 height 16
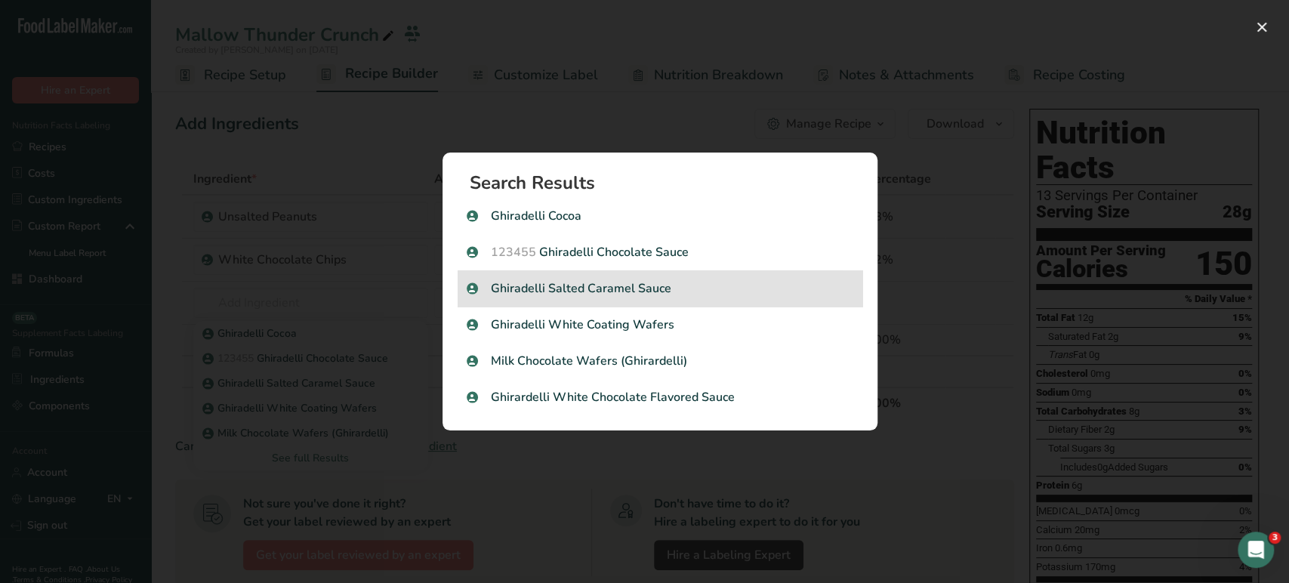
click at [677, 289] on p "Ghiradelli Salted Caramel Sauce" at bounding box center [660, 288] width 387 height 18
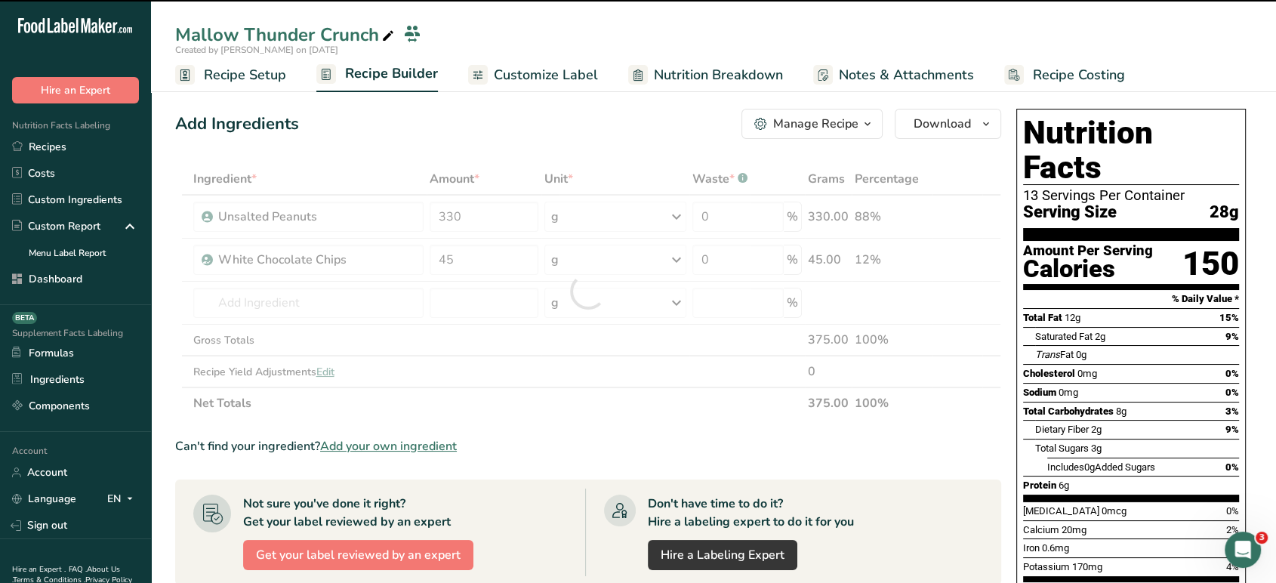
type input "0"
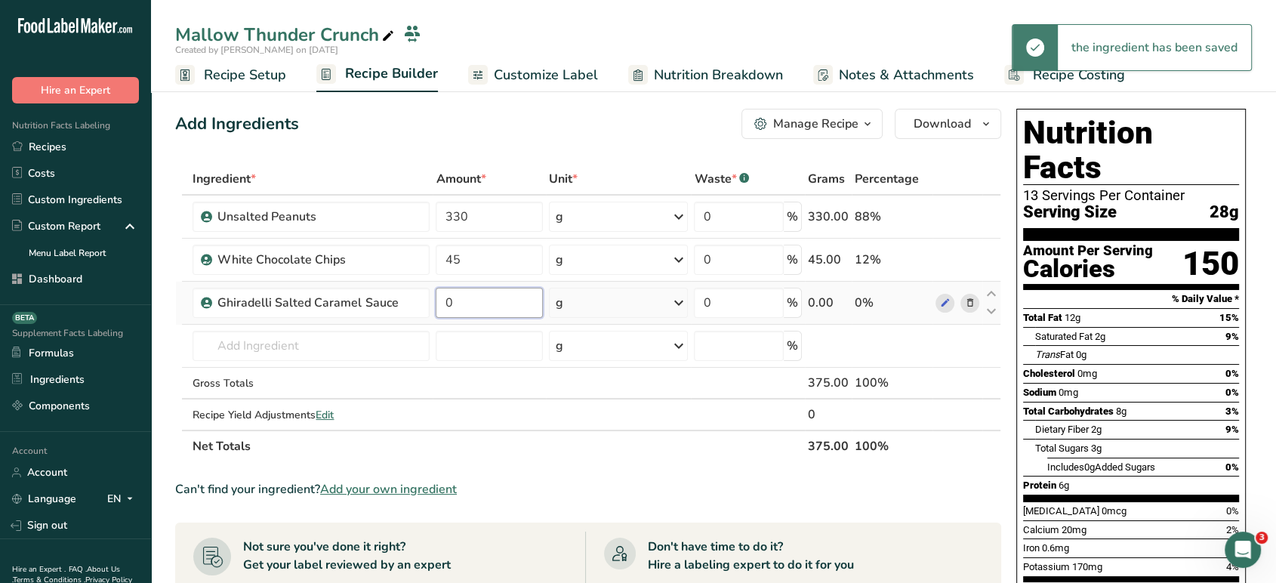
click at [473, 307] on input "0" at bounding box center [489, 303] width 107 height 30
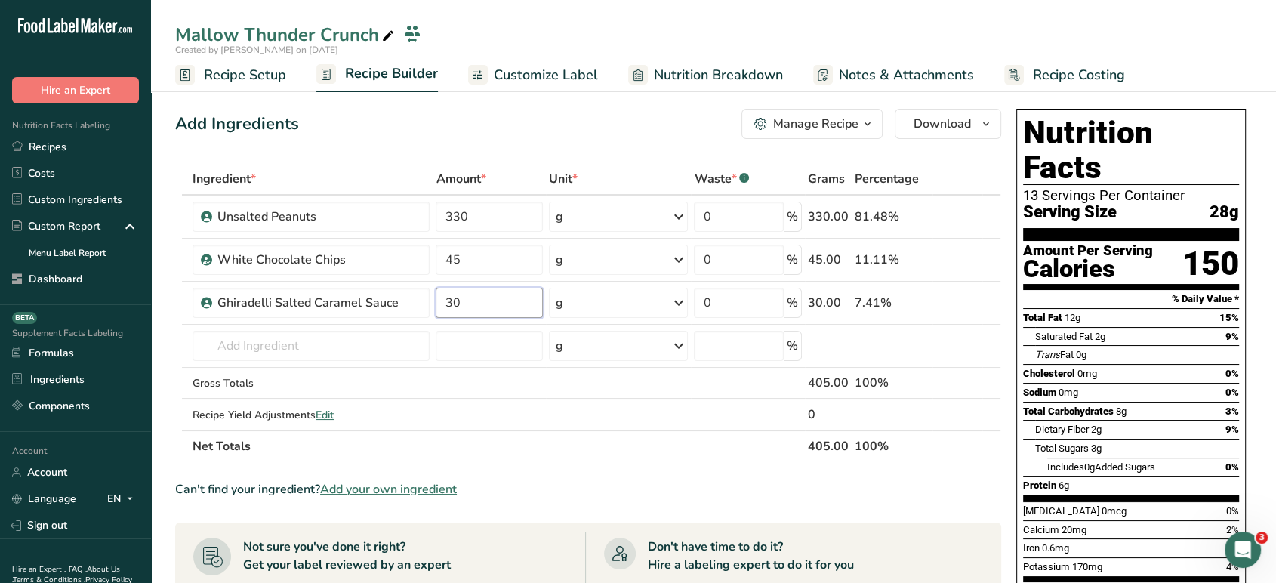
type input "30"
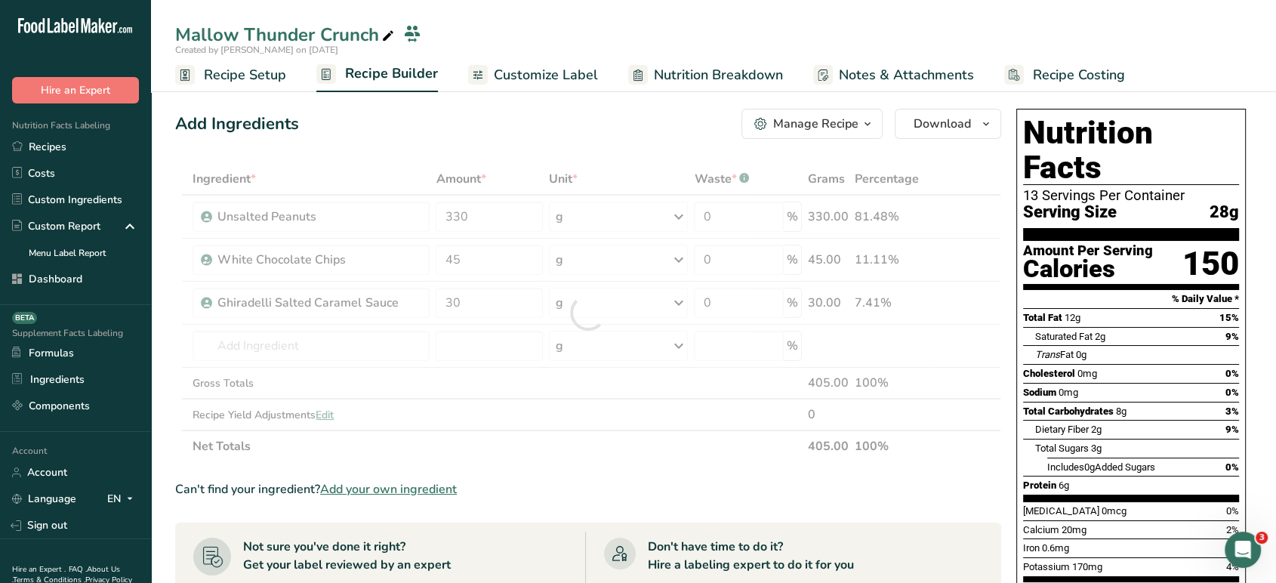
click at [504, 114] on div "Add Ingredients Manage Recipe Delete Recipe Duplicate Recipe Scale Recipe Save …" at bounding box center [588, 124] width 826 height 30
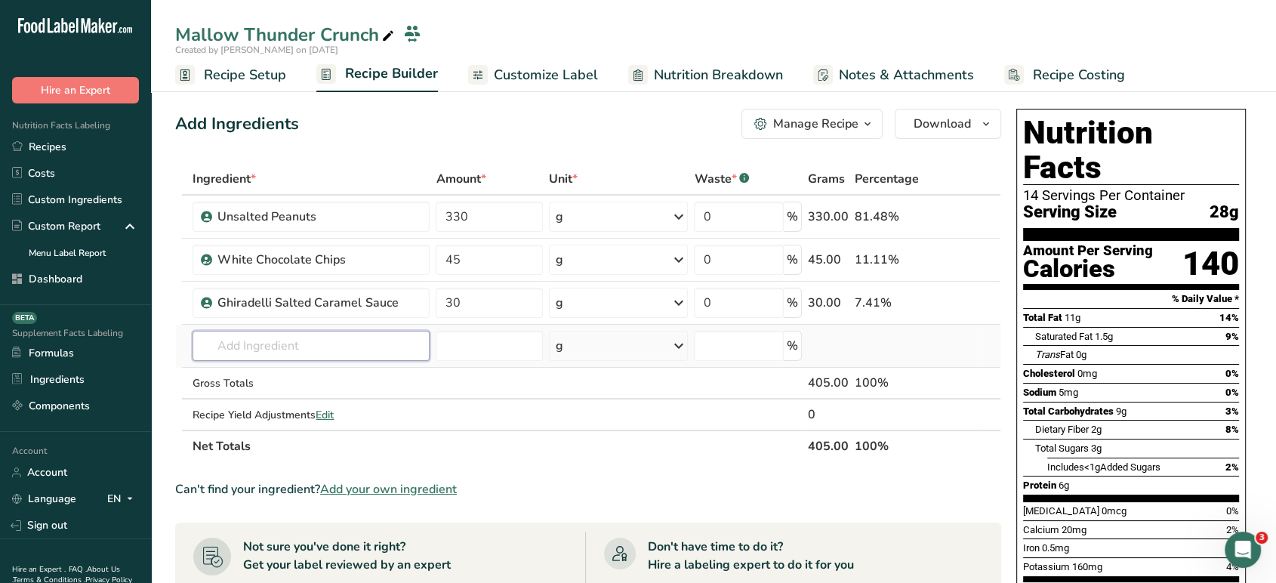
click at [329, 343] on input "text" at bounding box center [311, 346] width 237 height 30
type input "[PERSON_NAME]"
click at [363, 385] on link "19438 Snacks, [PERSON_NAME], [PERSON_NAME] [PERSON_NAME] KRISPIES TREATS Squares" at bounding box center [311, 376] width 237 height 25
type input "Snacks, [PERSON_NAME], [PERSON_NAME] [PERSON_NAME] KRISPIES TREATS Squares"
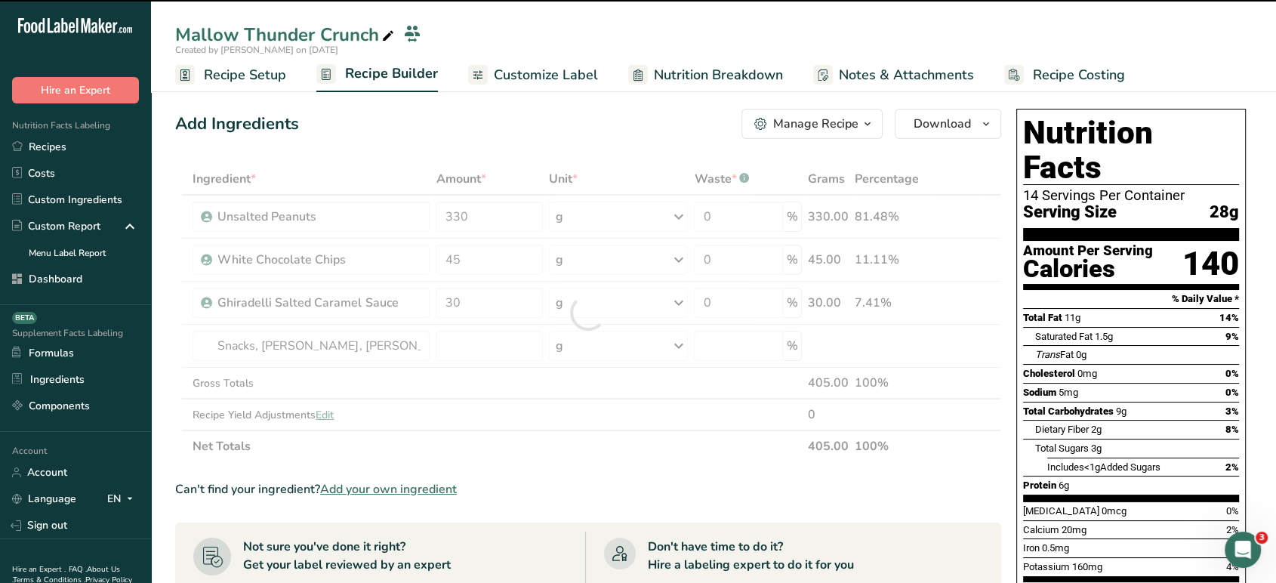
type input "0"
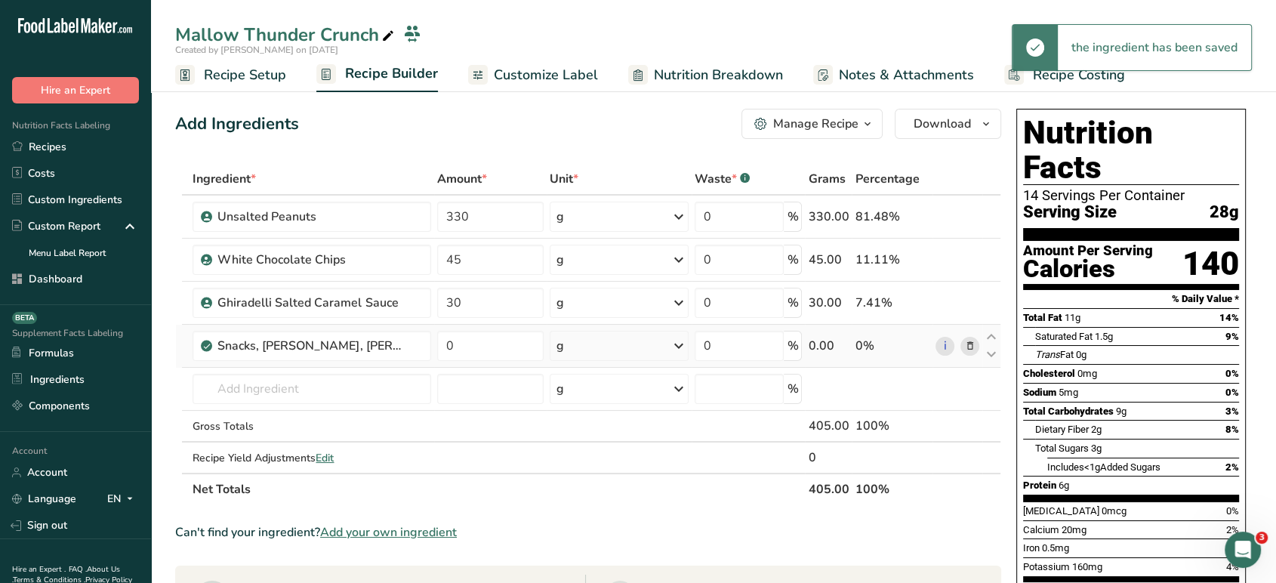
click at [597, 339] on div "g" at bounding box center [619, 346] width 139 height 30
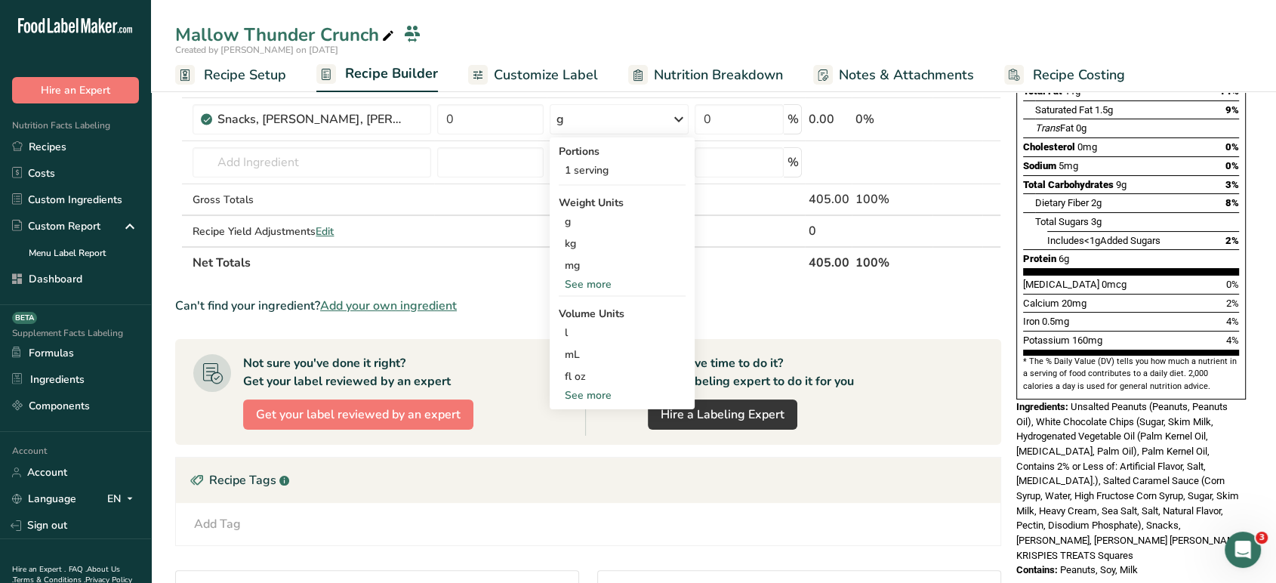
scroll to position [242, 0]
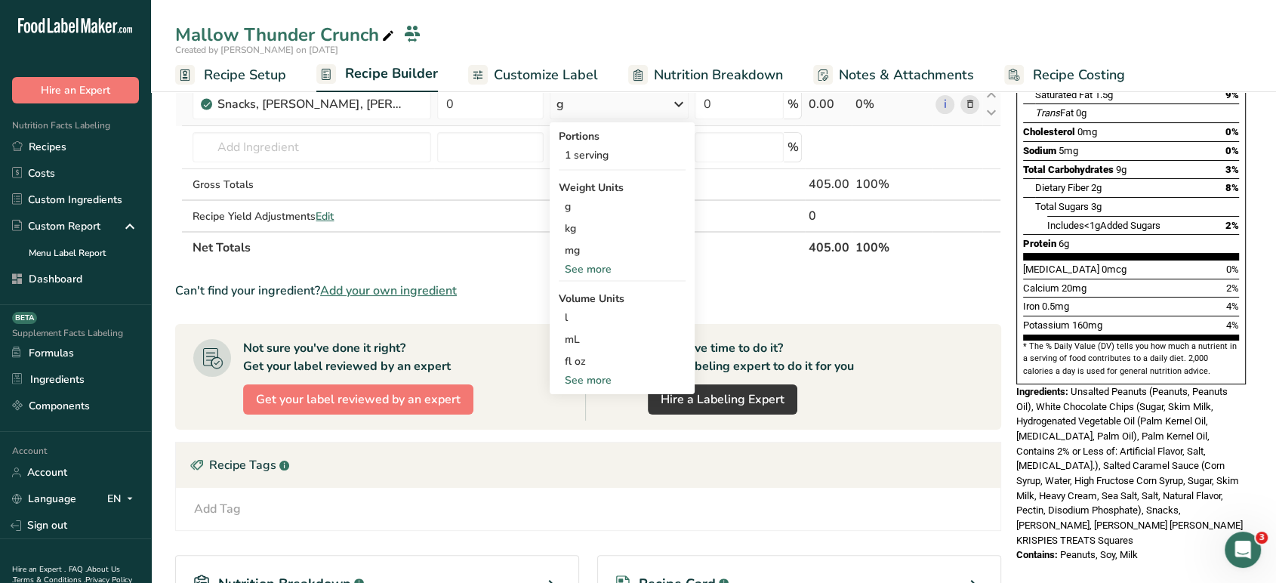
click at [588, 384] on div "See more" at bounding box center [622, 380] width 127 height 16
select select "22"
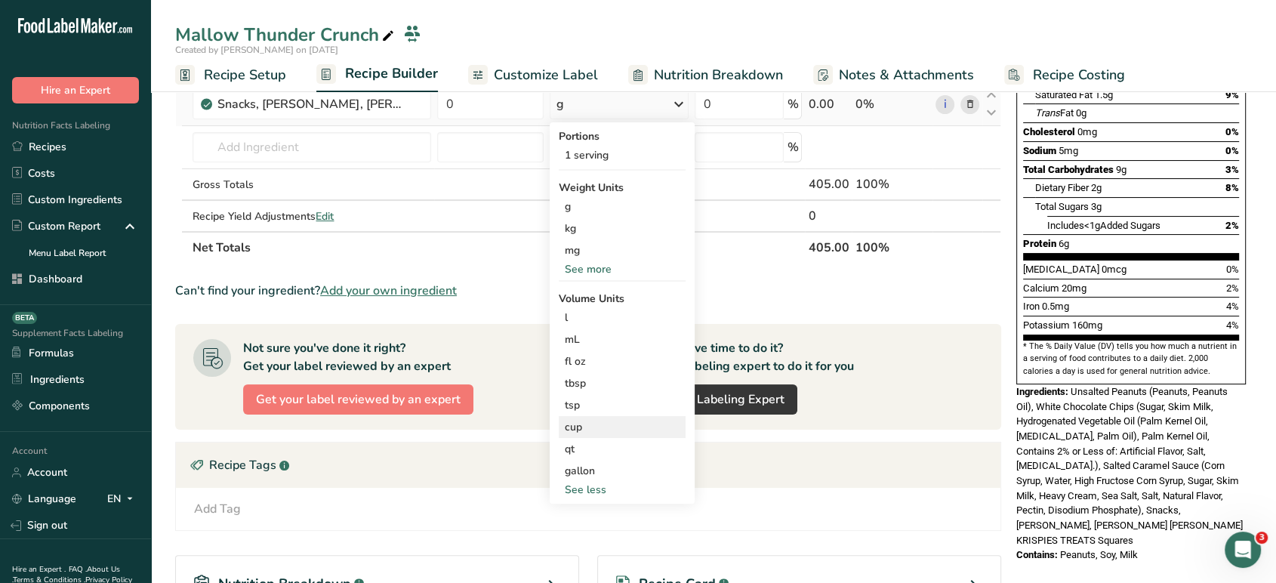
click at [597, 425] on div "cup" at bounding box center [622, 427] width 115 height 16
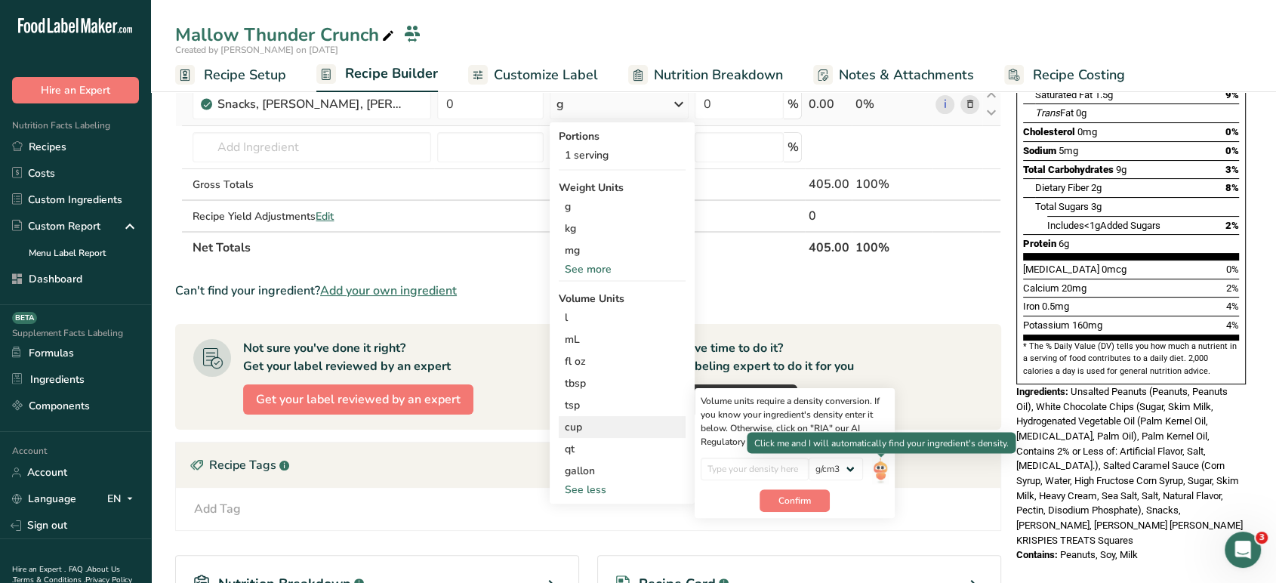
click at [886, 470] on img at bounding box center [880, 471] width 17 height 26
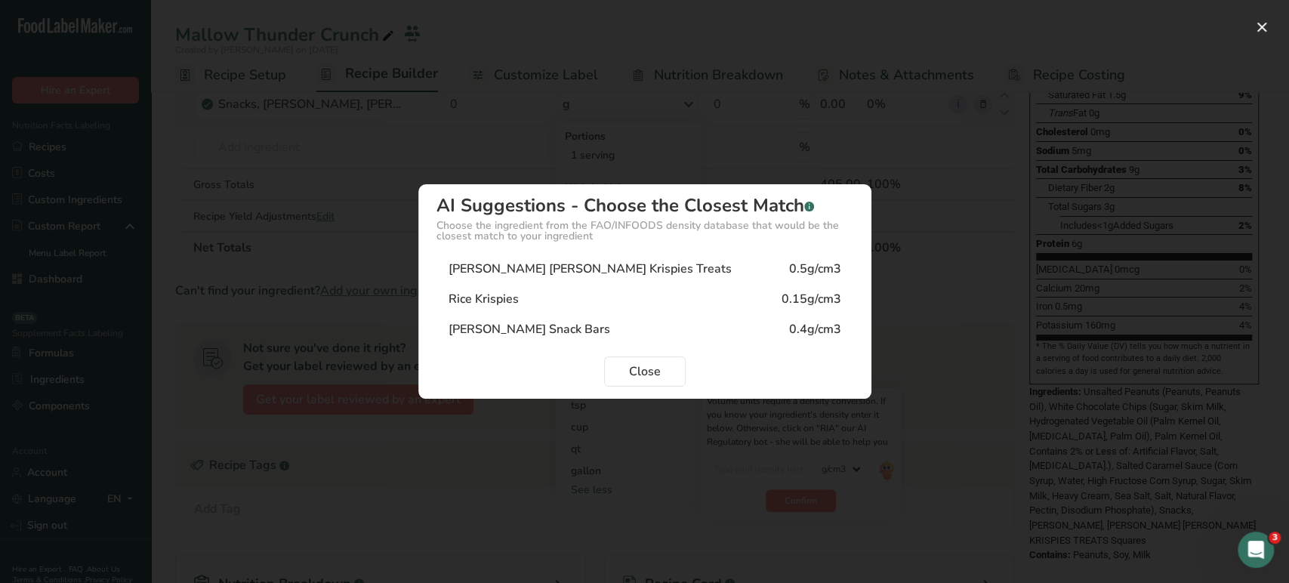
click at [585, 274] on div "[PERSON_NAME] [PERSON_NAME] Krispies Treats" at bounding box center [590, 269] width 283 height 18
type input "0.5"
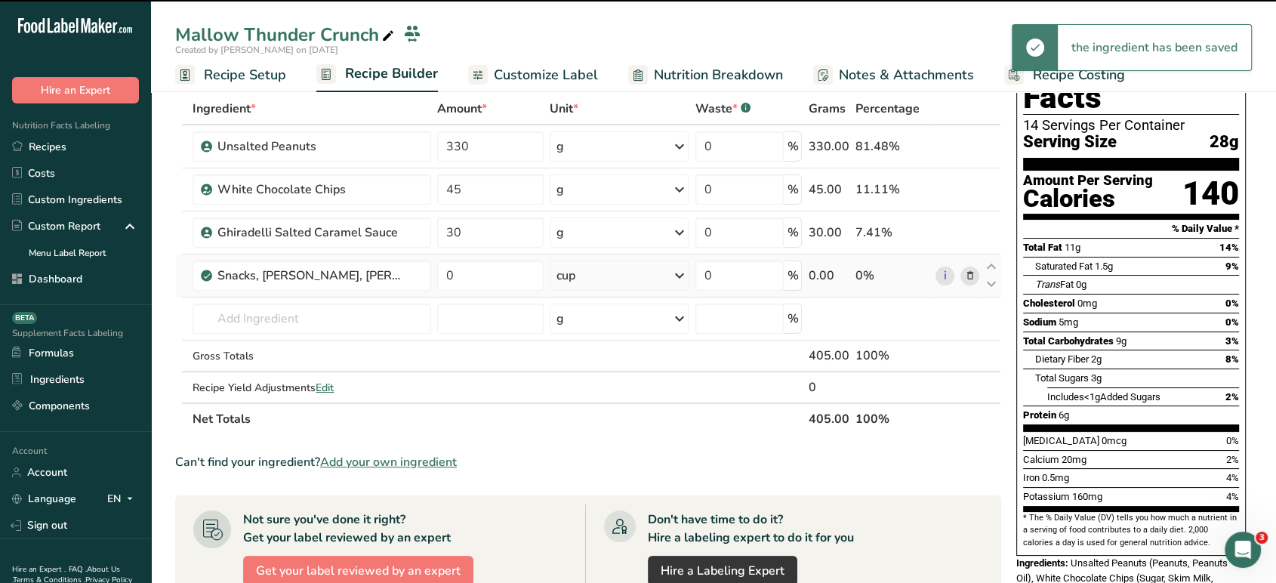
scroll to position [12, 0]
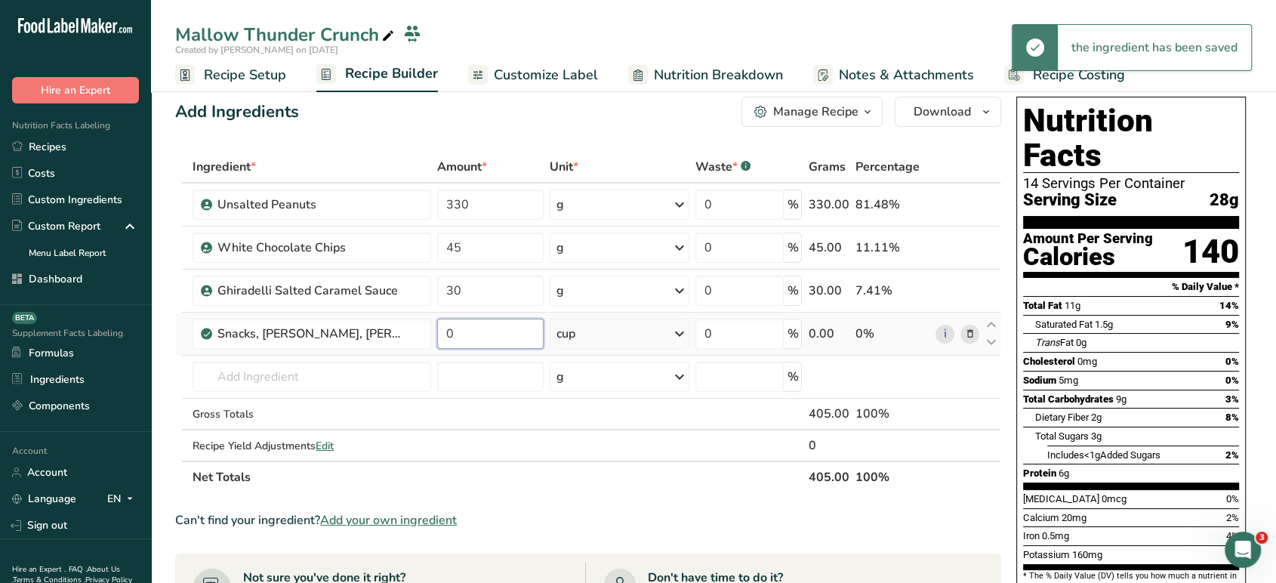
click at [514, 328] on input "0" at bounding box center [490, 334] width 106 height 30
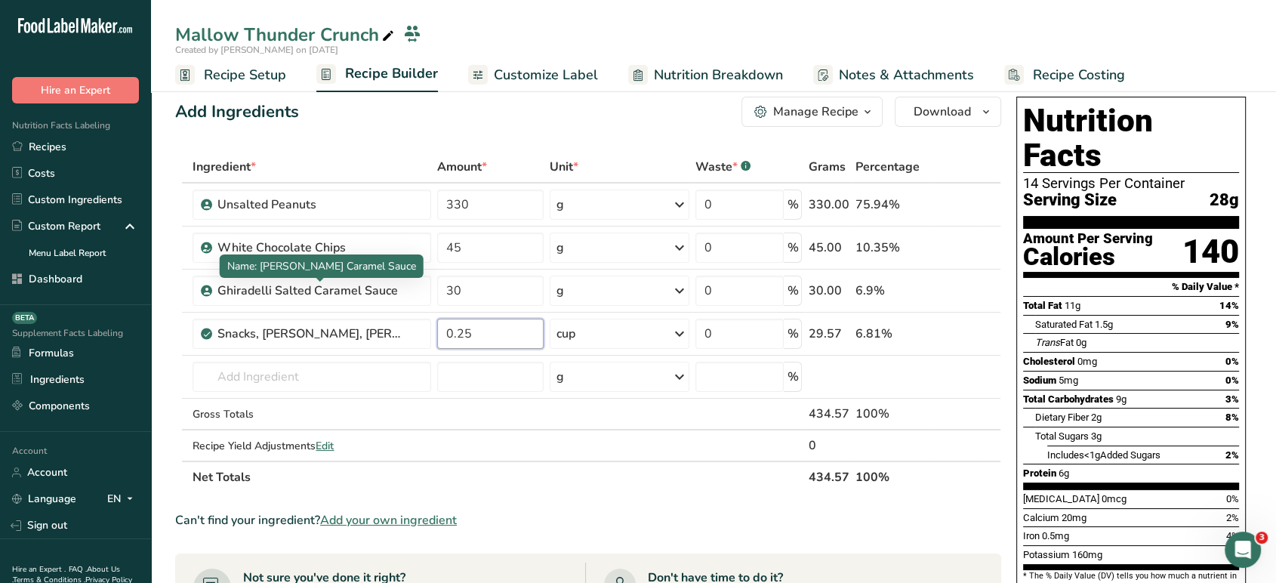
type input "0.25"
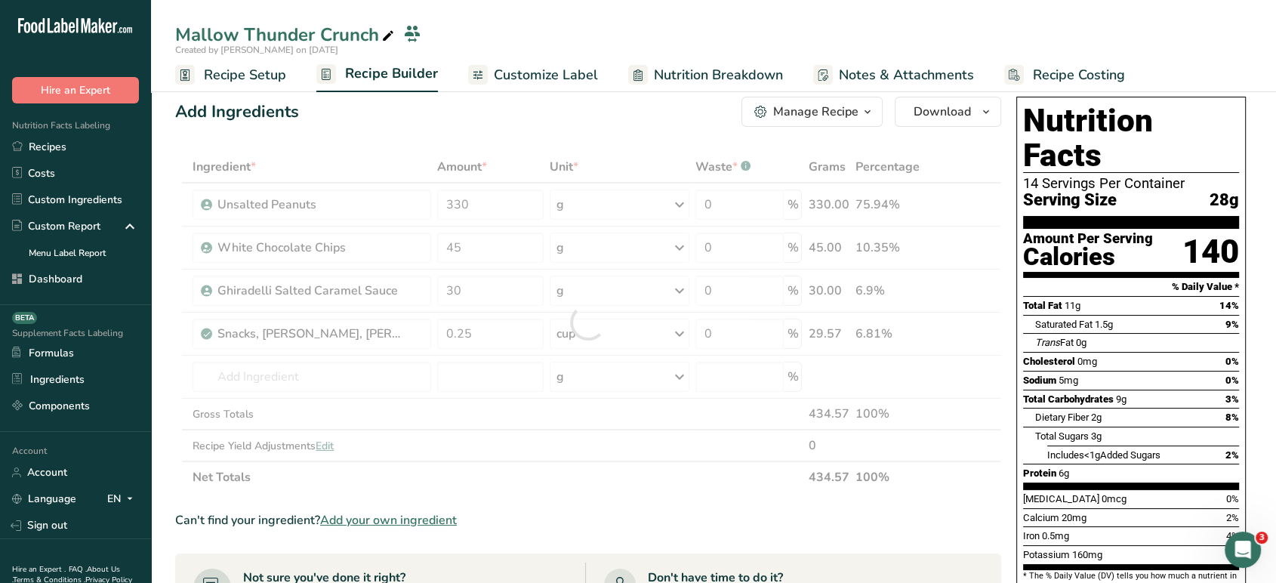
click at [423, 155] on div "Ingredient * Amount * Unit * Waste * .a-a{fill:#347362;}.b-a{fill:#fff;} Grams …" at bounding box center [588, 322] width 826 height 342
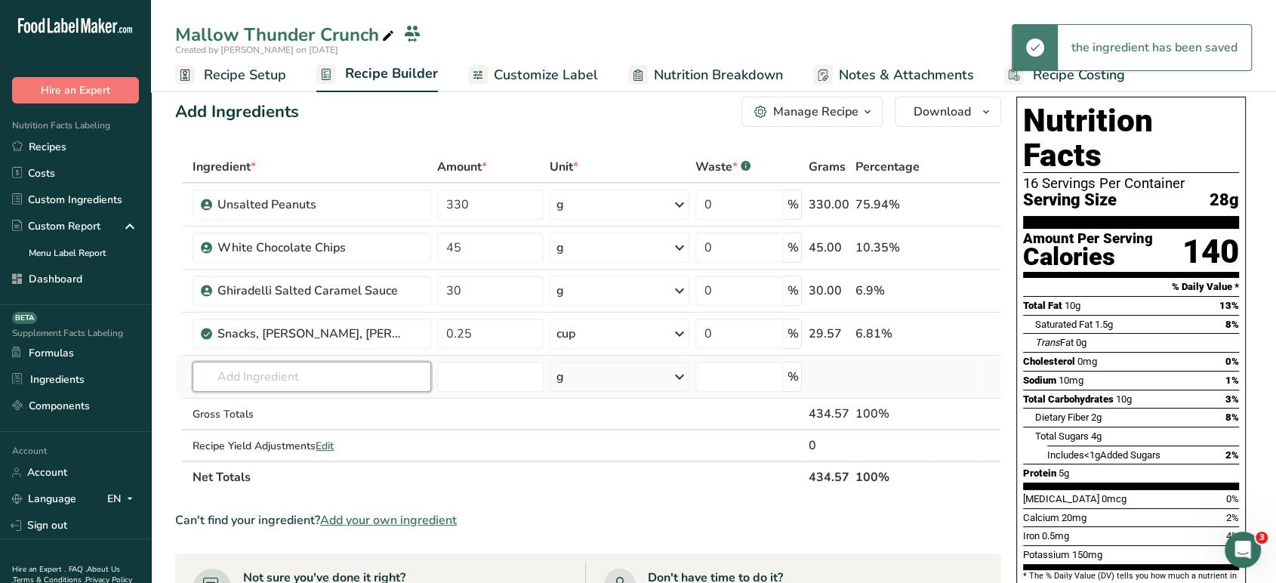
click at [378, 375] on input "text" at bounding box center [312, 377] width 238 height 30
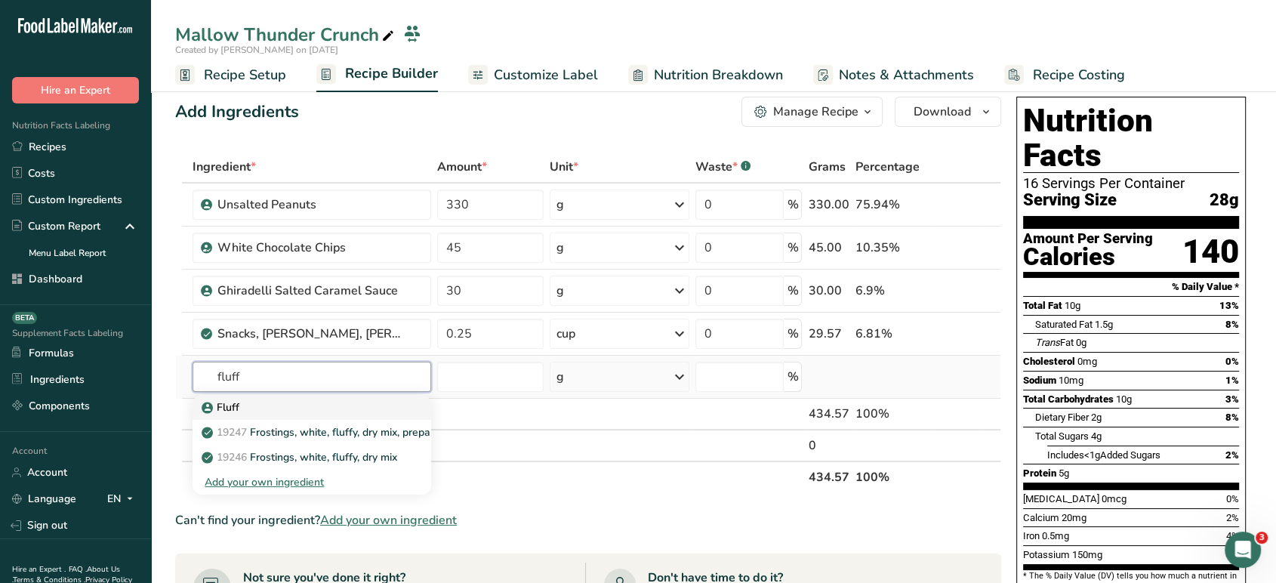
type input "fluff"
click at [374, 407] on div "Fluff" at bounding box center [300, 408] width 190 height 16
type input "Fluff"
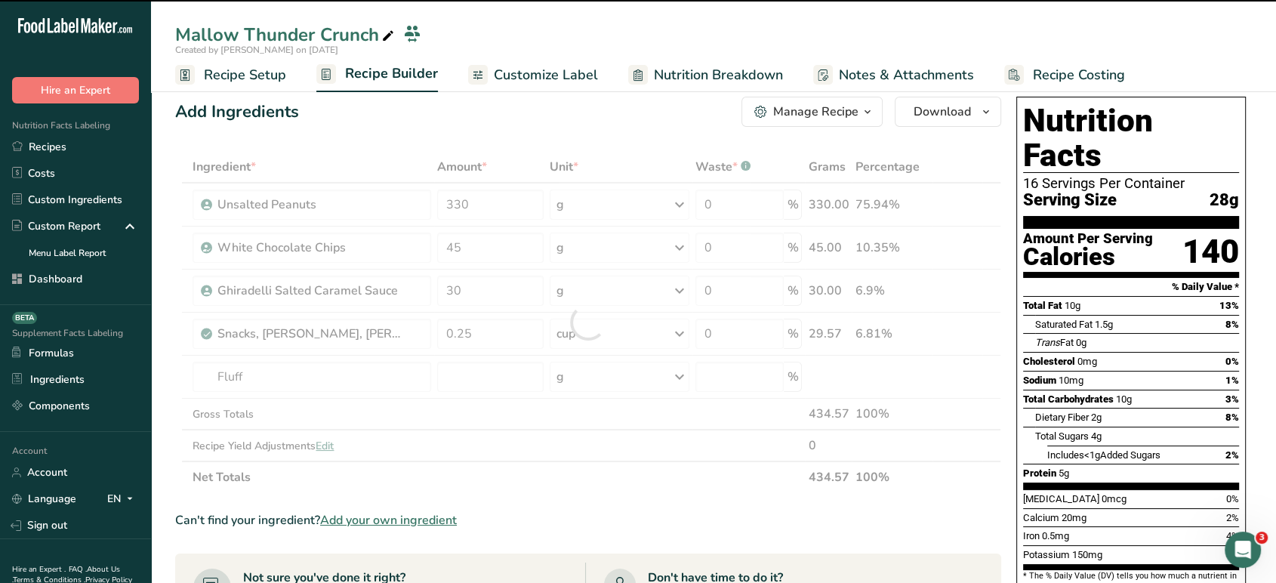
type input "0"
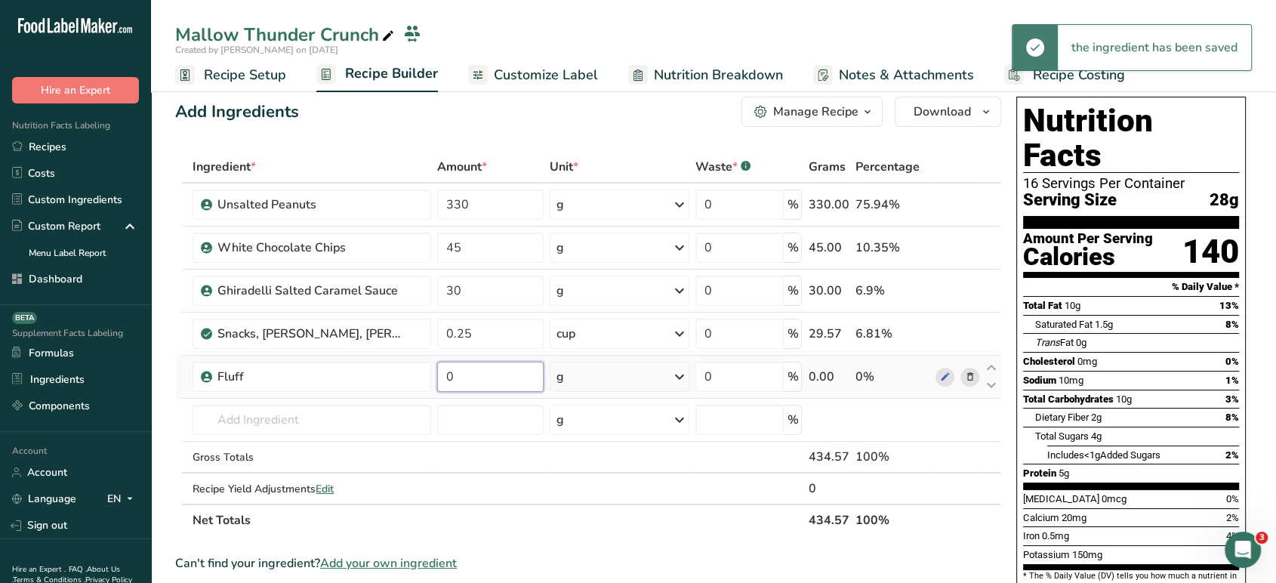
click at [498, 387] on input "0" at bounding box center [490, 377] width 106 height 30
type input "28"
click at [460, 148] on div "Add Ingredients Manage Recipe Delete Recipe Duplicate Recipe Scale Recipe Save …" at bounding box center [592, 574] width 835 height 967
click at [489, 210] on input "330" at bounding box center [490, 205] width 106 height 30
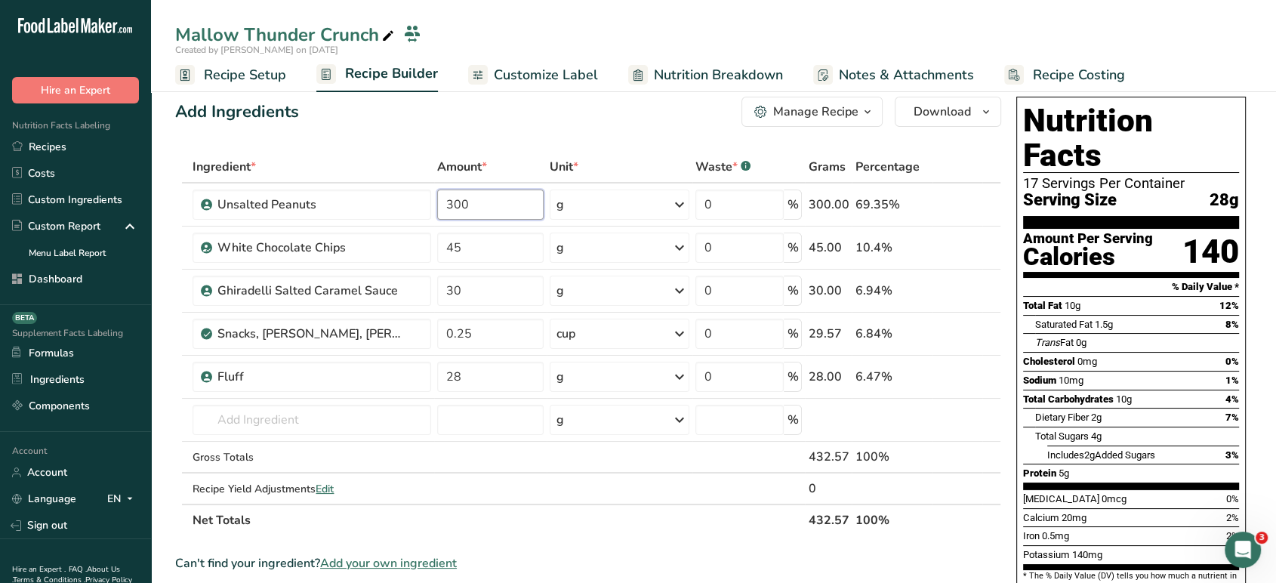
type input "300"
click at [380, 151] on div "Ingredient * Amount * Unit * Waste * .a-a{fill:#347362;}.b-a{fill:#fff;} Grams …" at bounding box center [588, 343] width 826 height 385
click at [358, 409] on input "text" at bounding box center [312, 420] width 238 height 30
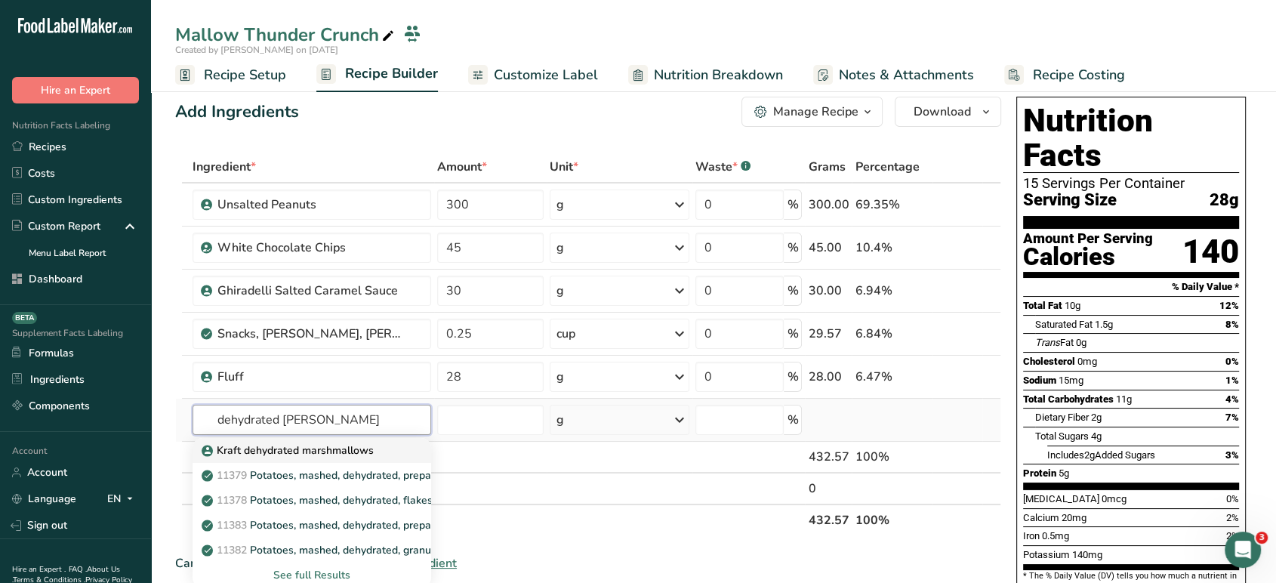
type input "dehydrated [PERSON_NAME]"
click at [369, 443] on p "Kraft dehydrated marshmallows" at bounding box center [289, 451] width 169 height 16
type input "Kraft dehydrated marshmallows"
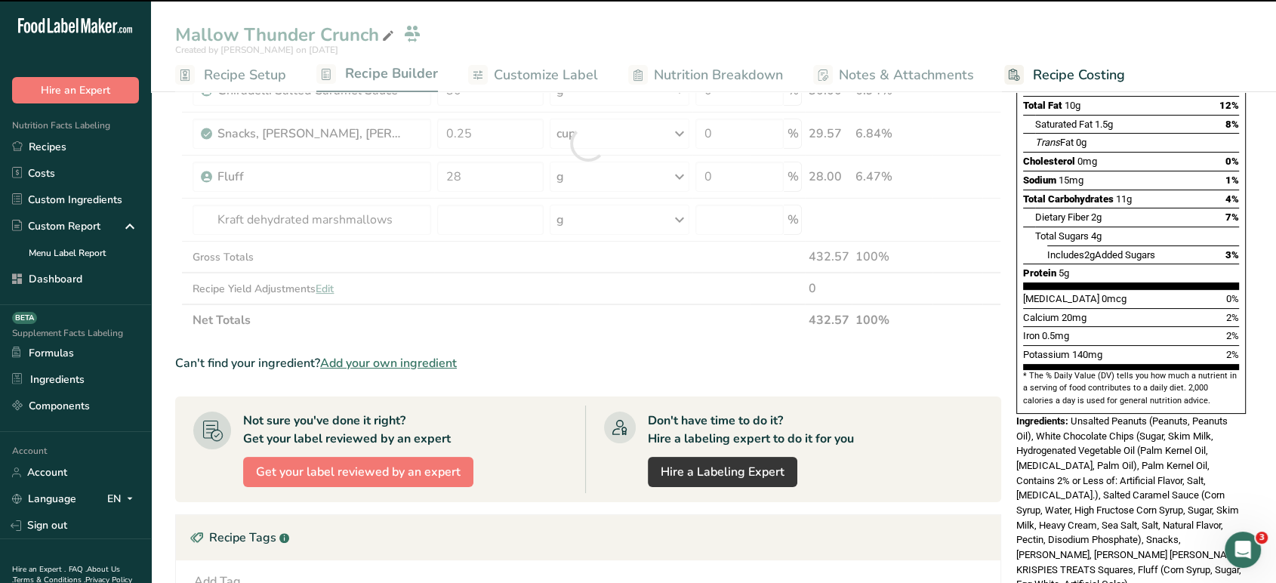
scroll to position [224, 0]
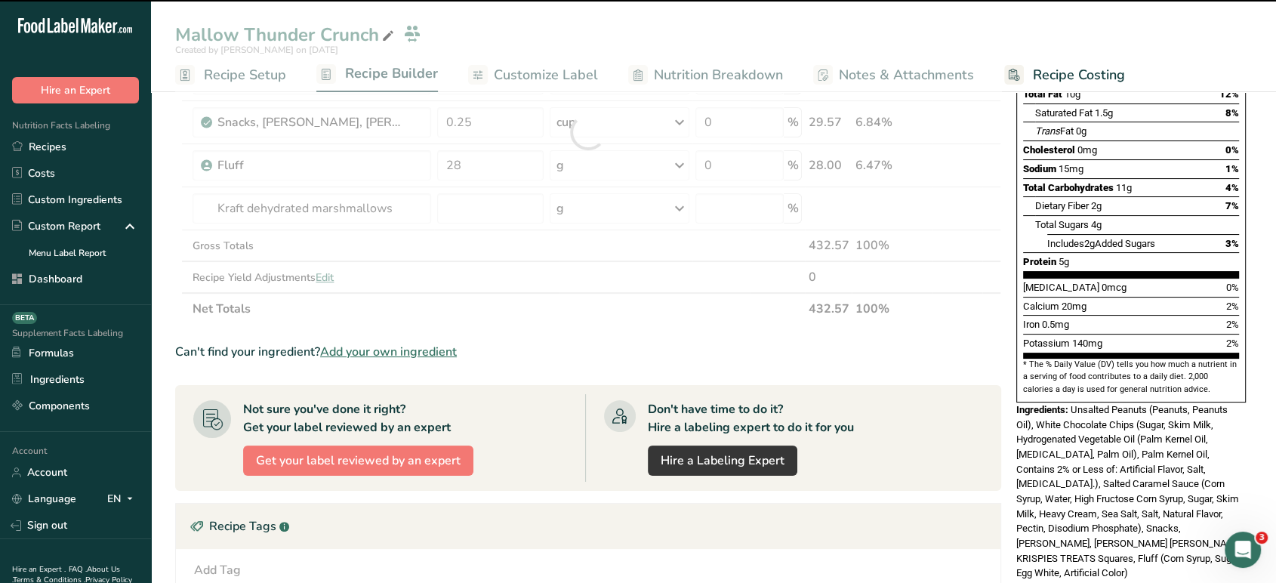
type input "0"
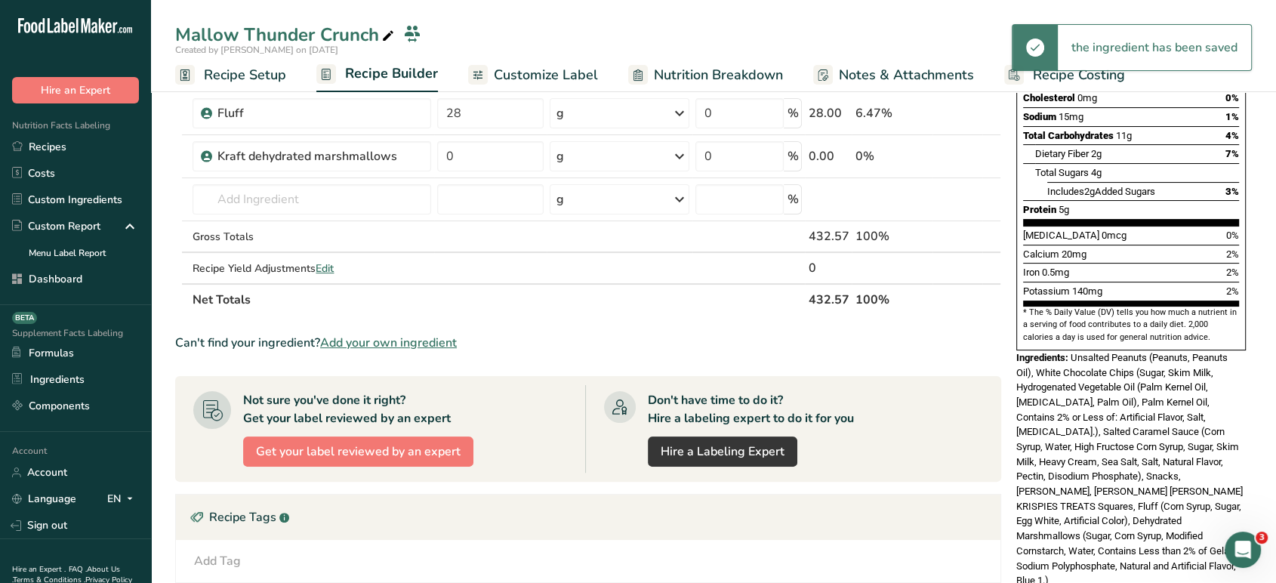
scroll to position [99, 0]
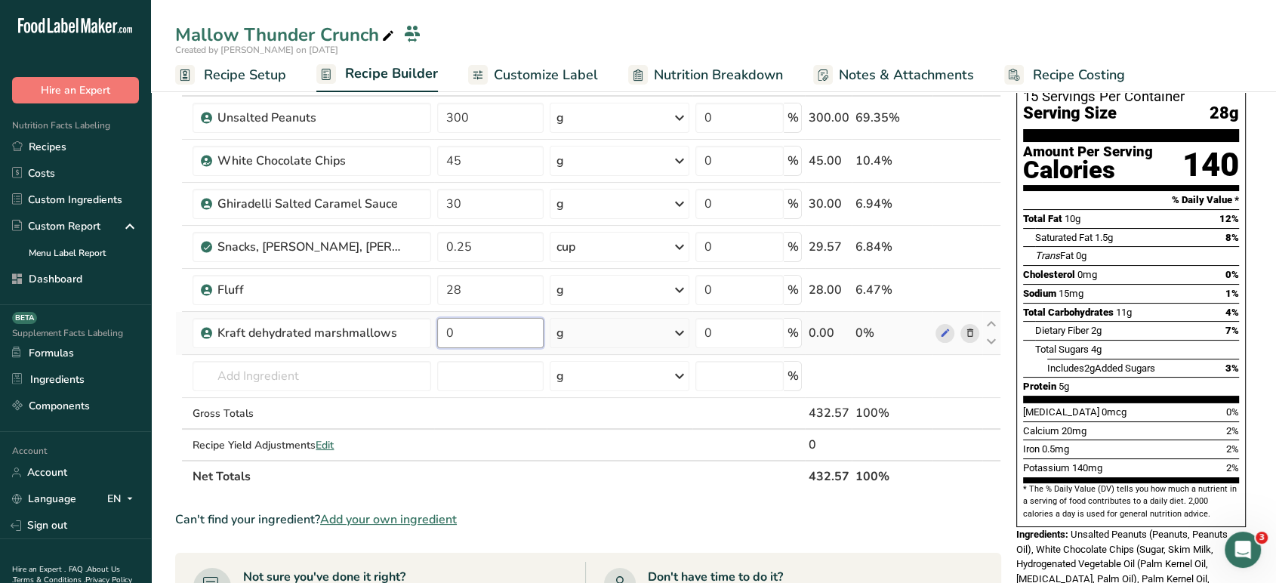
click at [495, 335] on input "0" at bounding box center [490, 333] width 106 height 30
type input "5"
click at [409, 387] on div "Ingredient * Amount * Unit * Waste * .a-a{fill:#347362;}.b-a{fill:#fff;} Grams …" at bounding box center [588, 278] width 826 height 428
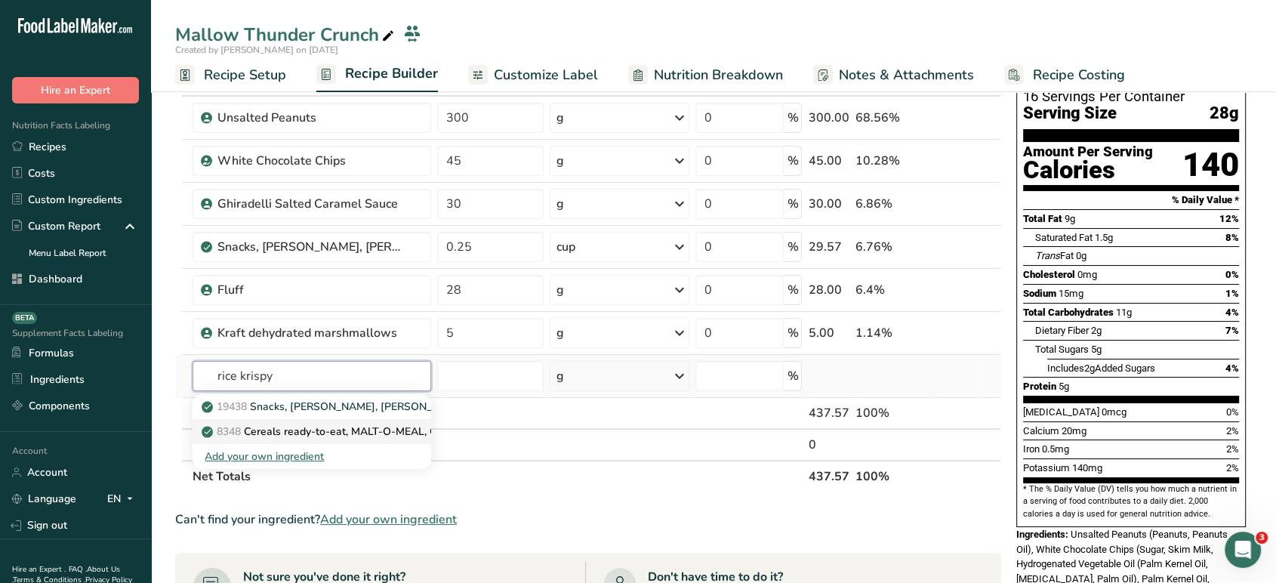
type input "rice krispy"
click at [333, 434] on p "8348 Cereals ready-to-eat, MALT-O-MEAL, Crispy Rice" at bounding box center [344, 432] width 278 height 16
type input "Cereals ready-to-eat, MALT-O-MEAL, Crispy Rice"
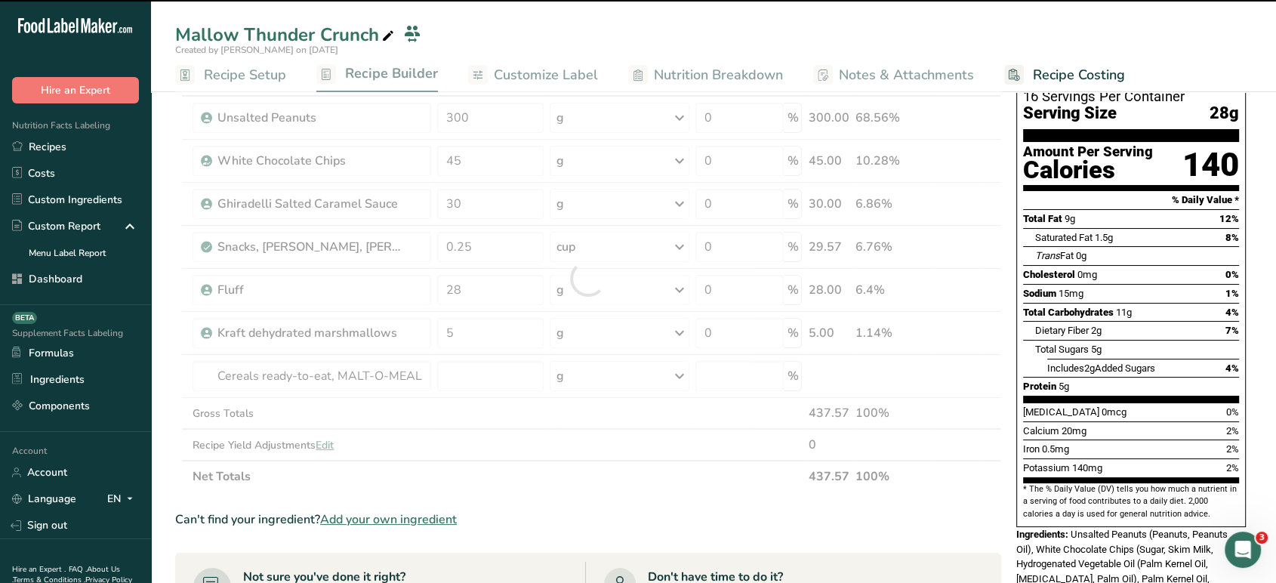
type input "0"
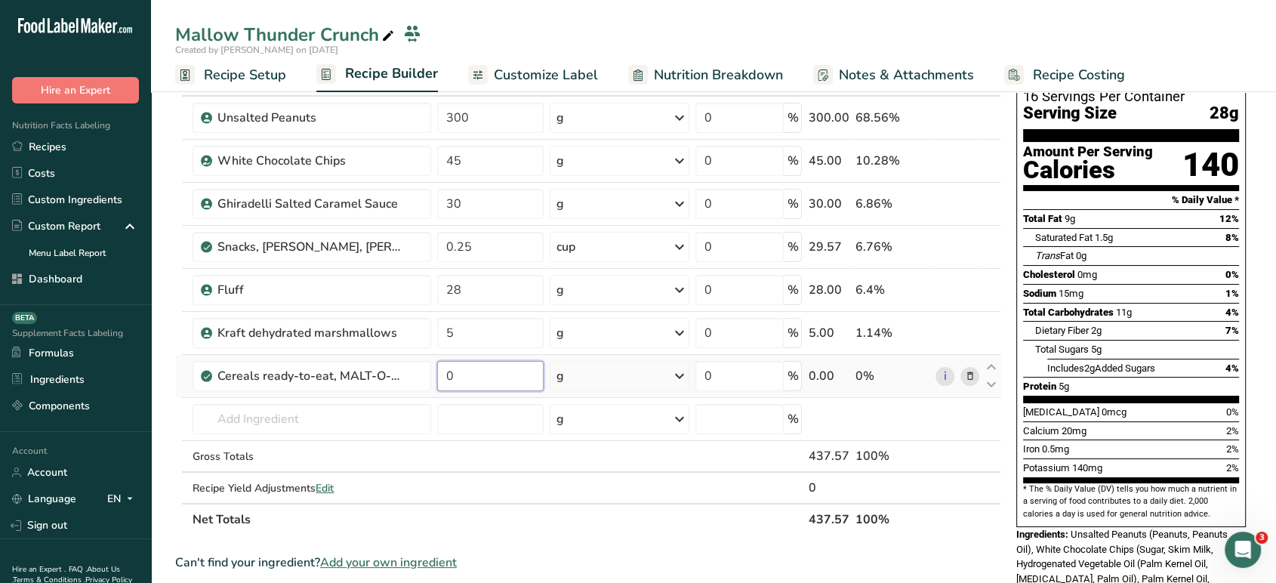
click at [495, 375] on input "0" at bounding box center [490, 376] width 106 height 30
type input "11"
click at [610, 569] on div "Can't find your ingredient? Add your own ingredient" at bounding box center [588, 563] width 826 height 18
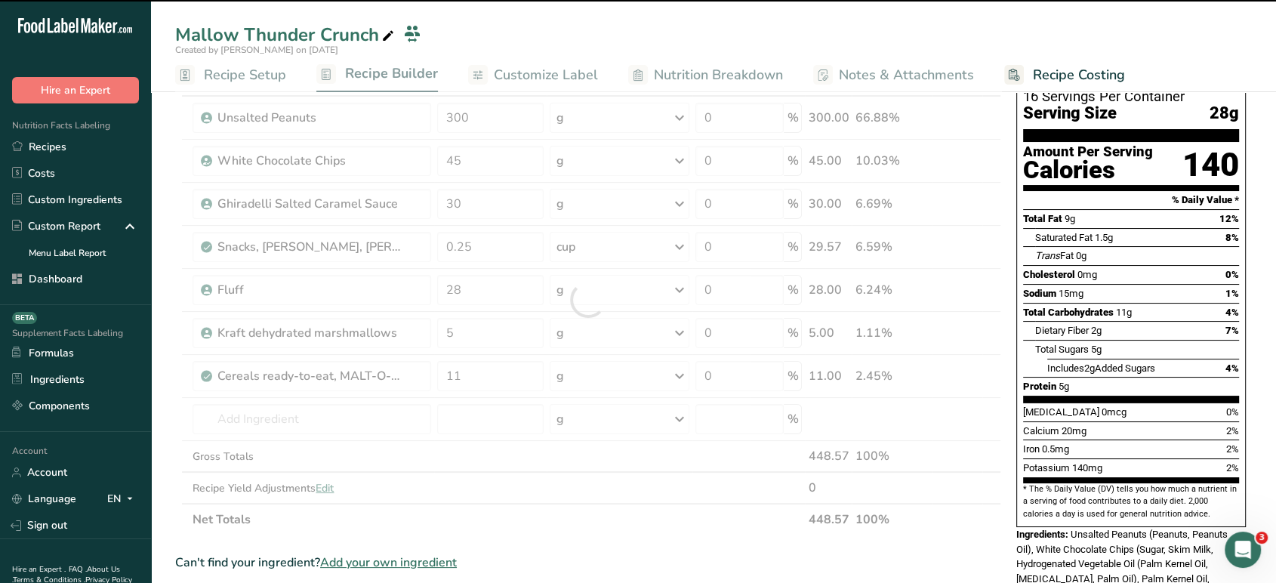
scroll to position [0, 0]
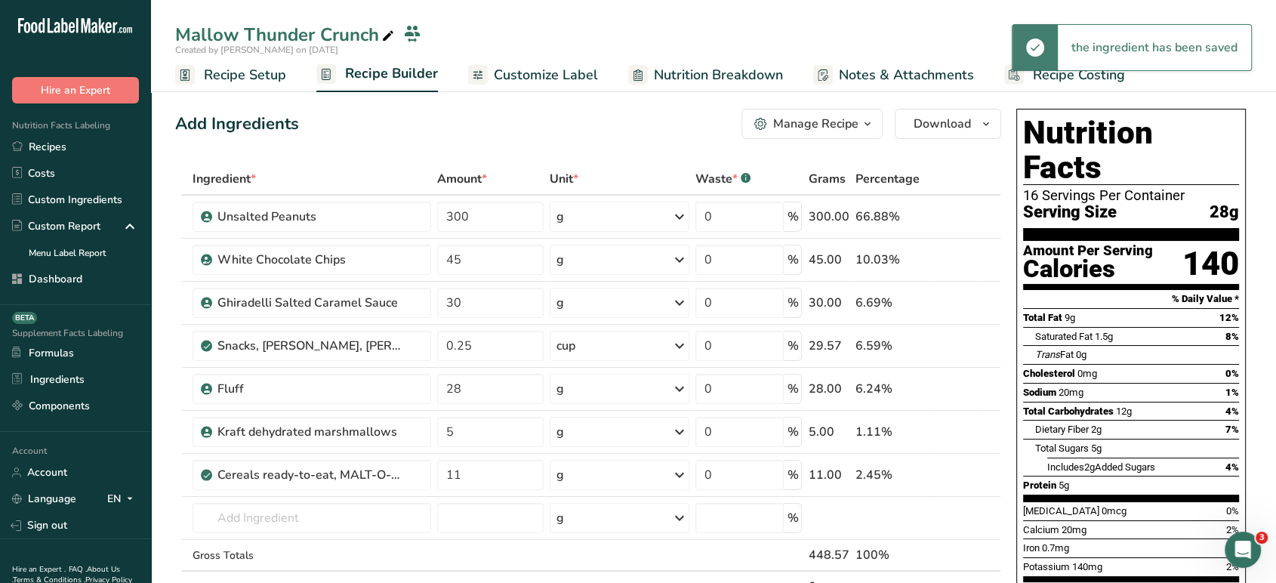
click at [540, 88] on link "Customize Label" at bounding box center [533, 75] width 130 height 34
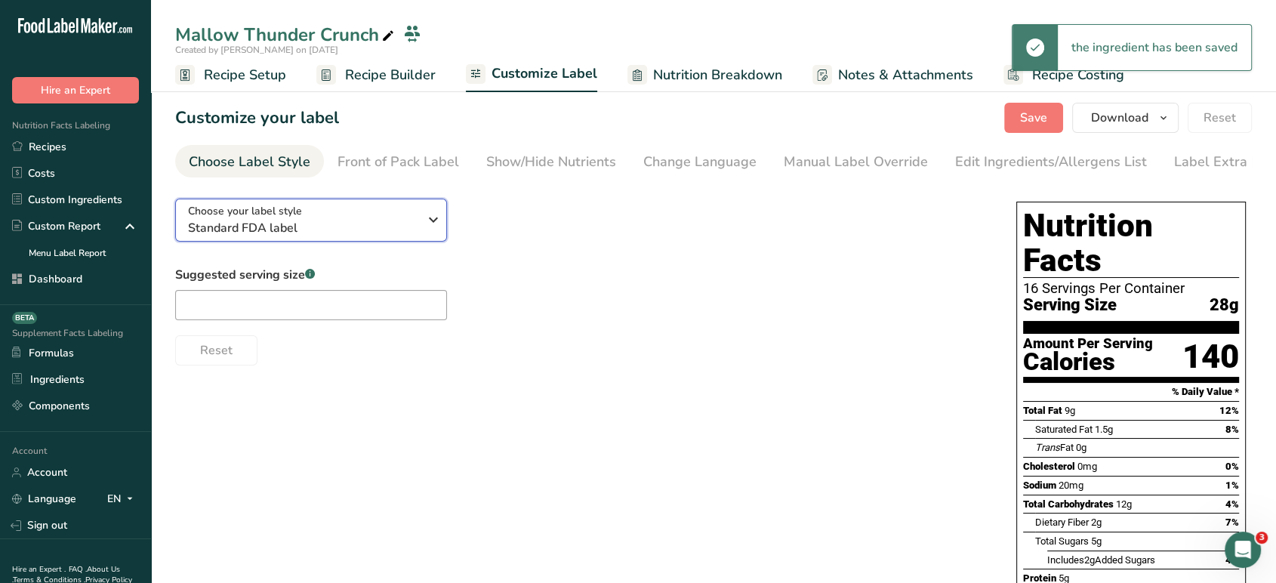
click at [335, 215] on div "Choose your label style Standard FDA label" at bounding box center [303, 220] width 230 height 34
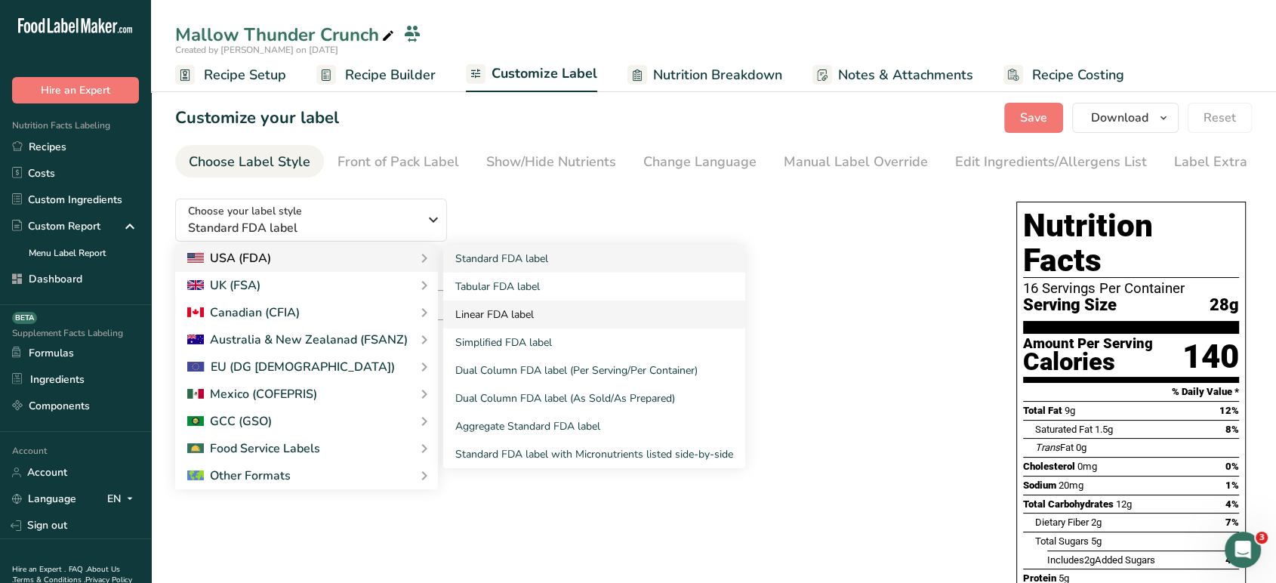
click at [517, 319] on link "Linear FDA label" at bounding box center [594, 315] width 302 height 28
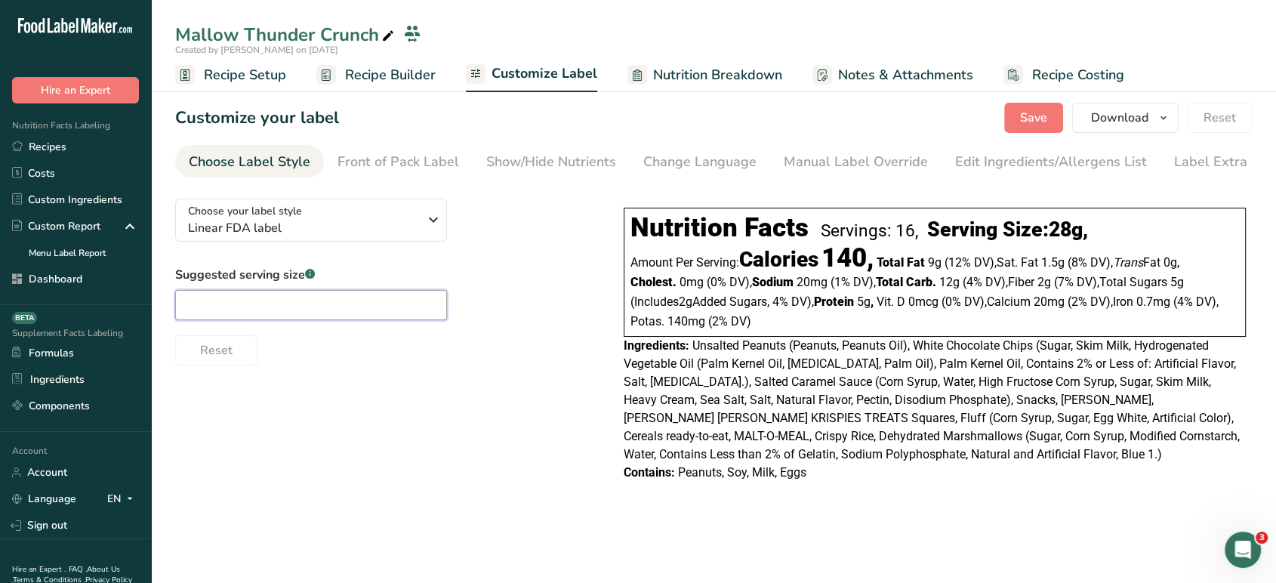
click at [382, 319] on input "text" at bounding box center [311, 305] width 272 height 30
type input "2 Tbsp"
click at [998, 171] on div "Edit Ingredients/Allergens List" at bounding box center [1051, 162] width 192 height 20
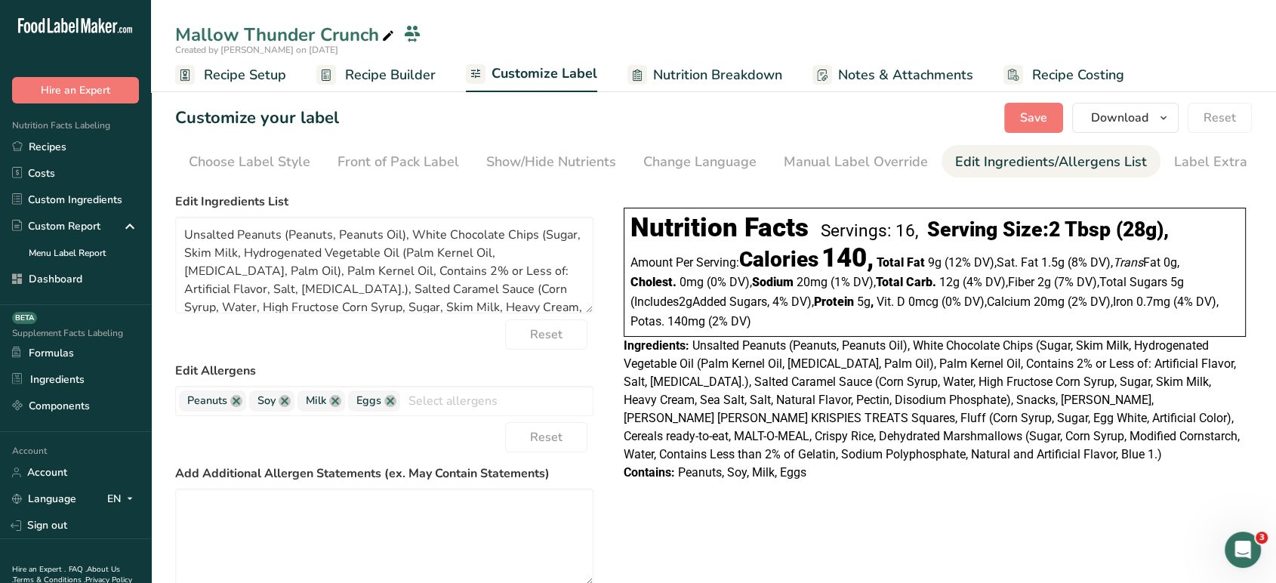
scroll to position [0, 20]
drag, startPoint x: 402, startPoint y: 236, endPoint x: 237, endPoint y: 243, distance: 164.8
click at [237, 243] on textarea "Unsalted Peanuts (Peanuts, Peanuts Oil), White Chocolate Chips (Sugar, Skim Mil…" at bounding box center [384, 265] width 418 height 97
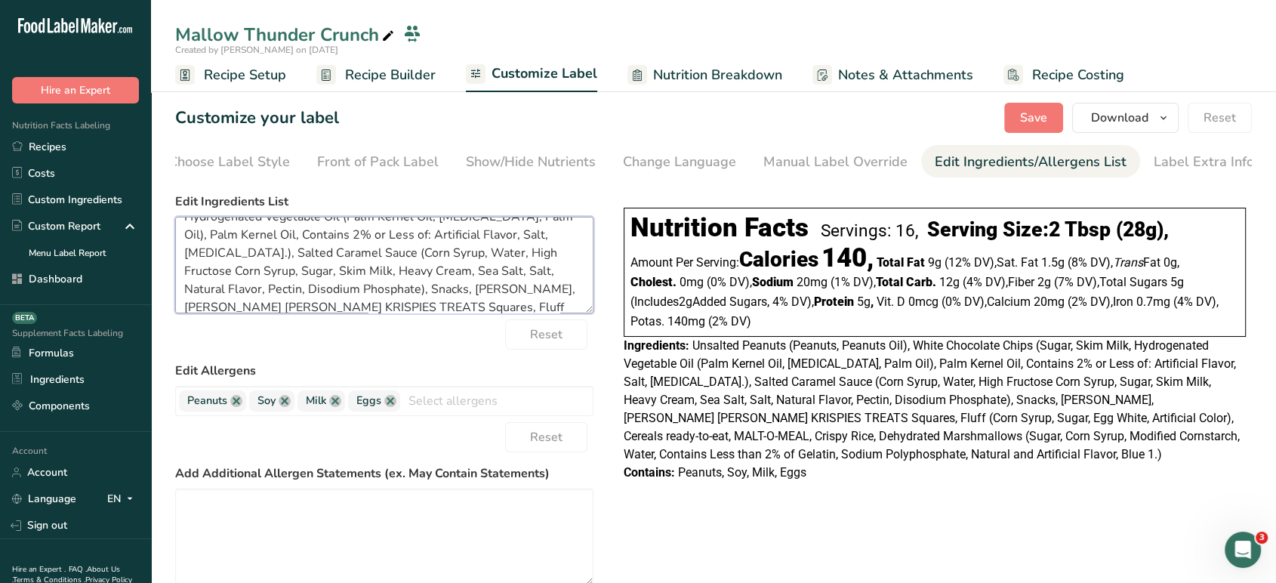
scroll to position [40, 0]
click at [277, 252] on textarea "Unsalted Roasted Peanuts, White Chocolate Chips (Sugar, Skim Milk, Hydrogenated…" at bounding box center [384, 265] width 418 height 97
click at [441, 270] on textarea "Unsalted Roasted Peanuts, White Chocolate Chips (Sugar, Skim Milk, Hydrogenated…" at bounding box center [384, 265] width 418 height 97
drag, startPoint x: 327, startPoint y: 288, endPoint x: 343, endPoint y: 276, distance: 19.5
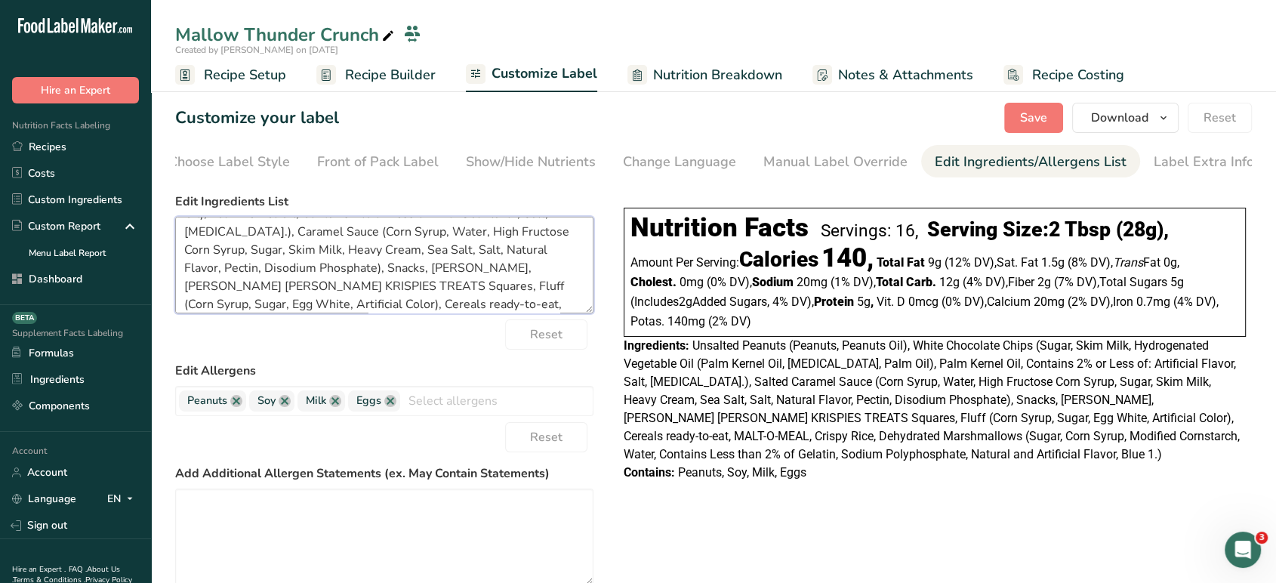
click at [343, 276] on textarea "Unsalted Roasted Peanuts, White Chocolate Chips (Sugar, Skim Milk, Hydrogenated…" at bounding box center [384, 265] width 418 height 97
paste textarea "Rice, sugar, salt, barley [MEDICAL_DATA], [MEDICAL_DATA], iron, vitamin B6, [ME…"
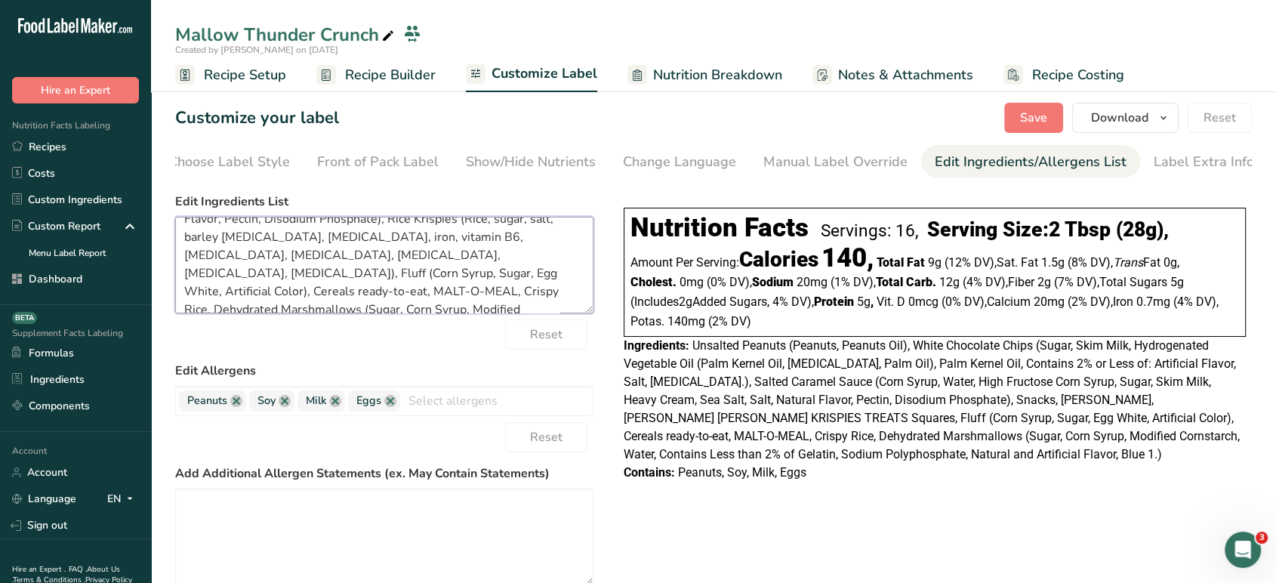
scroll to position [113, 0]
drag, startPoint x: 225, startPoint y: 271, endPoint x: 490, endPoint y: 271, distance: 265.1
click at [490, 271] on textarea "Unsalted Roasted Peanuts, White Chocolate Chips (Sugar, Skim Milk, Hydrogenated…" at bounding box center [384, 265] width 418 height 97
paste textarea "Toasted Rice Cereal (Rice, Sugar, Salt, Malt Flavor, [MEDICAL_DATA], Reduced Ir…"
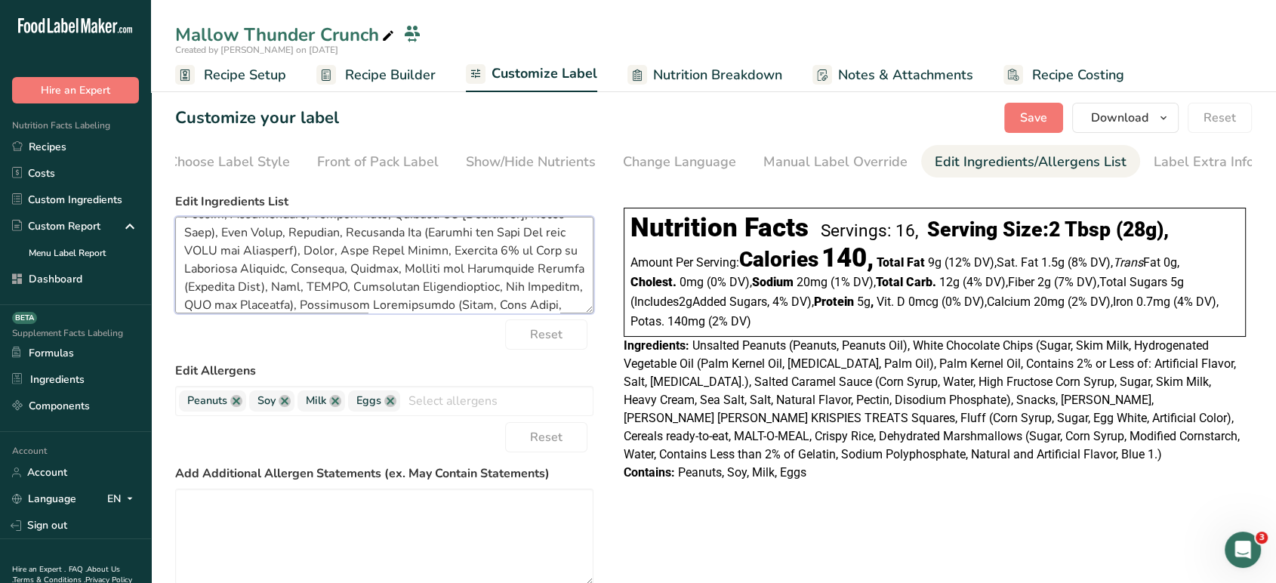
scroll to position [230, 0]
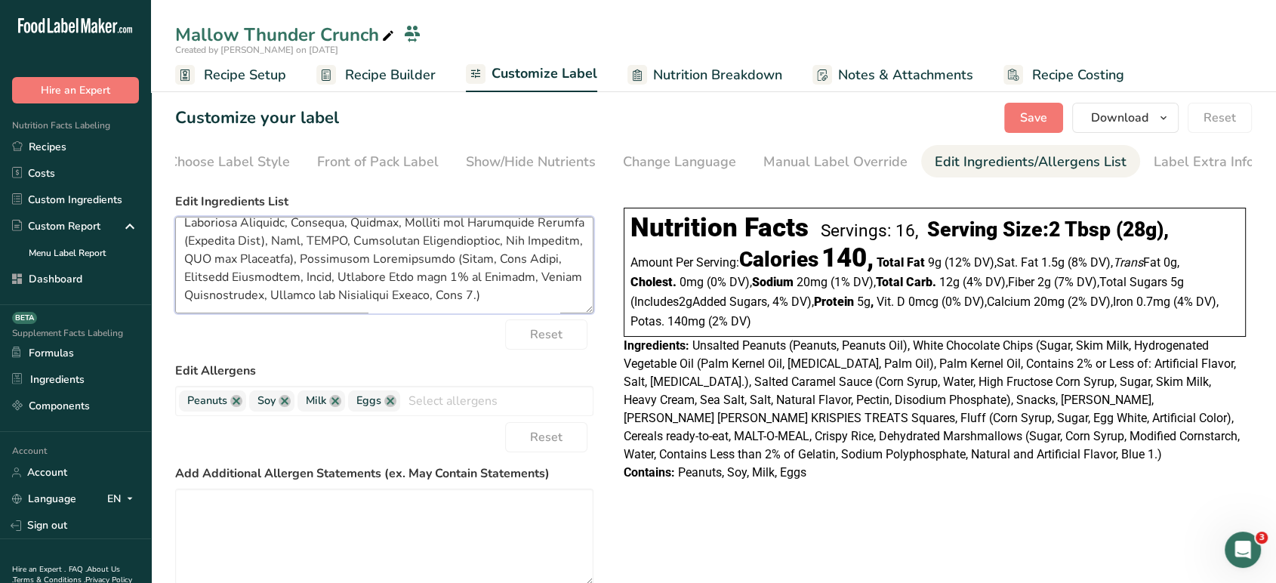
click at [495, 307] on textarea at bounding box center [384, 265] width 418 height 97
type textarea "Unsalted Roasted Peanuts, White Chocolate Chips (Sugar, Skim Milk, Hydrogenated…"
click at [1045, 119] on span "Save" at bounding box center [1033, 118] width 27 height 18
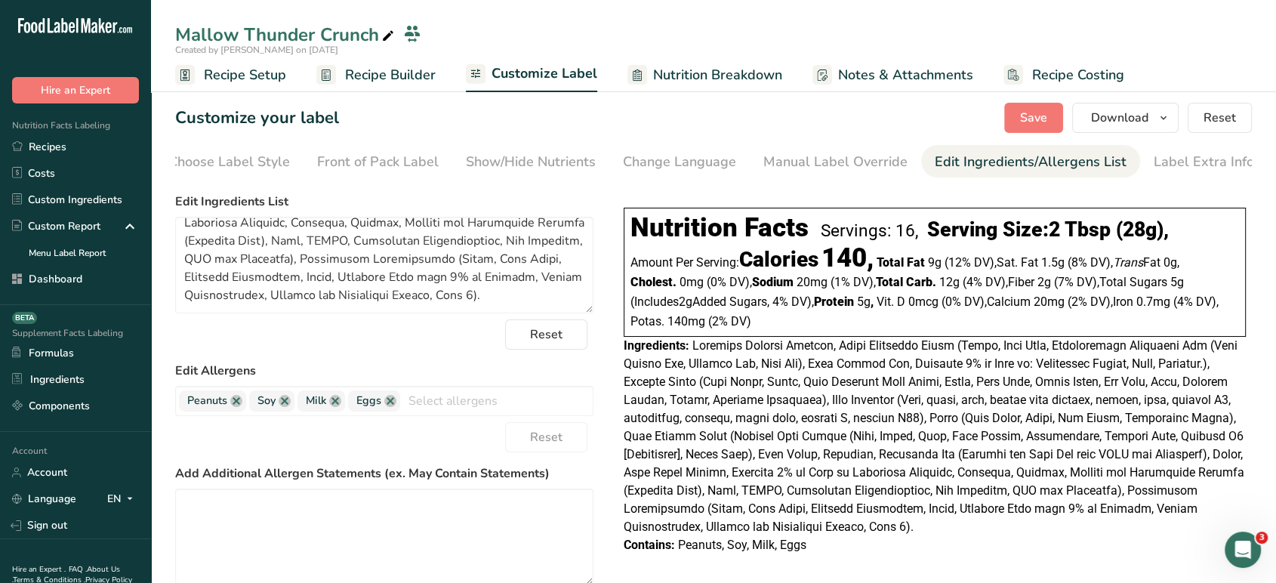
scroll to position [133, 0]
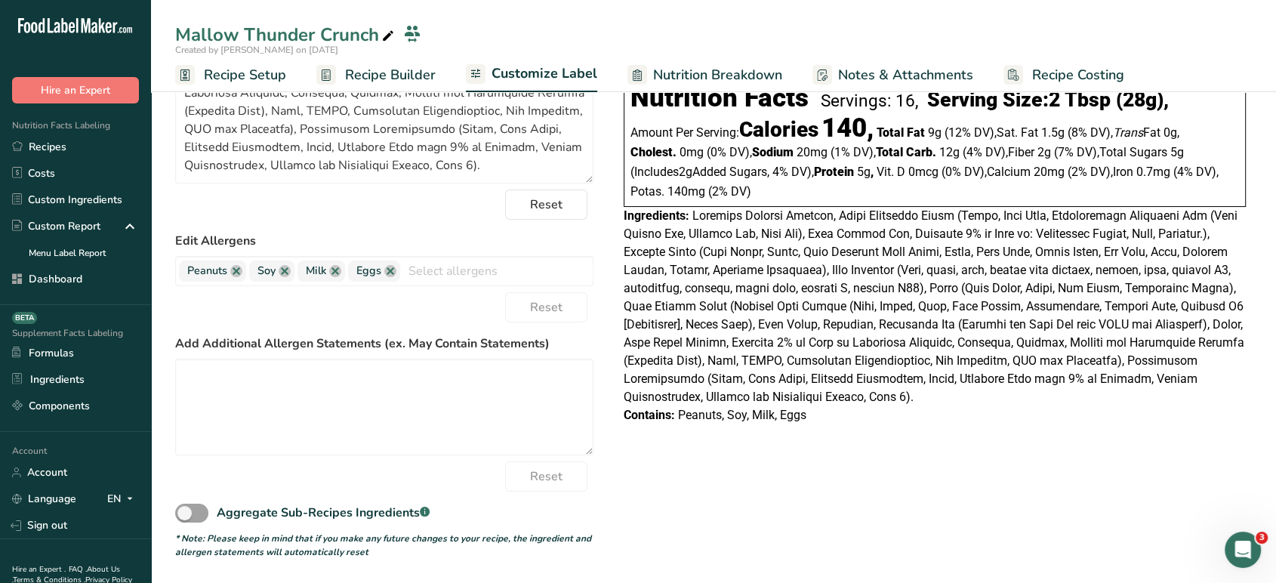
click at [1036, 494] on div "Choose your label style Linear FDA label USA (FDA) Standard FDA label Tabular F…" at bounding box center [713, 308] width 1077 height 502
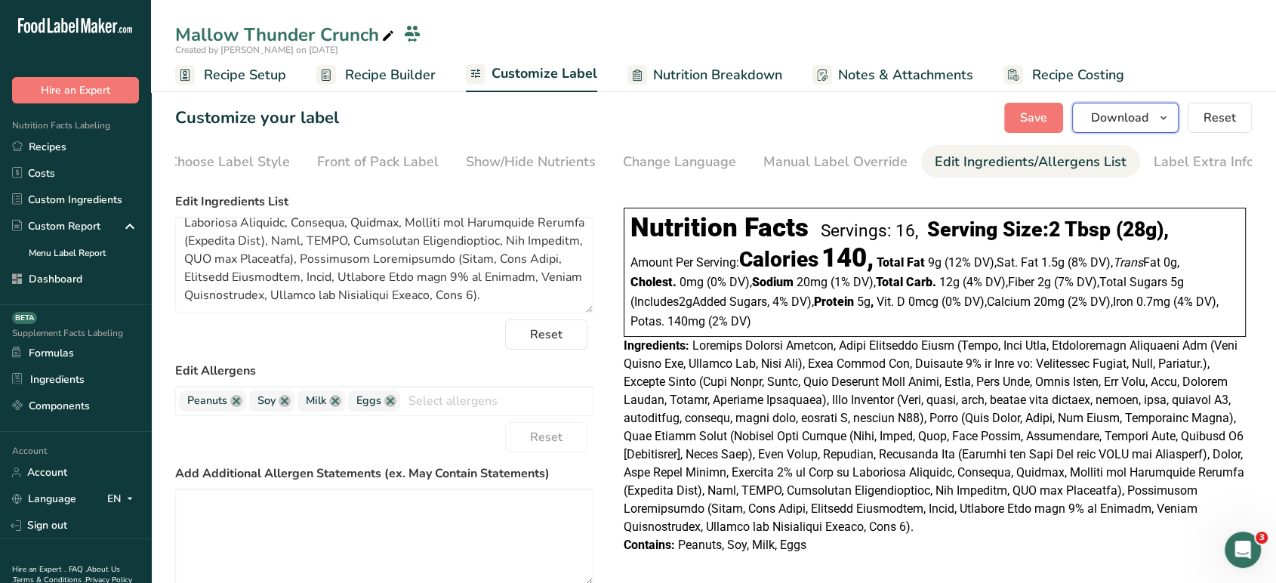
click at [1114, 113] on span "Download" at bounding box center [1119, 118] width 57 height 18
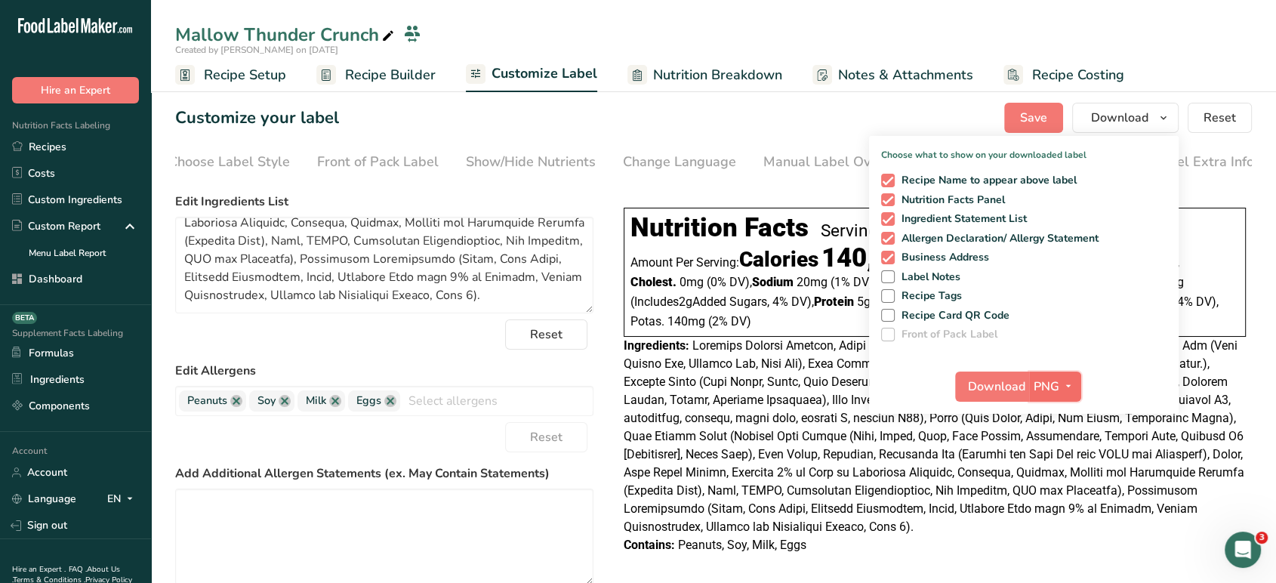
click at [1068, 372] on button "PNG" at bounding box center [1055, 387] width 52 height 30
click at [1063, 488] on link "PDF" at bounding box center [1057, 492] width 48 height 25
click at [1009, 404] on div "Download PDF PNG BMP SVG PDF TXT" at bounding box center [1024, 390] width 310 height 48
click at [998, 389] on span "Download" at bounding box center [997, 387] width 57 height 18
click at [83, 140] on link "Recipes" at bounding box center [75, 147] width 151 height 26
